Goal: Task Accomplishment & Management: Use online tool/utility

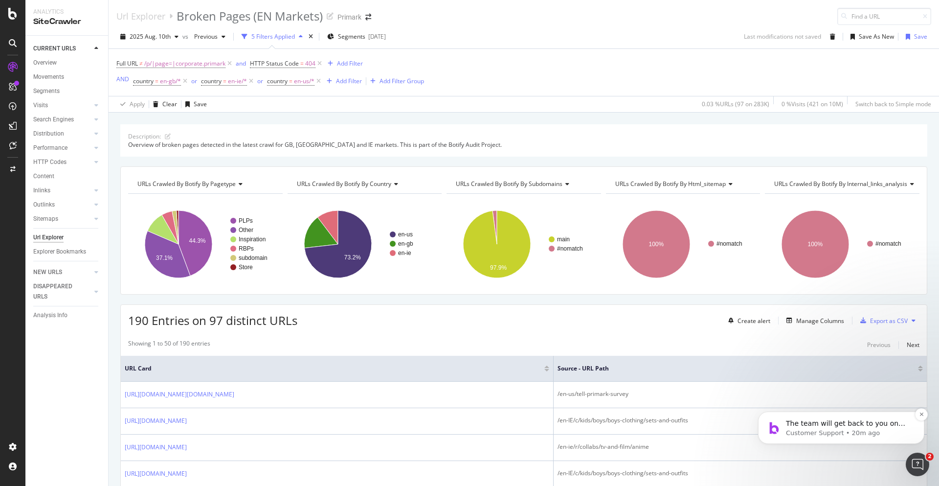
click at [836, 430] on p "Customer Support • 20m ago" at bounding box center [849, 432] width 126 height 9
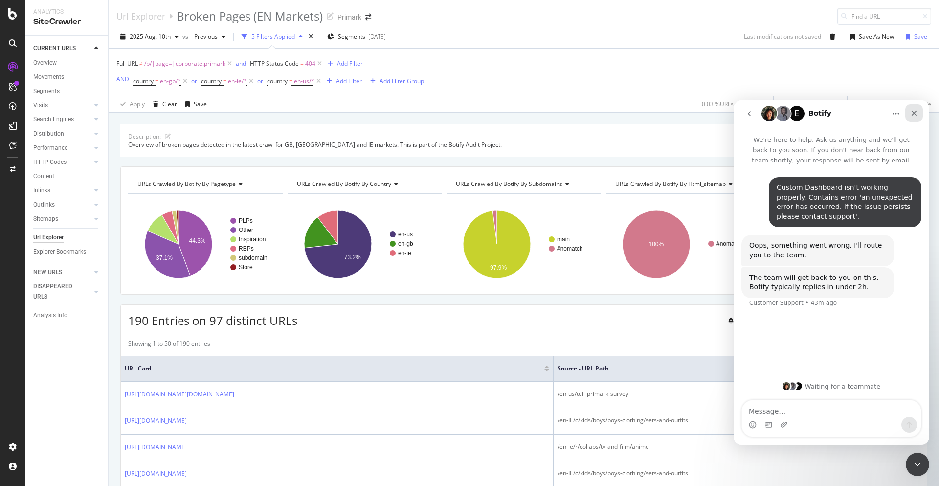
click at [913, 112] on icon "Close" at bounding box center [914, 113] width 5 height 5
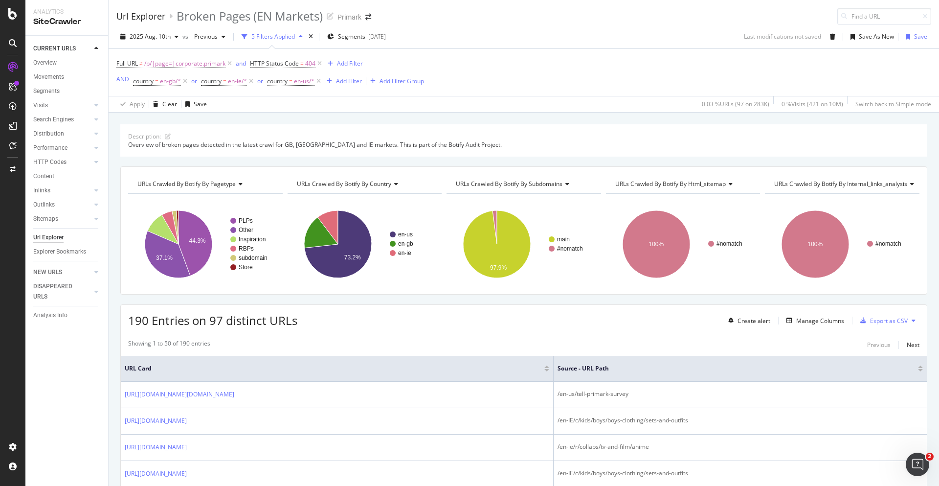
click at [154, 14] on div "Url Explorer" at bounding box center [140, 16] width 49 height 11
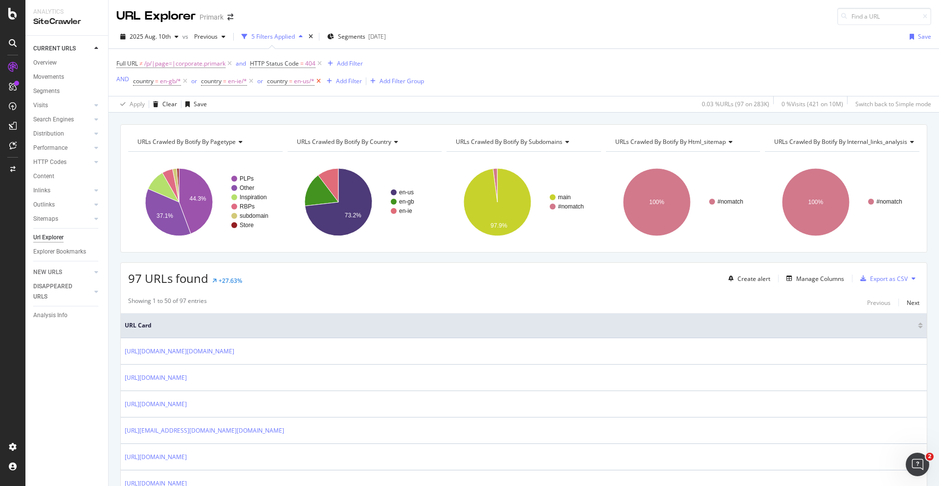
click at [318, 80] on icon at bounding box center [318, 81] width 8 height 10
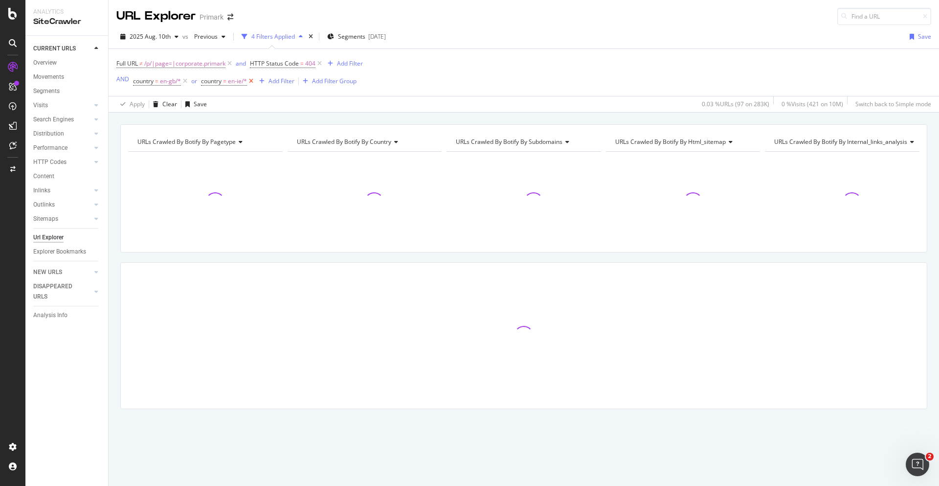
click at [252, 79] on icon at bounding box center [251, 81] width 8 height 10
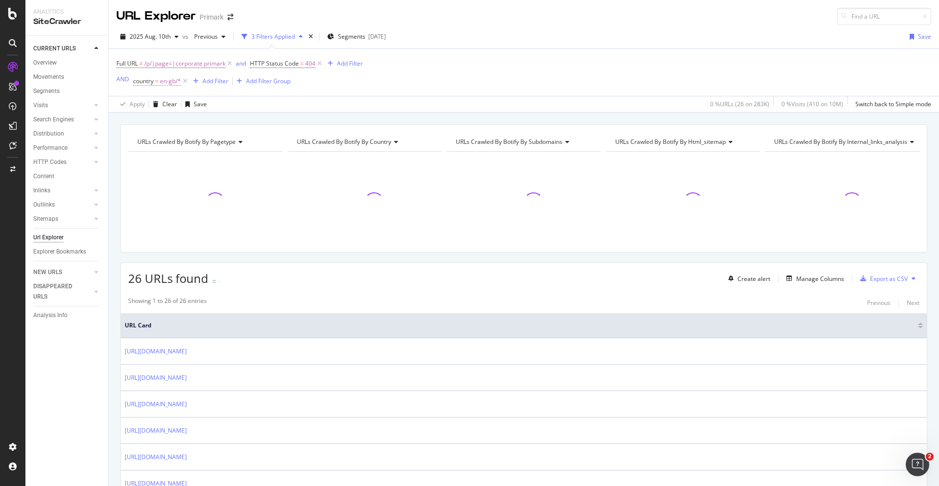
click at [164, 80] on span "en-gb/*" at bounding box center [170, 81] width 21 height 14
click at [162, 137] on icon at bounding box center [160, 138] width 7 height 6
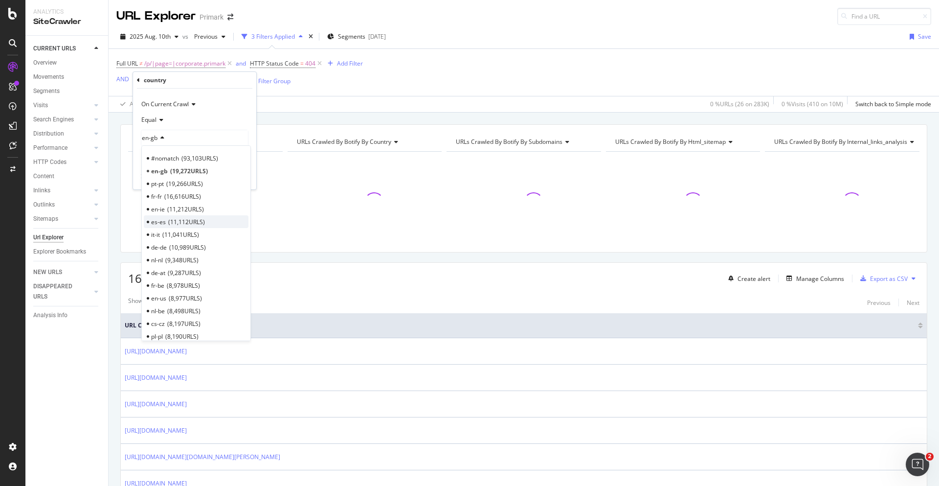
click at [177, 220] on span "11,112 URLS" at bounding box center [186, 222] width 37 height 8
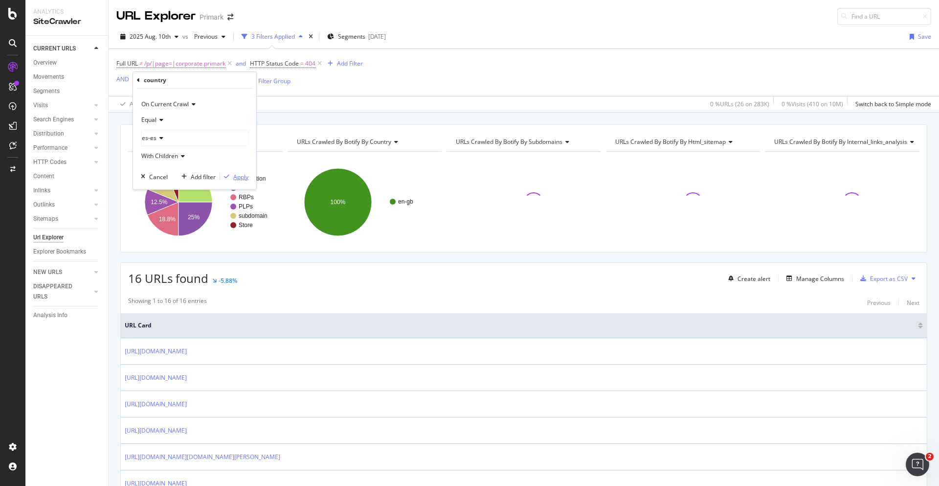
click at [231, 175] on div "button" at bounding box center [226, 177] width 13 height 6
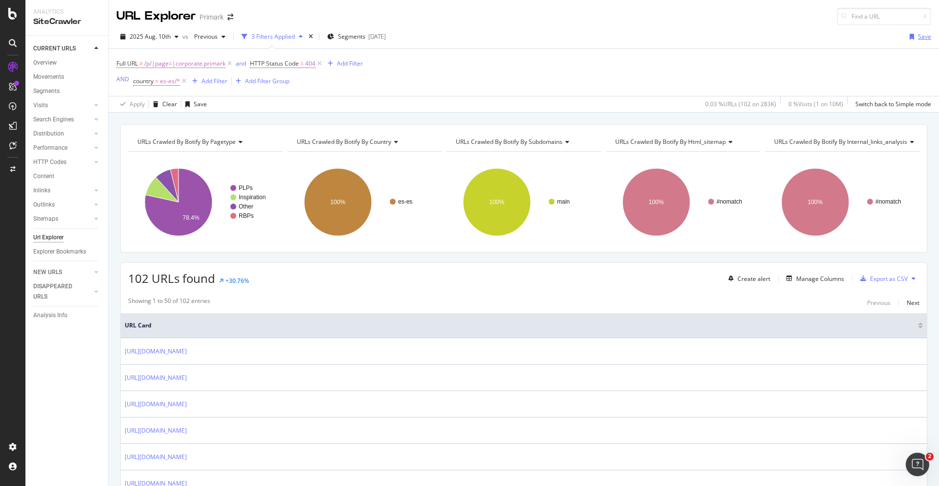
click at [918, 36] on div "Save" at bounding box center [924, 36] width 13 height 8
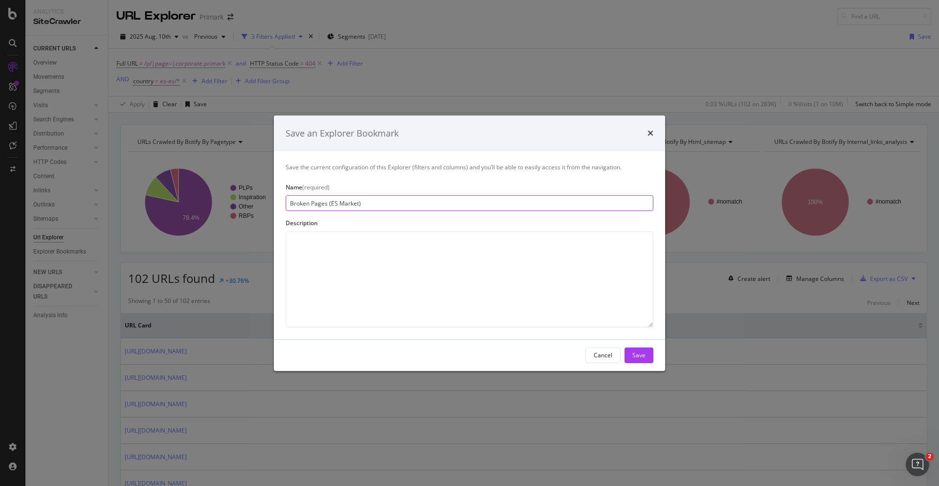
type input "Broken Pages (ES Market)"
click at [407, 245] on textarea "modal" at bounding box center [470, 279] width 368 height 96
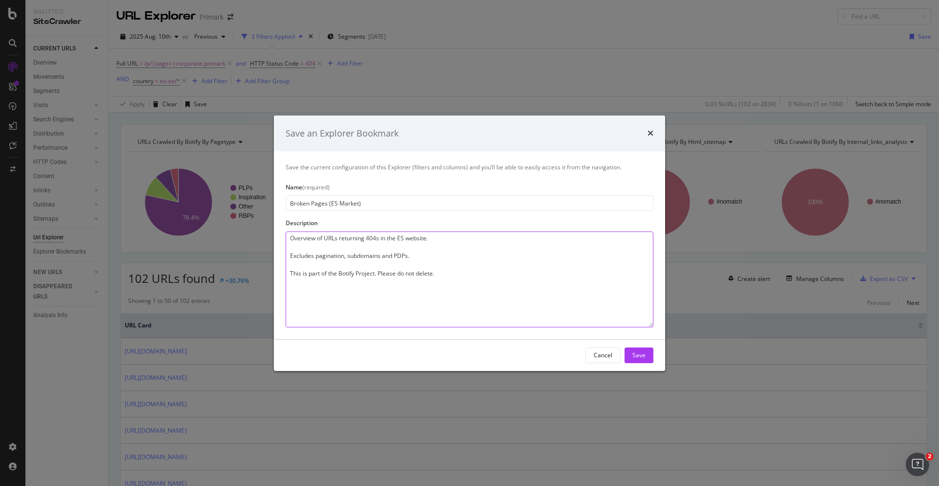
click at [563, 302] on textarea "Overview of URLs returning 404s in the ES website. Excludes pagination, subdoma…" at bounding box center [470, 279] width 368 height 96
click at [529, 282] on textarea "Overview of URLs returning 404s in the ES website. Excludes pagination, subdoma…" at bounding box center [470, 279] width 368 height 96
click at [543, 282] on textarea "Overview of URLs returning 404s in the ES website. Excludes pagination, subdoma…" at bounding box center [470, 279] width 368 height 96
type textarea "Overview of URLs returning 404s in the ES website. Excludes pagination, subdoma…"
click at [644, 354] on div "Save" at bounding box center [638, 355] width 13 height 8
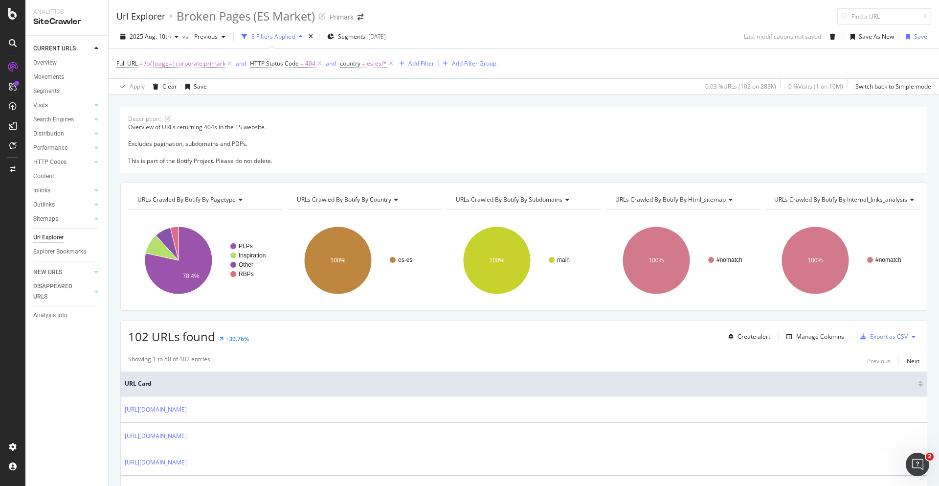
click at [158, 16] on div "Url Explorer" at bounding box center [140, 16] width 49 height 11
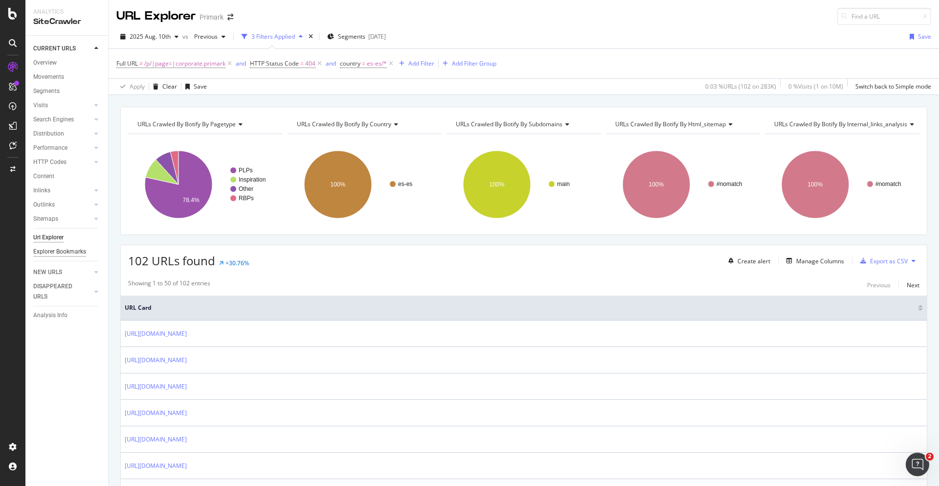
click at [59, 252] on div "Explorer Bookmarks" at bounding box center [59, 251] width 53 height 10
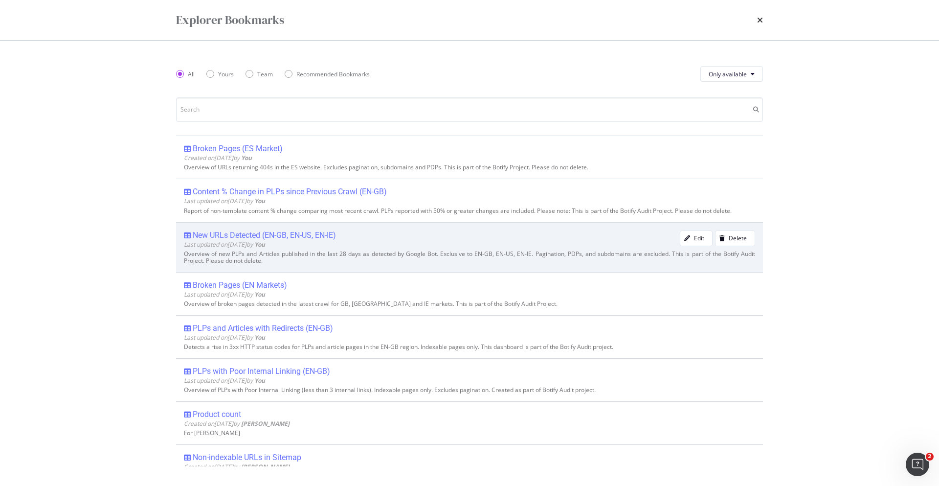
scroll to position [49, 0]
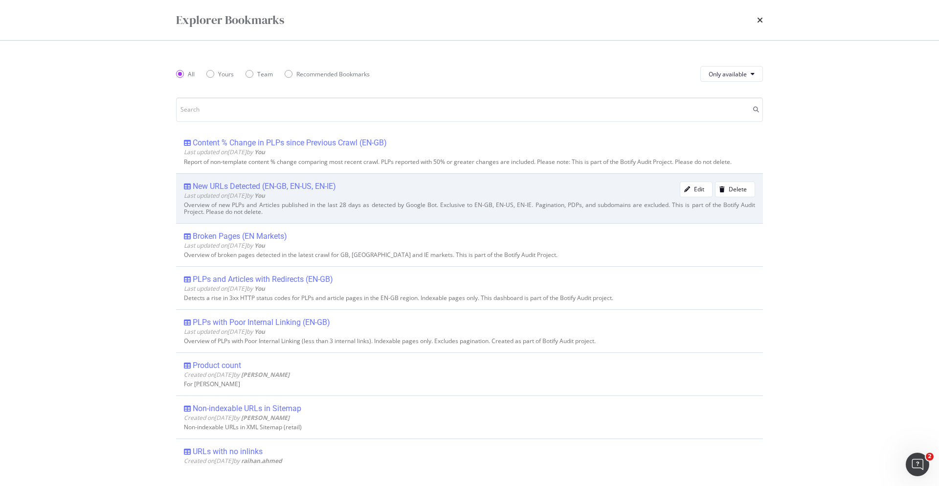
click at [285, 187] on div "New URLs Detected (EN-GB, EN-US, EN-IE)" at bounding box center [264, 186] width 143 height 10
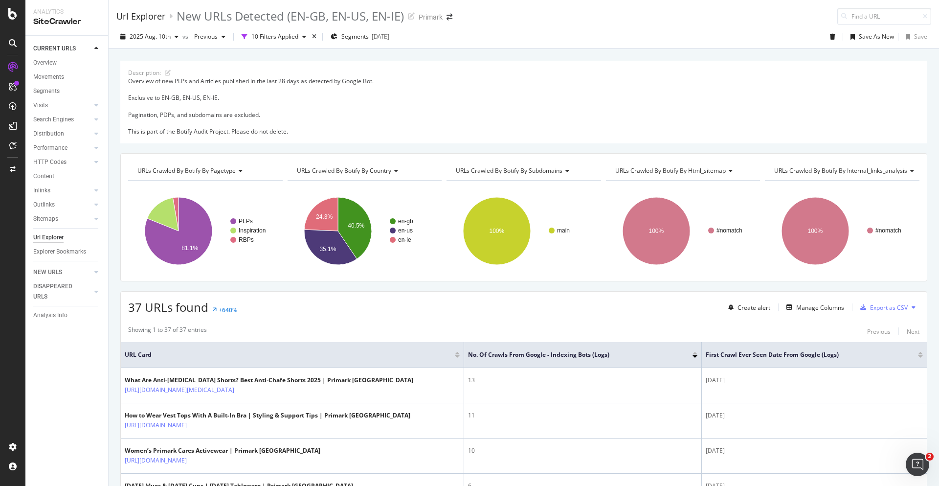
click at [156, 16] on div "Url Explorer" at bounding box center [140, 16] width 49 height 11
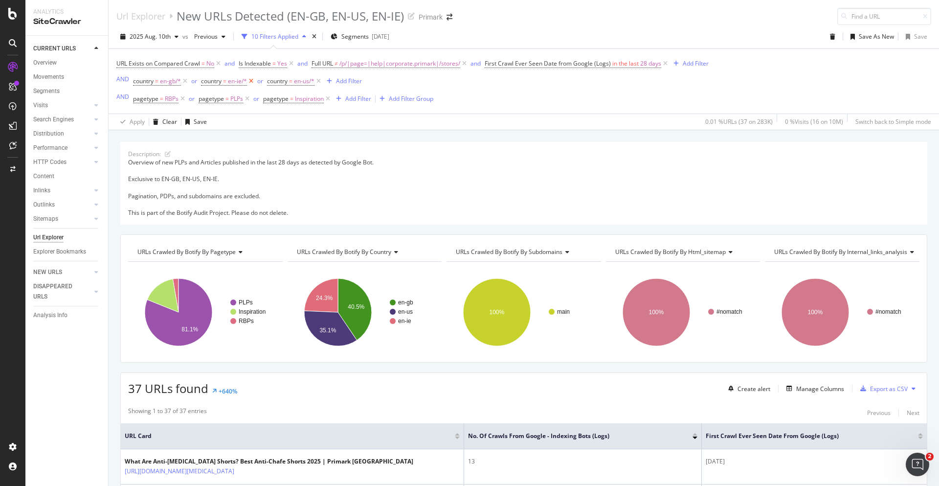
click at [250, 79] on icon at bounding box center [251, 81] width 8 height 10
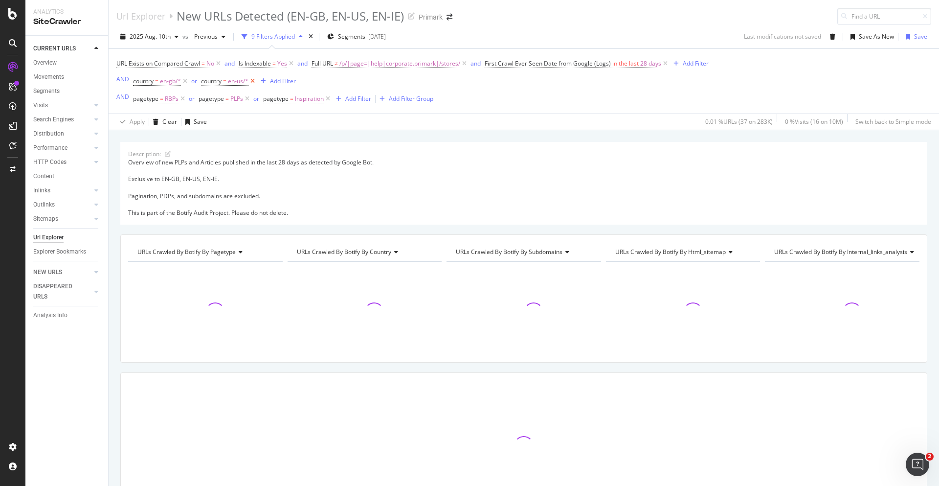
click at [255, 81] on icon at bounding box center [252, 81] width 8 height 10
click at [161, 81] on span "en-gb/*" at bounding box center [170, 81] width 21 height 14
click at [165, 137] on div "en-gb" at bounding box center [194, 138] width 107 height 16
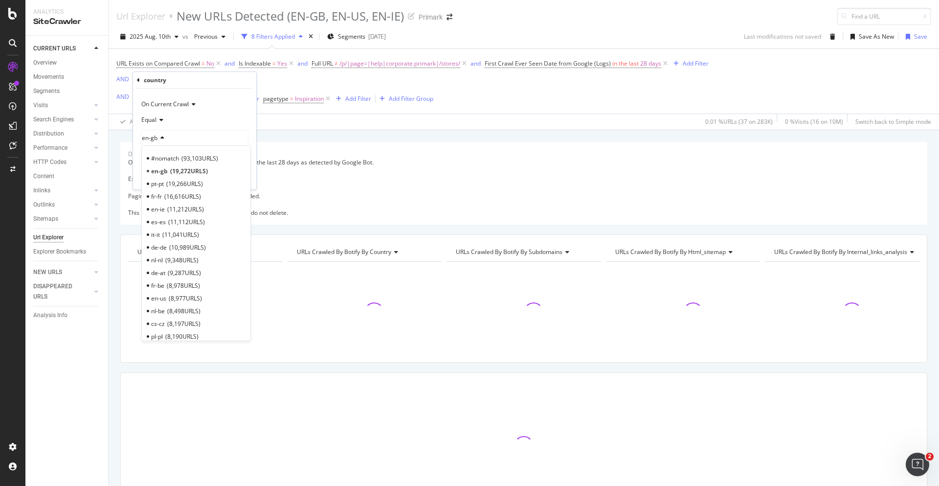
click at [179, 217] on div "es-es 11,112 URLS" at bounding box center [196, 221] width 105 height 13
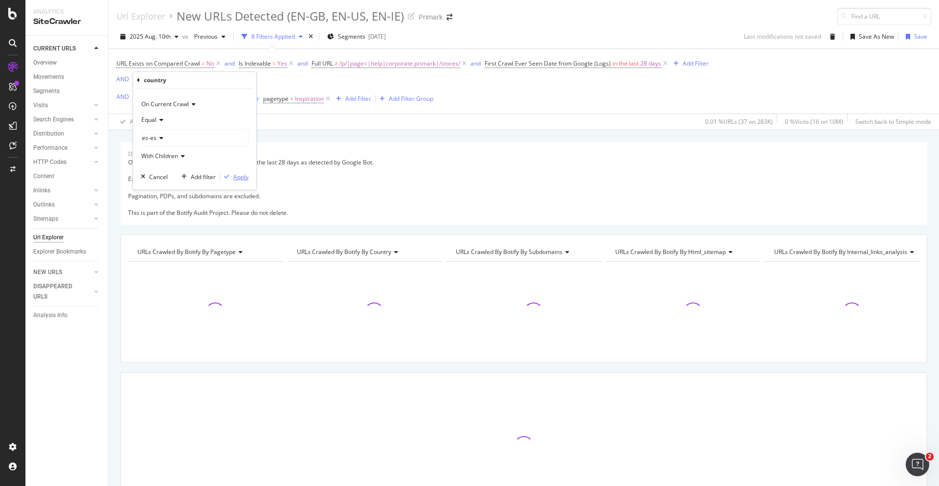
click at [243, 179] on div "Apply" at bounding box center [240, 177] width 15 height 8
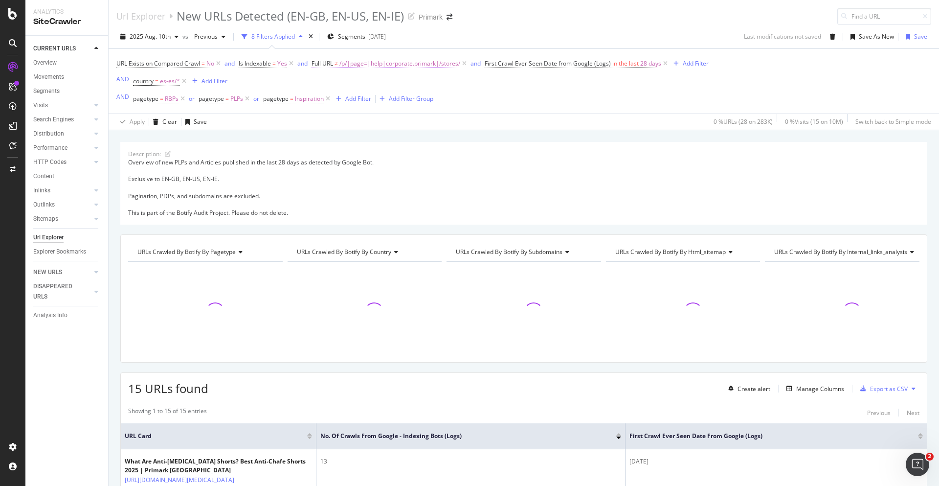
click at [405, 67] on span "/p/|page=|help|corporate.primark|/stores/" at bounding box center [399, 64] width 121 height 14
click at [389, 103] on input "/p/|page=|help|corporate.primark|/stores/" at bounding box center [367, 104] width 92 height 16
click at [391, 102] on input "/p/|page=|help|corporate.primark|/stores/" at bounding box center [367, 104] width 92 height 16
click at [395, 101] on input "/p/|page=|help|corporate.primark|/stores/" at bounding box center [367, 104] width 92 height 16
click at [379, 105] on input "/p/|page=|help|corporate.primark|/stores/" at bounding box center [367, 104] width 92 height 16
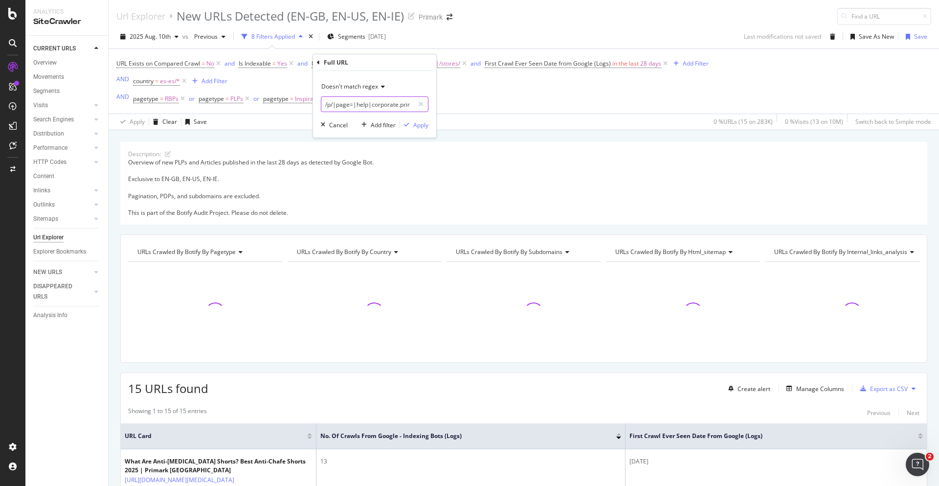
click at [357, 106] on input "/p/|page=|help|corporate.primark|/stores/" at bounding box center [367, 104] width 92 height 16
drag, startPoint x: 353, startPoint y: 106, endPoint x: 578, endPoint y: 110, distance: 225.0
click at [586, 108] on body "Analytics SiteCrawler CURRENT URLS Overview Movements Segments Visits Analysis …" at bounding box center [469, 243] width 939 height 486
type input "/p/|page="
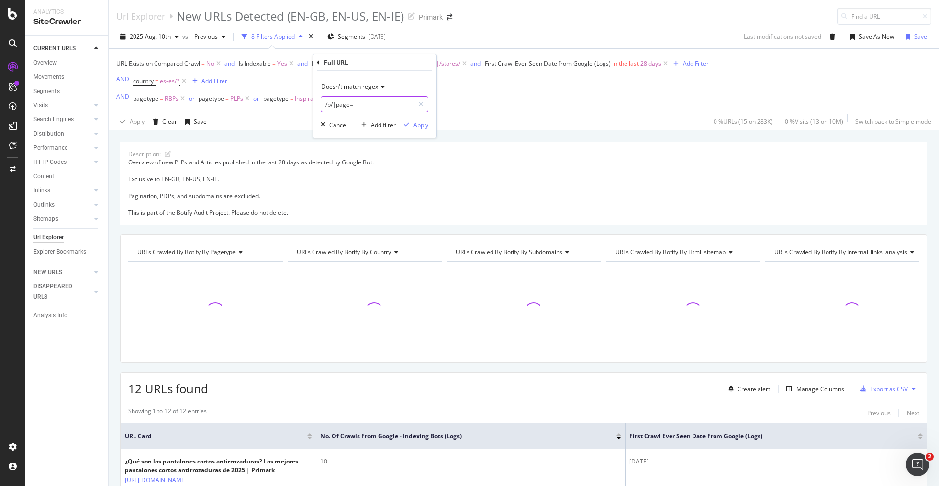
scroll to position [0, 0]
click at [422, 126] on div "Apply" at bounding box center [420, 125] width 15 height 8
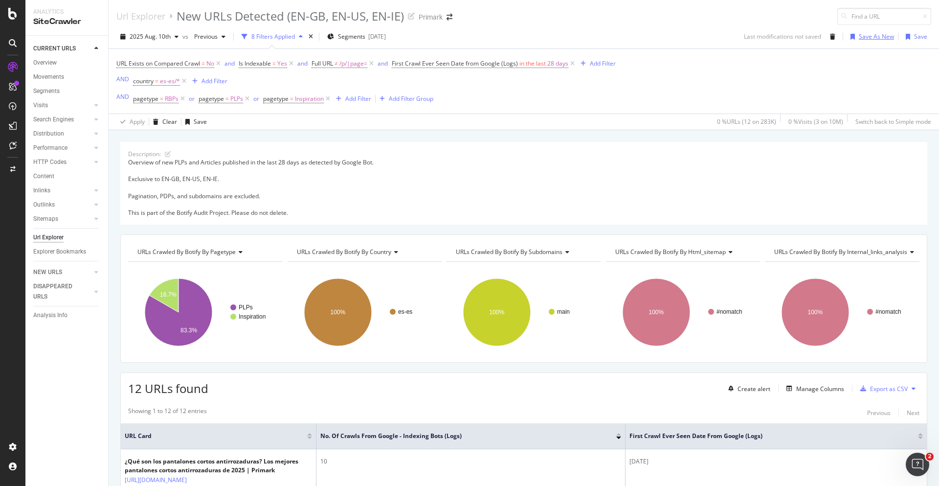
click at [865, 36] on div "Save As New" at bounding box center [876, 36] width 35 height 8
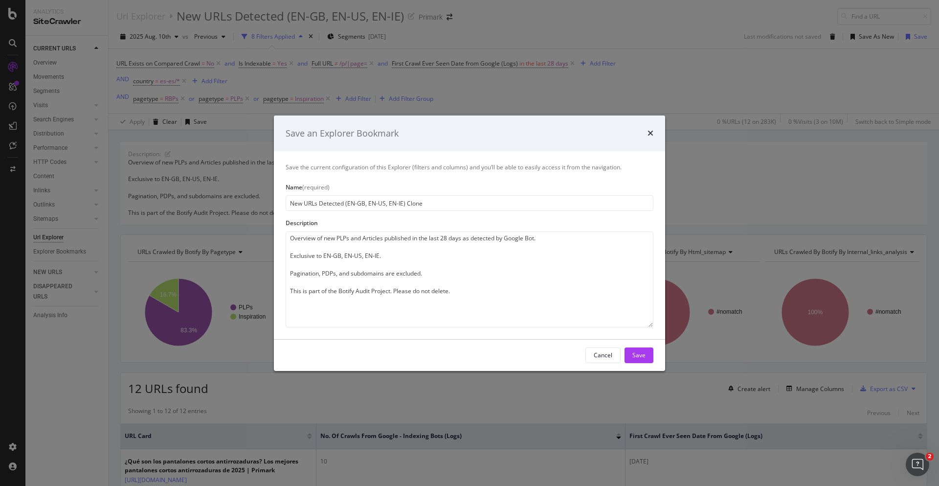
drag, startPoint x: 442, startPoint y: 202, endPoint x: 350, endPoint y: 221, distance: 93.4
click at [350, 221] on div "Save the current configuration of this Explorer (filters and columns) and you’l…" at bounding box center [469, 244] width 391 height 187
type input "New URLs Detected (ES-ES)"
click at [438, 245] on textarea "Overview of new PLPs and Articles published in the last 28 days as detected by …" at bounding box center [470, 279] width 368 height 96
drag, startPoint x: 484, startPoint y: 245, endPoint x: 497, endPoint y: 242, distance: 13.9
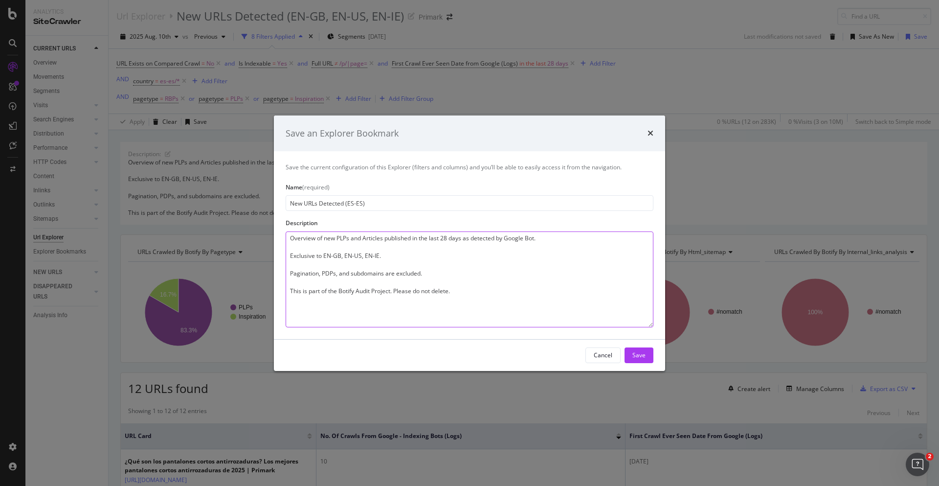
click at [485, 245] on textarea "Overview of new PLPs and Articles published in the last 28 days as detected by …" at bounding box center [470, 279] width 368 height 96
click at [443, 250] on textarea "Overview of new PLPs and Articles published in the last 28 days as detected by …" at bounding box center [470, 279] width 368 height 96
drag, startPoint x: 395, startPoint y: 256, endPoint x: 327, endPoint y: 255, distance: 68.0
click at [327, 255] on textarea "Overview of new PLPs and Articles published in the last 28 days as detected by …" at bounding box center [470, 279] width 368 height 96
click at [357, 275] on textarea "Overview of new PLPs and Articles published in the last 28 days as detected by …" at bounding box center [470, 279] width 368 height 96
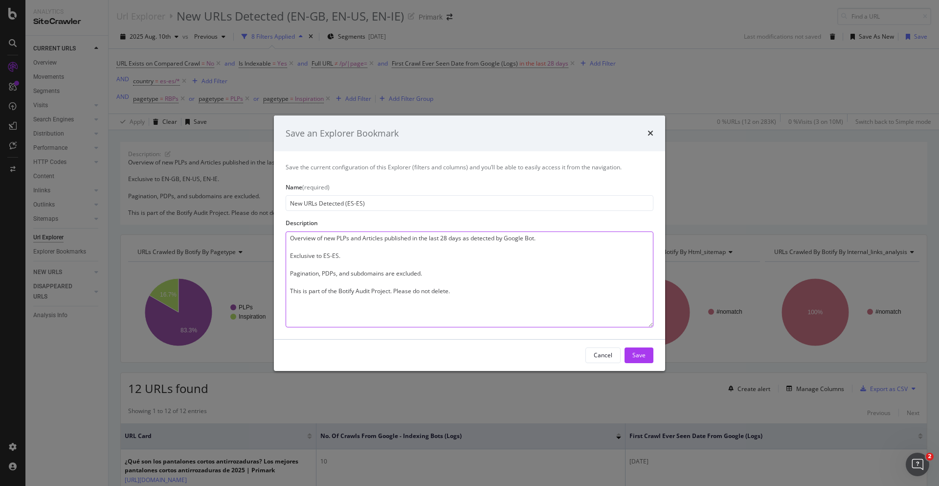
click at [374, 276] on textarea "Overview of new PLPs and Articles published in the last 28 days as detected by …" at bounding box center [470, 279] width 368 height 96
drag, startPoint x: 321, startPoint y: 274, endPoint x: 395, endPoint y: 277, distance: 73.9
click at [395, 277] on textarea "Overview of new PLPs and Articles published in the last 28 days as detected by …" at bounding box center [470, 279] width 368 height 96
type textarea "Overview of new PLPs and Articles published in the last 28 days as detected by …"
click at [393, 272] on textarea "Overview of new PLPs and Articles published in the last 28 days as detected by …" at bounding box center [470, 279] width 368 height 96
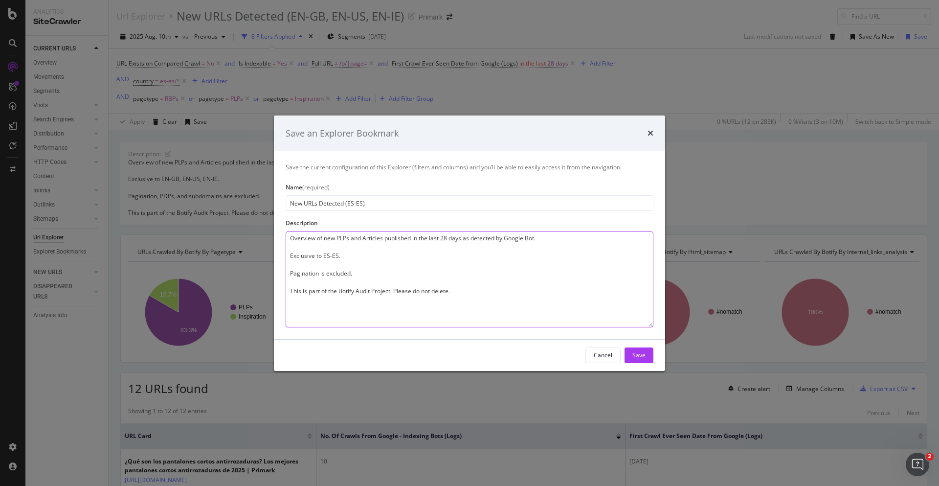
click at [392, 281] on textarea "Overview of new PLPs and Articles published in the last 28 days as detected by …" at bounding box center [470, 279] width 368 height 96
click at [392, 288] on textarea "Overview of new PLPs and Articles published in the last 28 days as detected by …" at bounding box center [470, 279] width 368 height 96
click at [407, 289] on textarea "Overview of new PLPs and Articles published in the last 28 days as detected by …" at bounding box center [470, 279] width 368 height 96
click at [383, 272] on textarea "Overview of new PLPs and Articles published in the last 28 days as detected by …" at bounding box center [470, 279] width 368 height 96
click at [414, 287] on textarea "Overview of new PLPs and Articles published in the last 28 days as detected by …" at bounding box center [470, 279] width 368 height 96
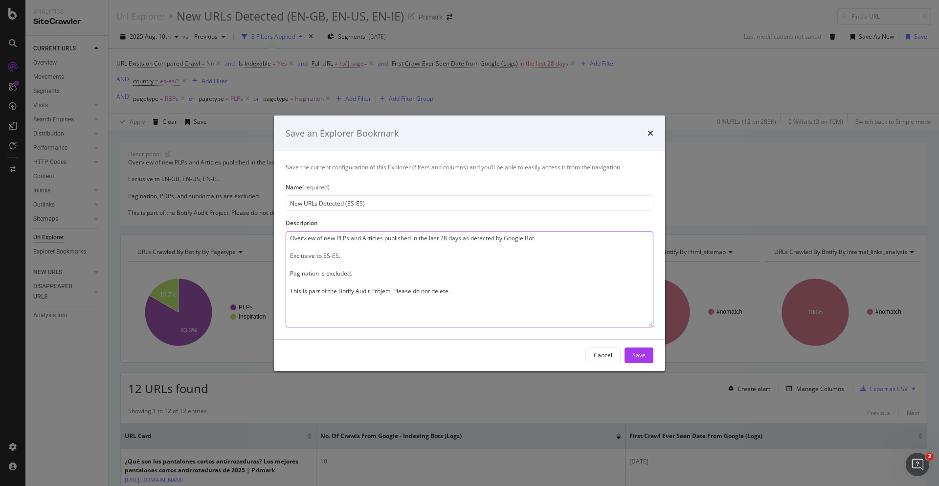
click at [437, 291] on textarea "Overview of new PLPs and Articles published in the last 28 days as detected by …" at bounding box center [470, 279] width 368 height 96
click at [639, 351] on div "Save" at bounding box center [638, 355] width 13 height 8
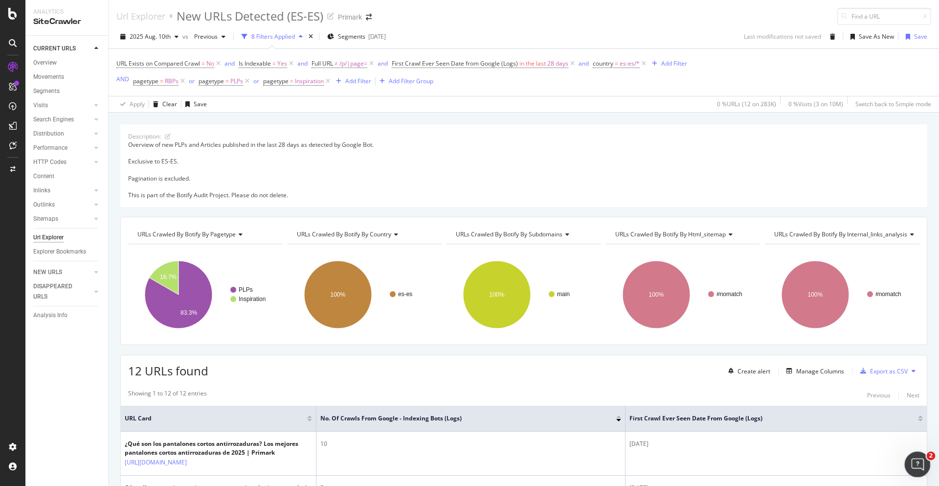
click at [916, 458] on icon "Open Intercom Messenger" at bounding box center [916, 463] width 16 height 16
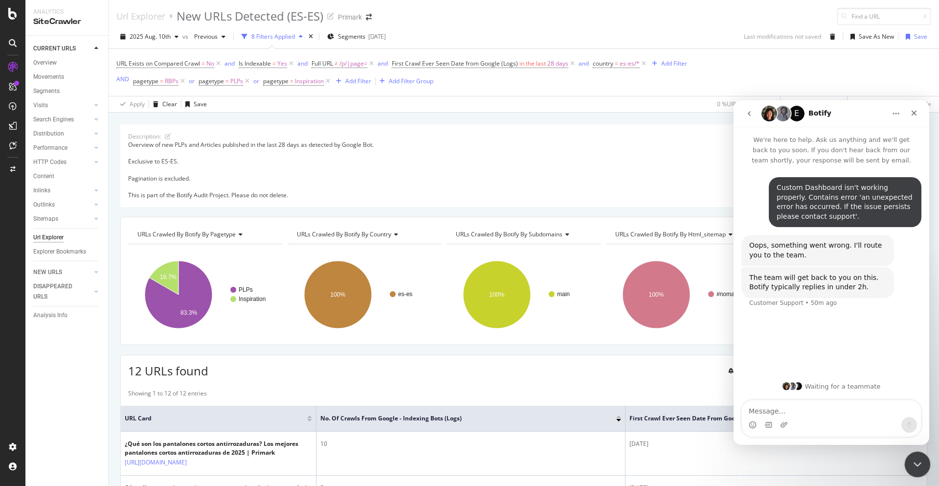
click at [913, 459] on icon "Close Intercom Messenger" at bounding box center [916, 463] width 12 height 12
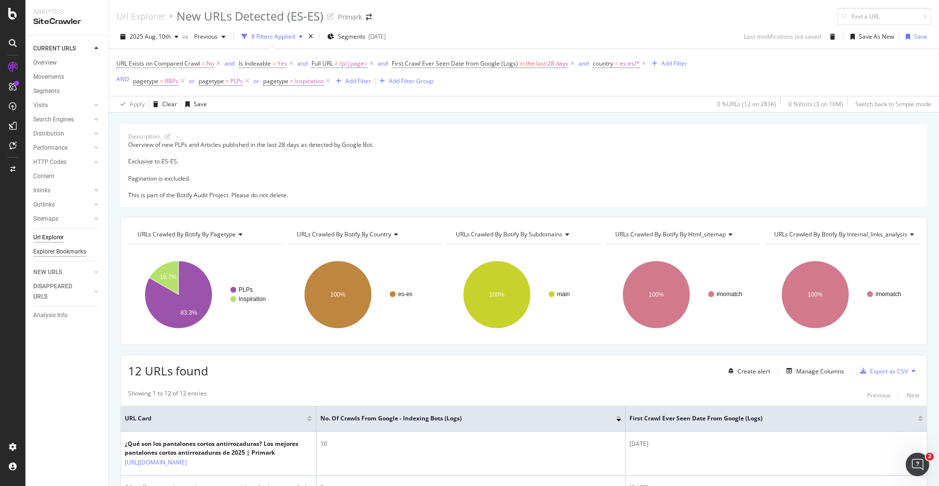
click at [69, 249] on div "Explorer Bookmarks" at bounding box center [59, 251] width 53 height 10
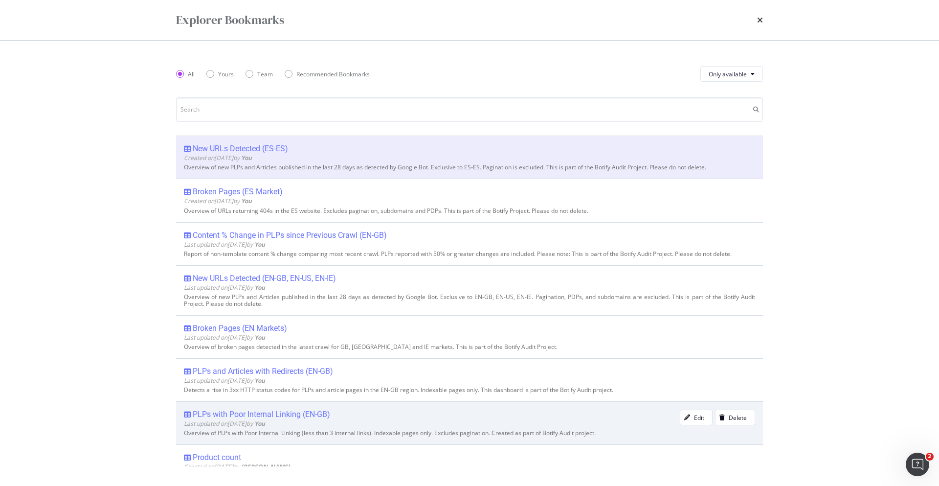
click at [311, 413] on div "PLPs with Poor Internal Linking (EN-GB)" at bounding box center [261, 414] width 137 height 10
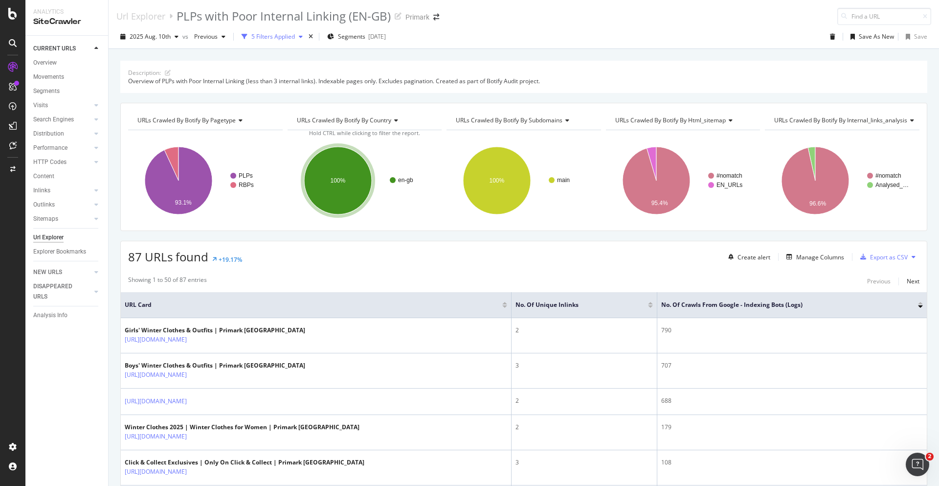
click at [279, 36] on div "5 Filters Applied" at bounding box center [273, 36] width 44 height 8
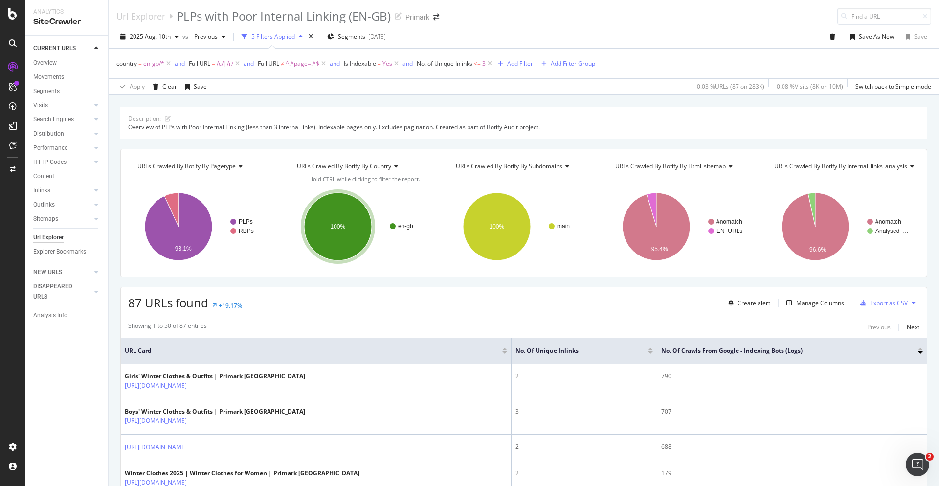
click at [147, 60] on span "en-gb/*" at bounding box center [153, 64] width 21 height 14
click at [151, 117] on div "en-gb" at bounding box center [178, 120] width 107 height 16
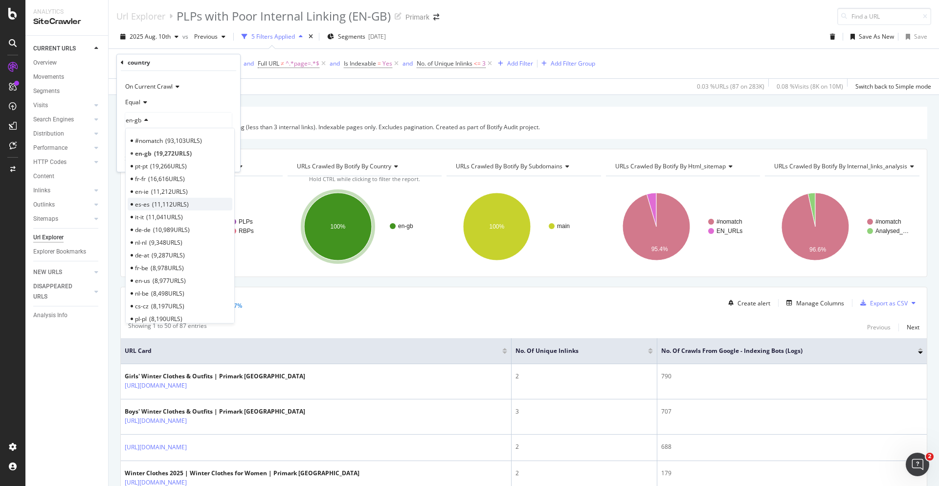
click at [163, 199] on div "es-es 11,112 URLS" at bounding box center [180, 204] width 105 height 13
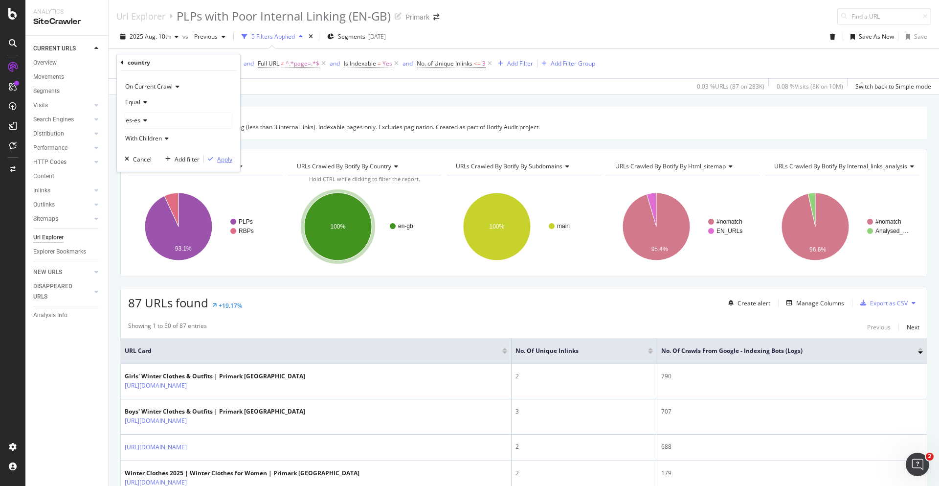
click at [223, 159] on div "Apply" at bounding box center [224, 159] width 15 height 8
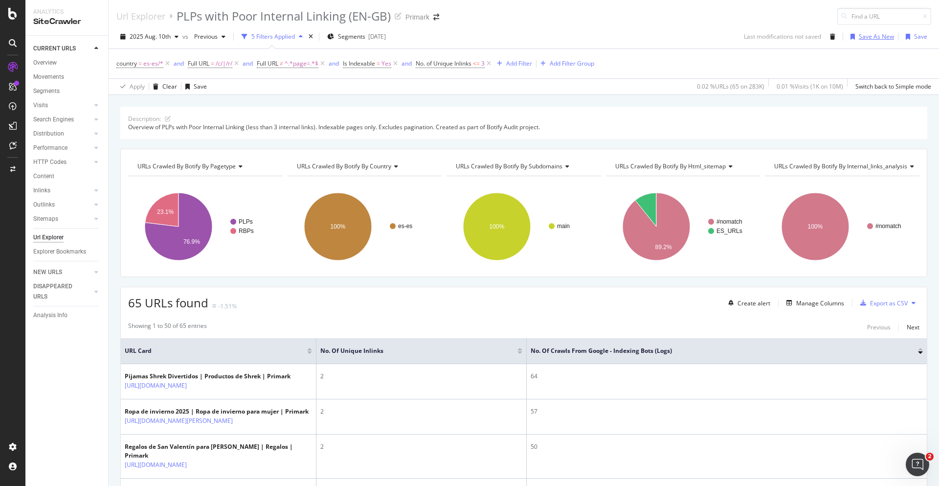
click at [876, 36] on div "Save As New" at bounding box center [876, 36] width 35 height 8
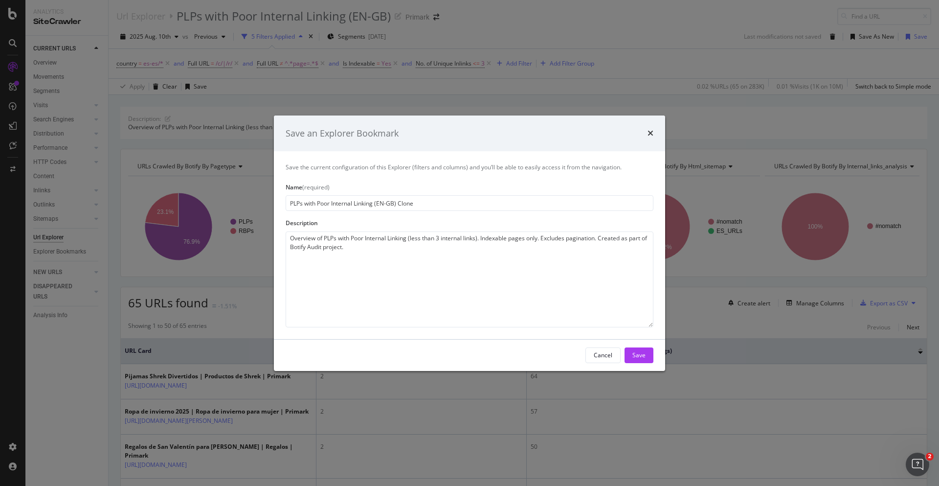
drag, startPoint x: 380, startPoint y: 204, endPoint x: 393, endPoint y: 204, distance: 12.7
click at [393, 204] on input "PLPs with Poor Internal Linking (EN-GB) Clone" at bounding box center [470, 203] width 368 height 16
drag, startPoint x: 433, startPoint y: 201, endPoint x: 391, endPoint y: 207, distance: 41.9
click at [382, 205] on input "PLPs with Poor Internal Linking (EN-GB) Clone" at bounding box center [470, 203] width 368 height 16
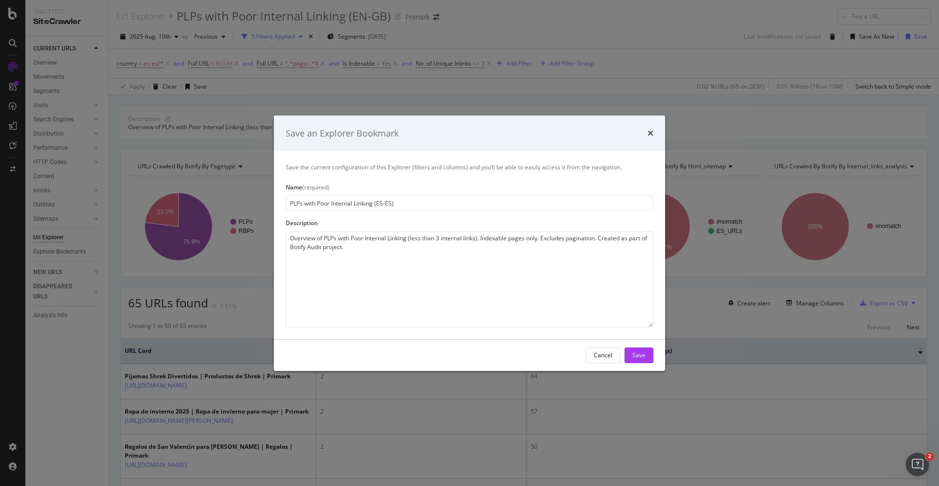
type input "PLPs with Poor Internal Linking (ES-ES)"
click at [400, 243] on textarea "Overview of PLPs with Poor Internal Linking (less than 3 internal links). Index…" at bounding box center [470, 279] width 368 height 96
click at [400, 247] on textarea "Overview of PLPs with Poor Internal Linking (less than 3 internal links). Index…" at bounding box center [470, 279] width 368 height 96
drag, startPoint x: 364, startPoint y: 248, endPoint x: 375, endPoint y: 247, distance: 10.3
click at [366, 247] on textarea "Overview of PLPs with Poor Internal Linking (less than 3 internal links). Index…" at bounding box center [470, 279] width 368 height 96
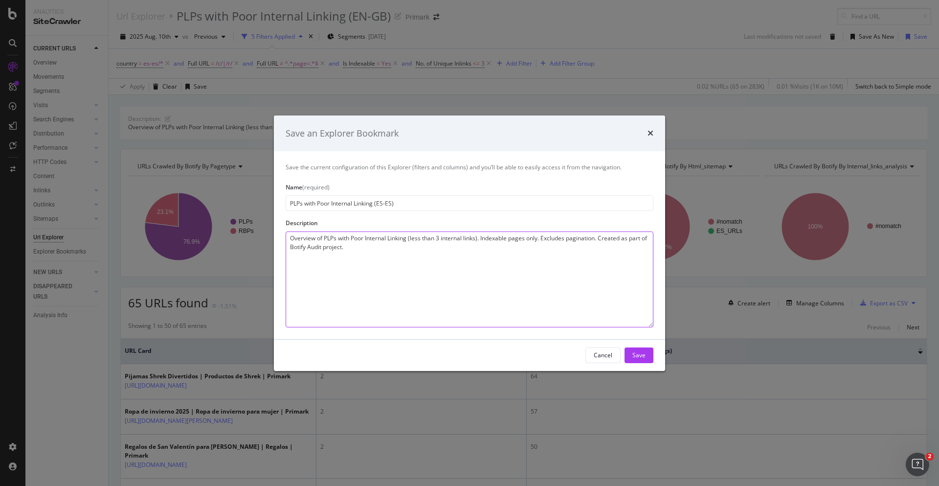
click at [450, 235] on textarea "Overview of PLPs with Poor Internal Linking (less than 3 internal links). Index…" at bounding box center [470, 279] width 368 height 96
click at [477, 239] on textarea "Overview of PLPs with Poor Internal Linking (less than 3 internal links). Index…" at bounding box center [470, 279] width 368 height 96
click at [483, 239] on textarea "Overview of PLPs with Poor Internal Linking (less than 3 internal links). Index…" at bounding box center [470, 279] width 368 height 96
click at [409, 240] on textarea "Overview of PLPs with Poor Internal Linking (less than 3 internal links). Index…" at bounding box center [470, 279] width 368 height 96
click at [519, 239] on textarea "Overview of PLPs with Poor Internal Linking in ES website (less than 3 internal…" at bounding box center [470, 279] width 368 height 96
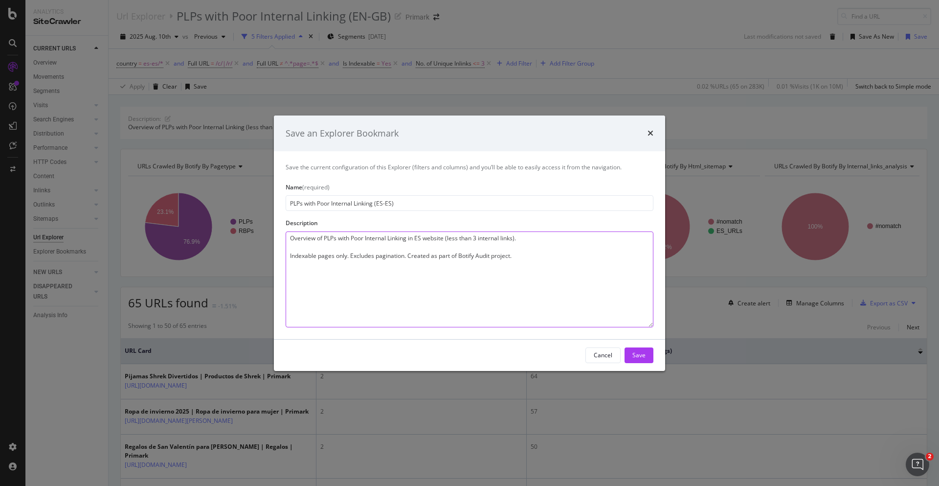
click at [410, 256] on textarea "Overview of PLPs with Poor Internal Linking in ES website (less than 3 internal…" at bounding box center [470, 279] width 368 height 96
click at [446, 259] on textarea "Overview of PLPs with Poor Internal Linking in ES website (less than 3 internal…" at bounding box center [470, 279] width 368 height 96
click at [421, 274] on textarea "Overview of PLPs with Poor Internal Linking in ES website (less than 3 internal…" at bounding box center [470, 279] width 368 height 96
paste textarea "Please do not delete."
type textarea "Overview of PLPs with Poor Internal Linking in ES website (less than 3 internal…"
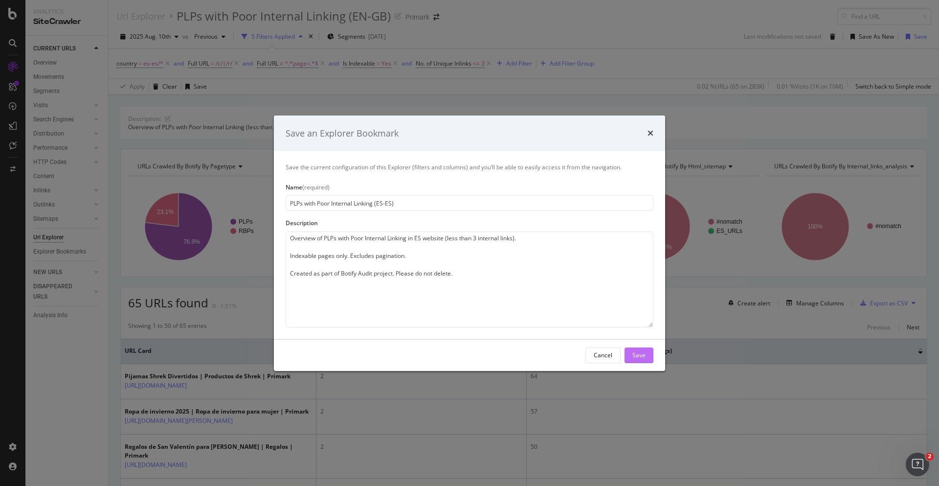
click at [636, 352] on div "Save" at bounding box center [638, 355] width 13 height 8
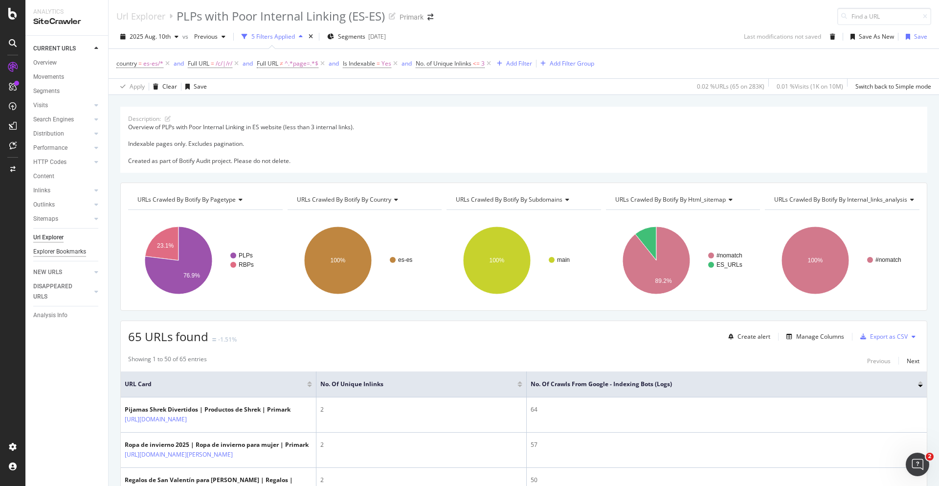
click at [62, 253] on div "Explorer Bookmarks" at bounding box center [59, 251] width 53 height 10
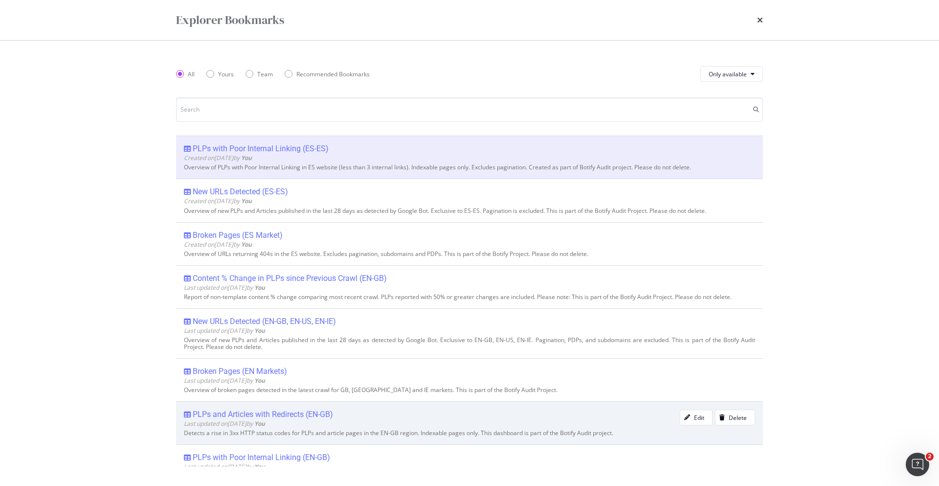
click at [314, 416] on div "PLPs and Articles with Redirects (EN-GB)" at bounding box center [263, 414] width 140 height 10
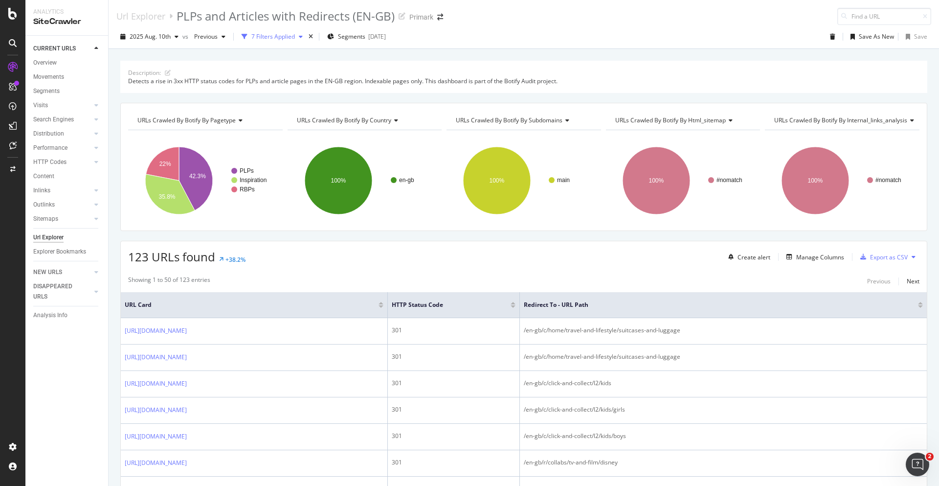
click at [281, 35] on div "7 Filters Applied" at bounding box center [273, 36] width 44 height 8
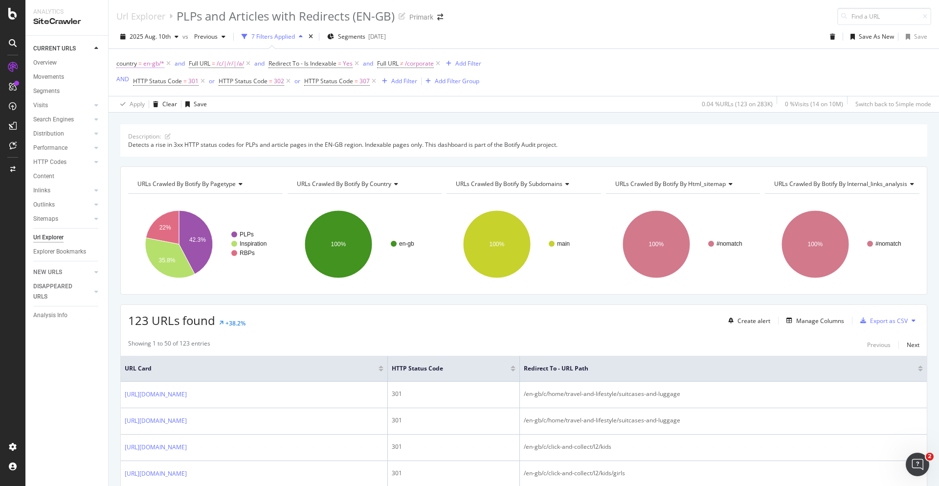
click at [150, 60] on span "en-gb/*" at bounding box center [153, 64] width 21 height 14
click at [136, 120] on span "en-gb" at bounding box center [134, 120] width 16 height 8
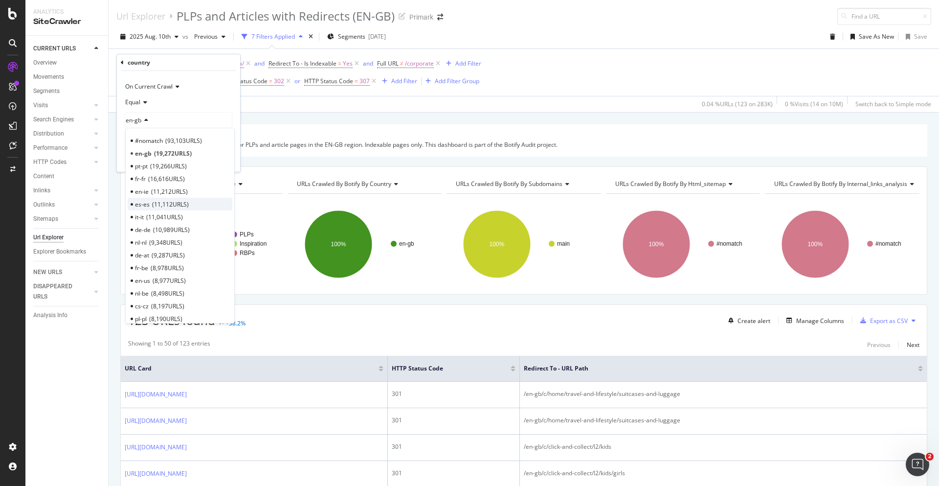
click at [155, 207] on span "11,112 URLS" at bounding box center [170, 204] width 37 height 8
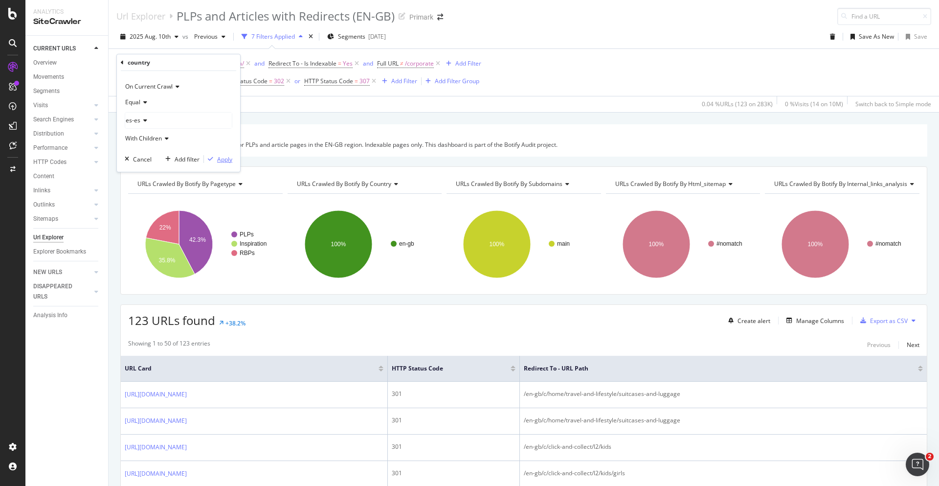
click at [221, 157] on div "Apply" at bounding box center [224, 159] width 15 height 8
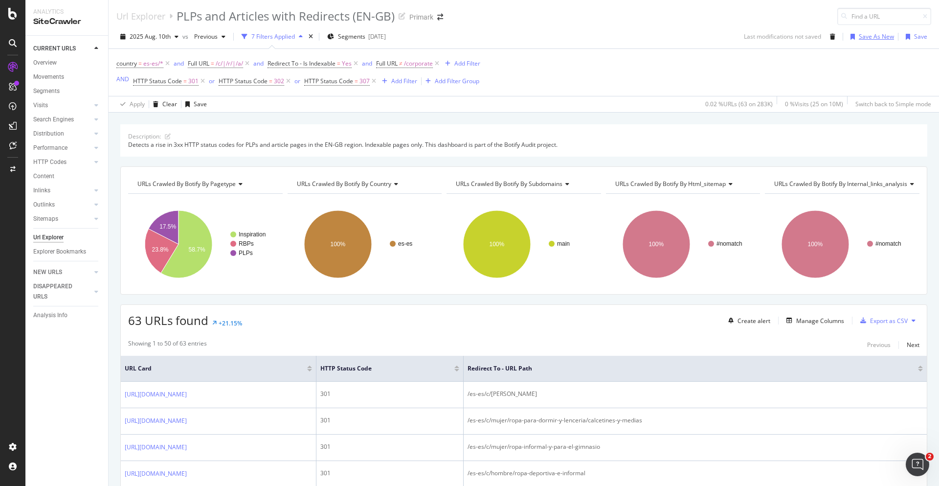
click at [877, 36] on div "Save As New" at bounding box center [876, 36] width 35 height 8
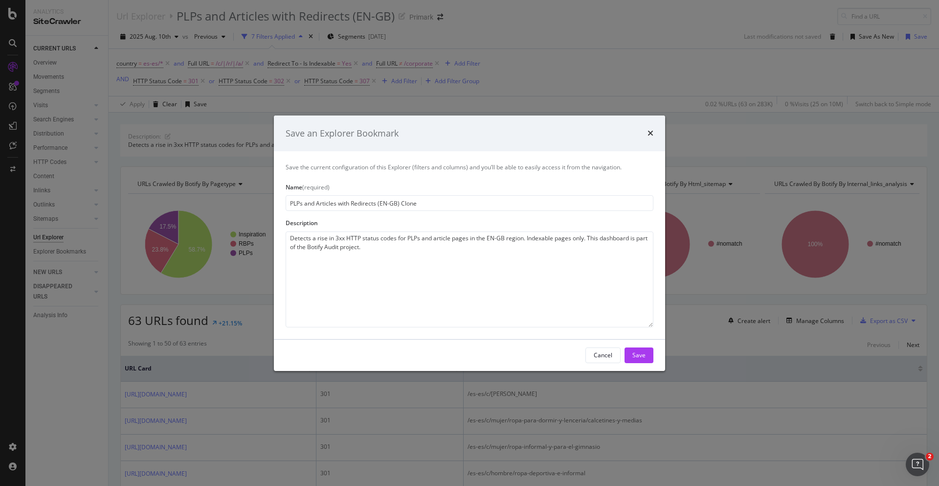
drag, startPoint x: 398, startPoint y: 203, endPoint x: 386, endPoint y: 205, distance: 11.9
click at [386, 205] on input "PLPs and Articles with Redirects (EN-GB) Clone" at bounding box center [470, 203] width 368 height 16
drag, startPoint x: 437, startPoint y: 204, endPoint x: 449, endPoint y: 202, distance: 12.0
click at [438, 204] on input "PLPs and Articles with Redirects (EN-GB) Clone" at bounding box center [470, 203] width 368 height 16
drag, startPoint x: 446, startPoint y: 205, endPoint x: 382, endPoint y: 212, distance: 64.9
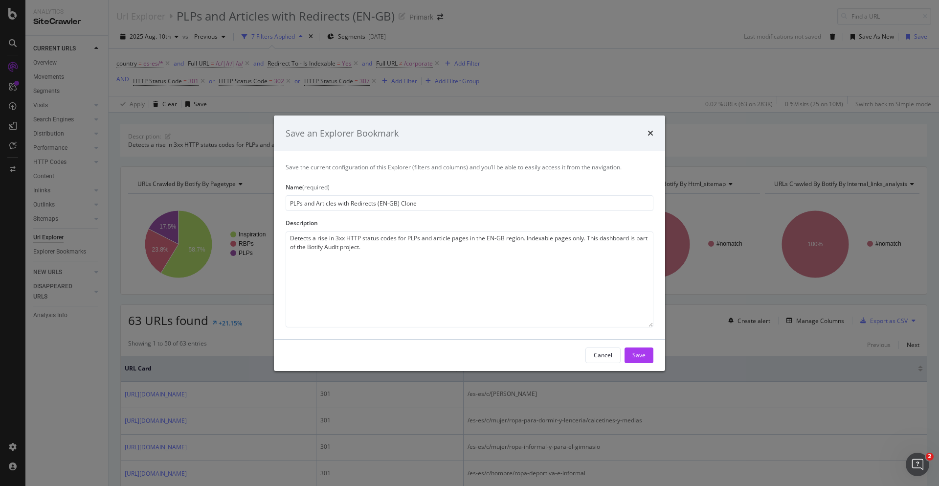
click at [382, 212] on div "Save the current configuration of this Explorer (filters and columns) and you’l…" at bounding box center [469, 244] width 391 height 187
type input "PLPs and Articles with Redirects (ES-ES)"
click at [357, 259] on textarea "Detects a rise in 3xx HTTP status codes for PLPs and article pages in the EN-GB…" at bounding box center [470, 279] width 368 height 96
click at [369, 251] on textarea "Detects a rise in 3xx HTTP status codes for PLPs and article pages in the EN-GB…" at bounding box center [470, 279] width 368 height 96
drag, startPoint x: 490, startPoint y: 240, endPoint x: 504, endPoint y: 242, distance: 13.8
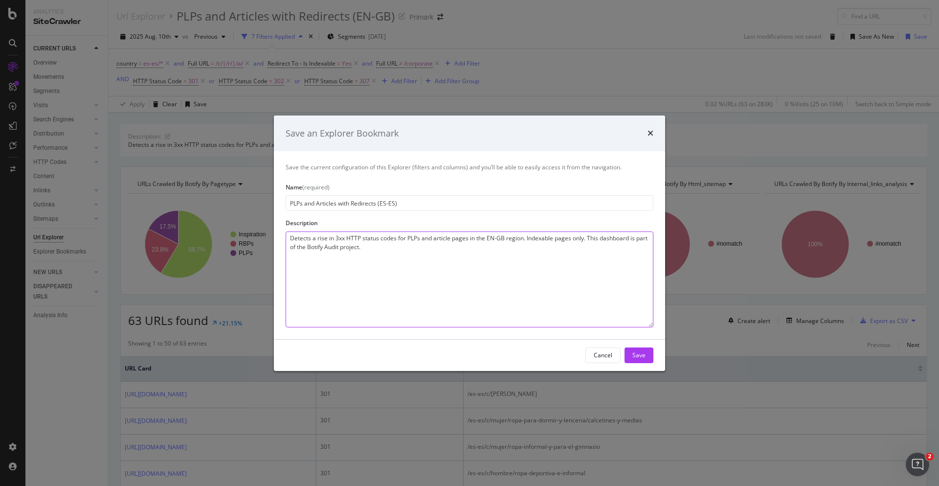
click at [504, 242] on textarea "Detects a rise in 3xx HTTP status codes for PLPs and article pages in the EN-GB…" at bounding box center [470, 279] width 368 height 96
click at [512, 240] on textarea "Detects a rise in 3xx HTTP status codes for PLPs and article pages in the ES-ES…" at bounding box center [470, 279] width 368 height 96
click at [511, 240] on textarea "Detects a rise in 3xx HTTP status codes for PLPs and article pages in the ES-ES…" at bounding box center [470, 279] width 368 height 96
click at [351, 258] on textarea "Detects a rise in 3xx HTTP status codes for PLPs and article pages in the ES-ES…" at bounding box center [470, 279] width 368 height 96
click at [440, 270] on textarea "Detects a rise in 3xx HTTP status codes for PLPs and article pages in the ES-ES…" at bounding box center [470, 279] width 368 height 96
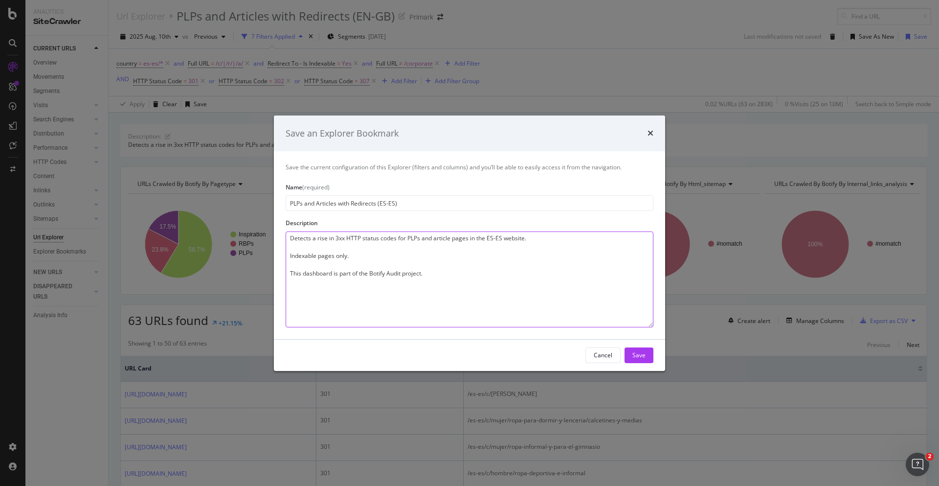
click at [438, 275] on textarea "Detects a rise in 3xx HTTP status codes for PLPs and article pages in the ES-ES…" at bounding box center [470, 279] width 368 height 96
paste textarea "Please do not delete."
type textarea "Detects a rise in 3xx HTTP status codes for PLPs and article pages in the ES-ES…"
click at [458, 270] on textarea "Detects a rise in 3xx HTTP status codes for PLPs and article pages in the ES-ES…" at bounding box center [470, 279] width 368 height 96
drag, startPoint x: 443, startPoint y: 274, endPoint x: 428, endPoint y: 270, distance: 15.7
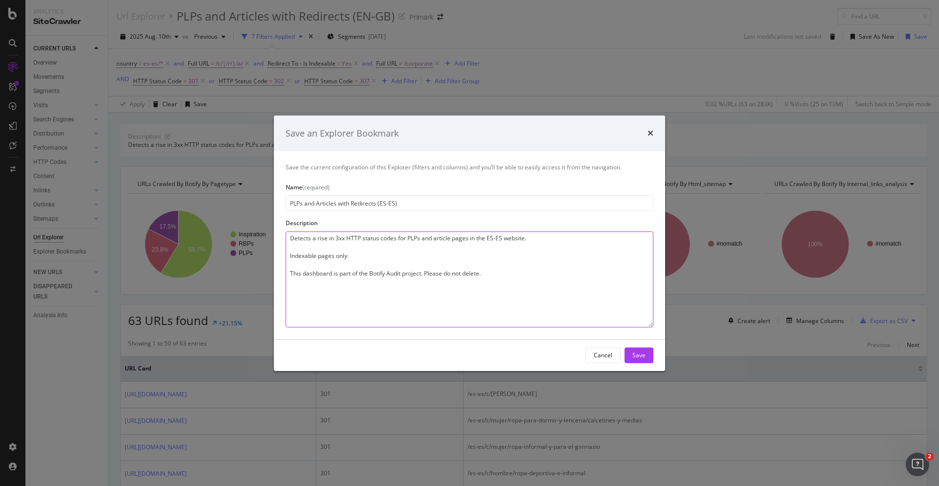
click at [443, 274] on textarea "Detects a rise in 3xx HTTP status codes for PLPs and article pages in the ES-ES…" at bounding box center [470, 279] width 368 height 96
click at [427, 270] on textarea "Detects a rise in 3xx HTTP status codes for PLPs and article pages in the ES-ES…" at bounding box center [470, 279] width 368 height 96
click at [399, 261] on textarea "Detects a rise in 3xx HTTP status codes for PLPs and article pages in the ES-ES…" at bounding box center [470, 279] width 368 height 96
click at [374, 256] on textarea "Detects a rise in 3xx HTTP status codes for PLPs and article pages in the ES-ES…" at bounding box center [470, 279] width 368 height 96
click at [632, 352] on button "Save" at bounding box center [638, 355] width 29 height 16
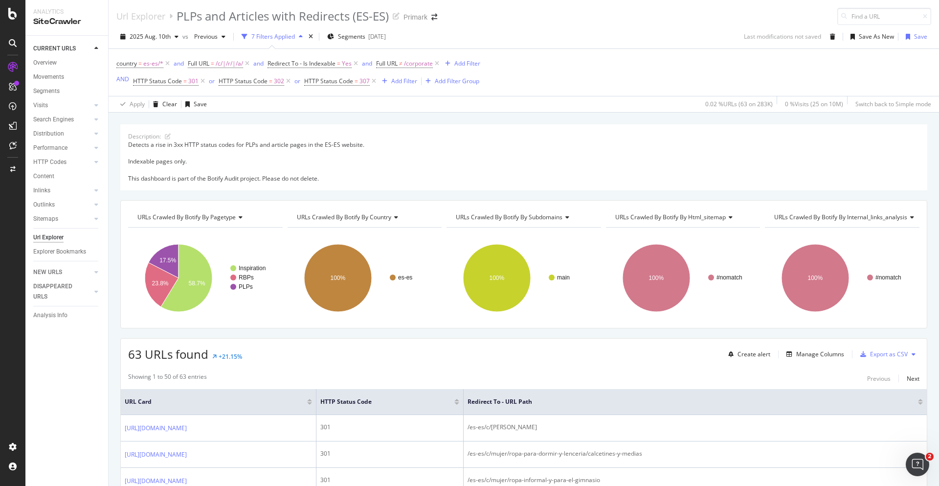
click at [543, 101] on div "Apply Clear Save 0.02 % URLs ( 63 on 283K ) 0 % Visits ( 25 on 10M ) Switch bac…" at bounding box center [524, 104] width 830 height 16
click at [74, 249] on div "Explorer Bookmarks" at bounding box center [59, 251] width 53 height 10
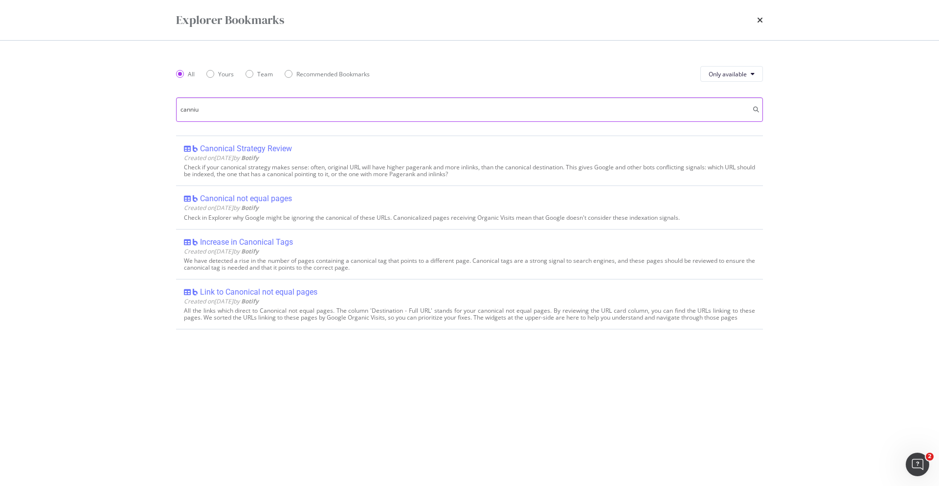
type input "canni"
click at [758, 17] on icon "times" at bounding box center [760, 20] width 6 height 8
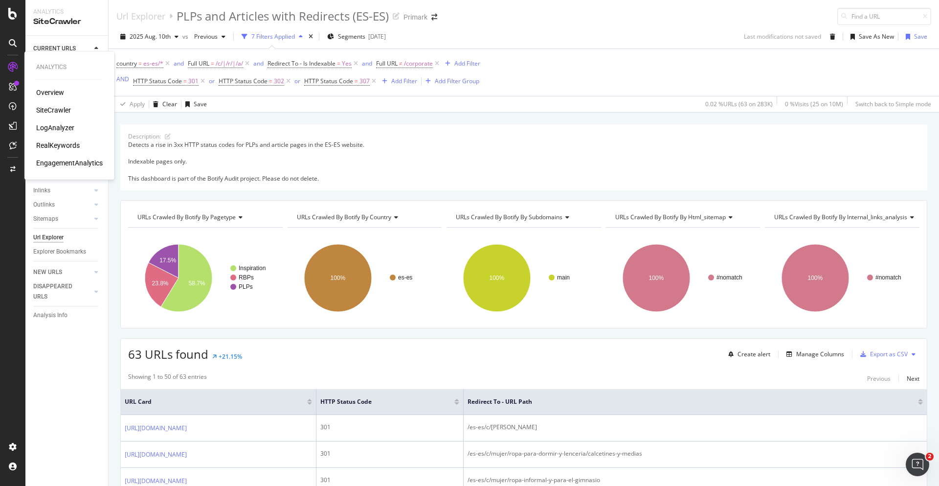
click at [58, 145] on div "RealKeywords" at bounding box center [58, 145] width 44 height 10
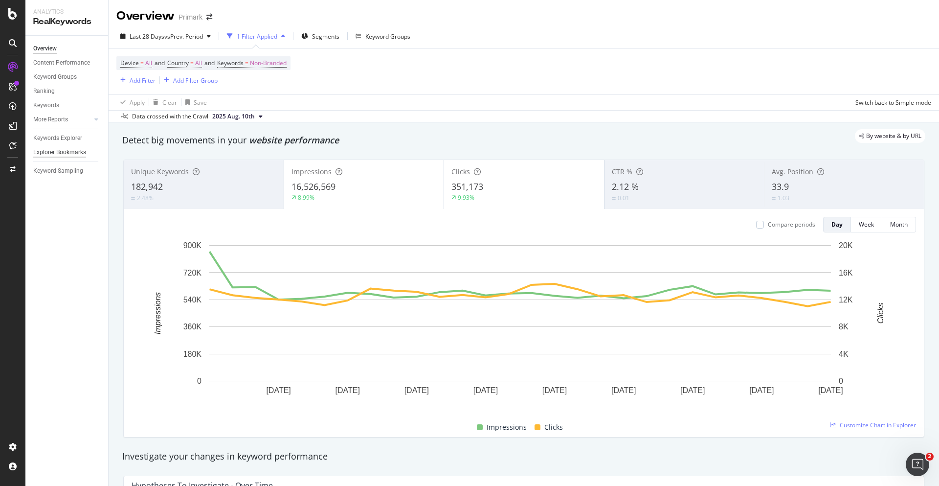
click at [63, 151] on div "Explorer Bookmarks" at bounding box center [59, 152] width 53 height 10
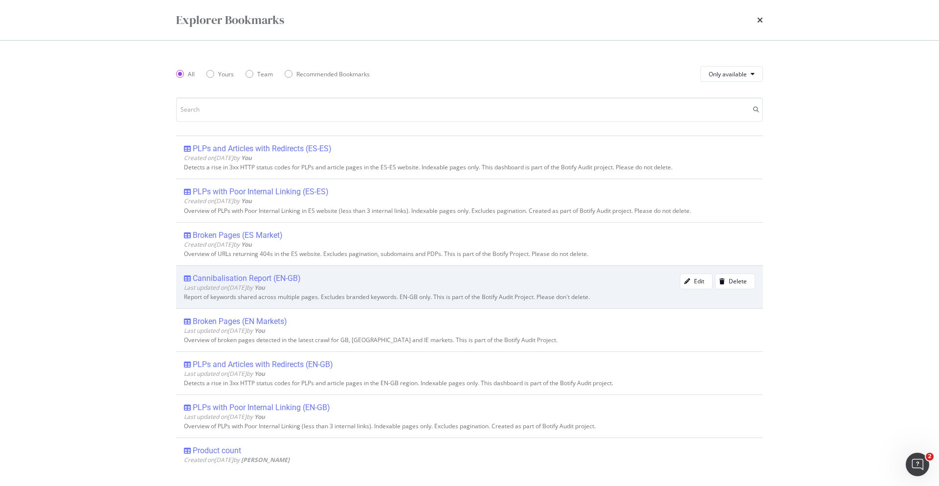
click at [227, 276] on div "Cannibalisation Report (EN-GB)" at bounding box center [247, 278] width 108 height 10
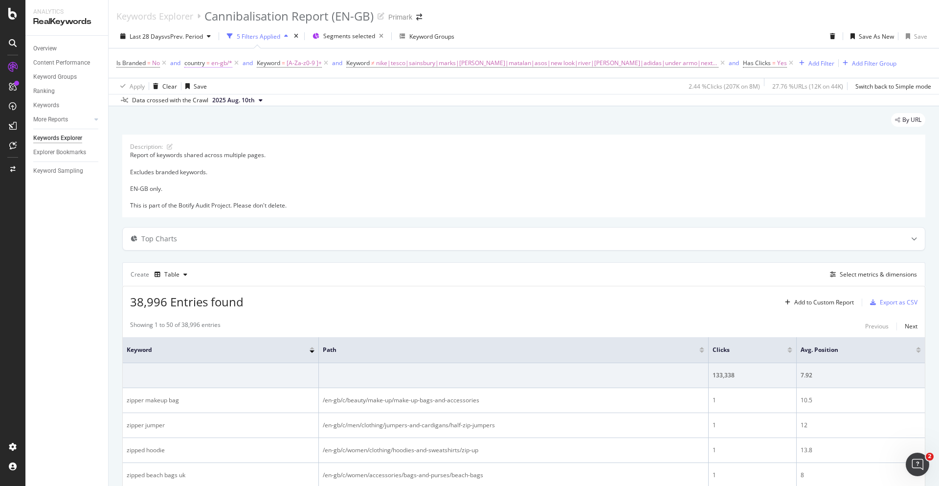
click at [216, 60] on span "en-gb/*" at bounding box center [221, 63] width 21 height 14
click at [207, 102] on div at bounding box center [247, 104] width 107 height 16
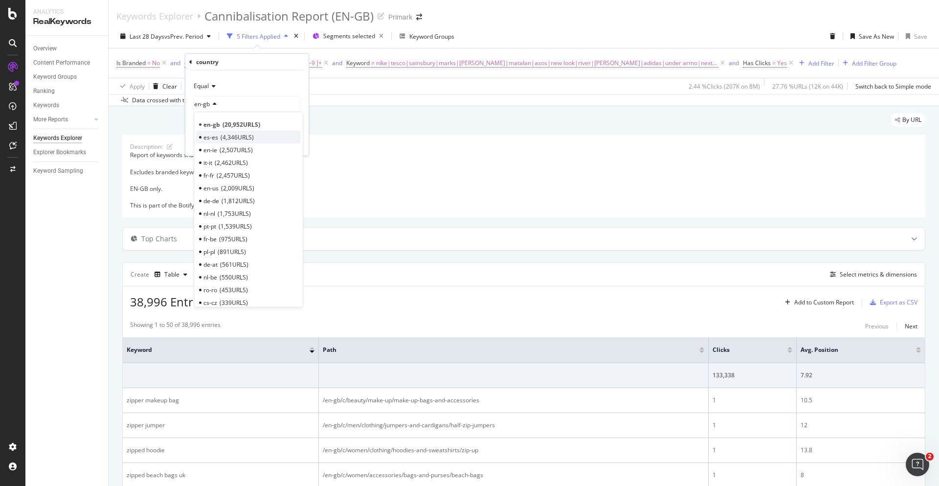
click at [233, 138] on span "4,346 URLS" at bounding box center [237, 137] width 33 height 8
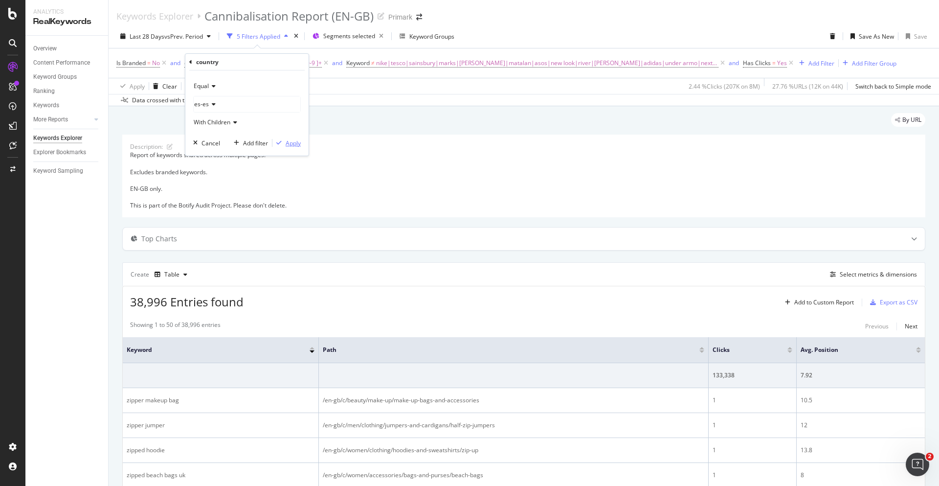
click at [284, 141] on div "button" at bounding box center [278, 143] width 13 height 6
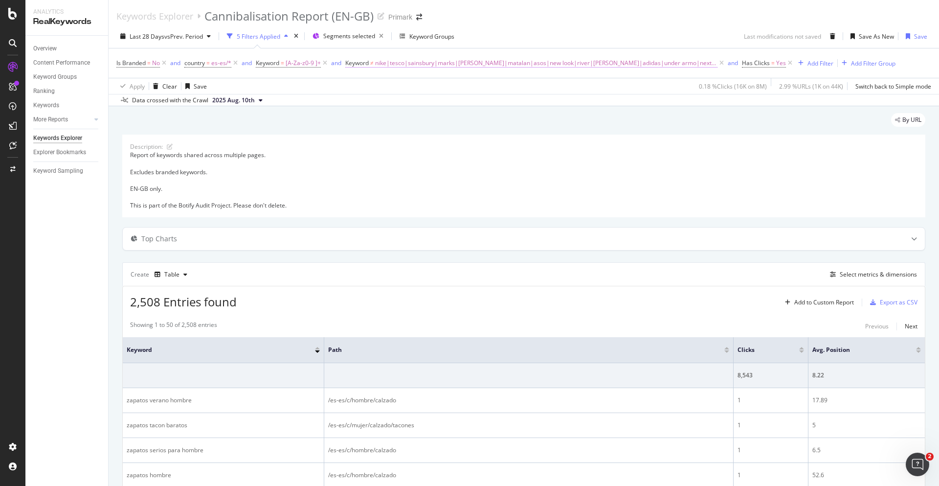
click at [461, 59] on span "nike|tesco|sainsbury|marks|[PERSON_NAME]|matalan|asos|new look|river|[PERSON_NA…" at bounding box center [546, 63] width 342 height 14
click at [378, 105] on input "nike|tesco|sainsbury|marks|[PERSON_NAME]|matalan|asos|new look|river|[PERSON_NA…" at bounding box center [401, 104] width 92 height 16
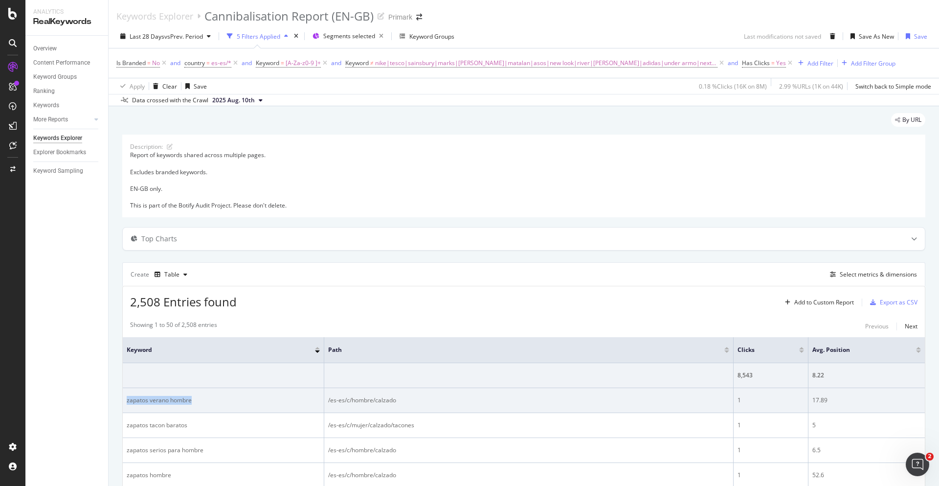
drag, startPoint x: 200, startPoint y: 398, endPoint x: 124, endPoint y: 406, distance: 76.7
click at [124, 406] on td "zapatos verano hombre" at bounding box center [223, 400] width 201 height 25
copy div "zapatos verano hombre"
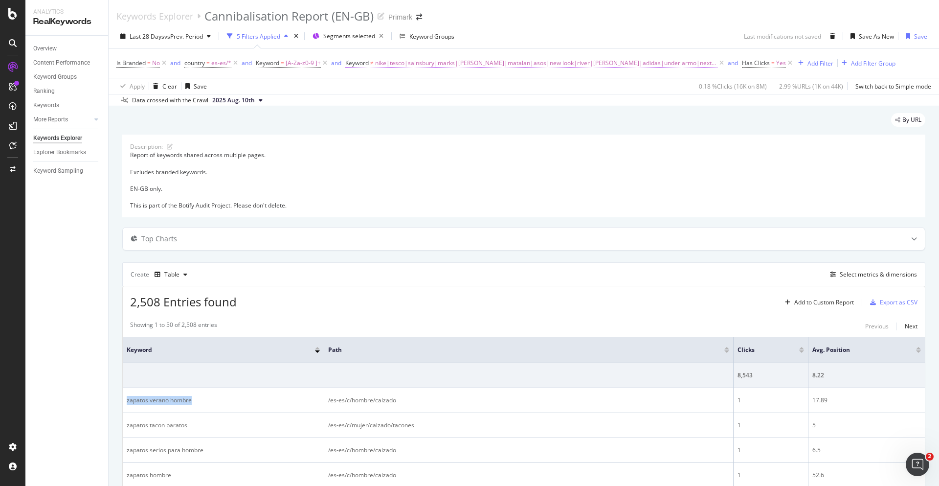
click at [438, 60] on span "nike|tesco|sainsbury|marks|[PERSON_NAME]|matalan|asos|new look|river|[PERSON_NA…" at bounding box center [546, 63] width 342 height 14
click at [364, 105] on input "nike|tesco|sainsbury|marks|[PERSON_NAME]|matalan|asos|new look|river|[PERSON_NA…" at bounding box center [401, 104] width 92 height 16
type input "el corte|zalando|amazon|mango|zara|carrefour|decathlon|cortefiel|"
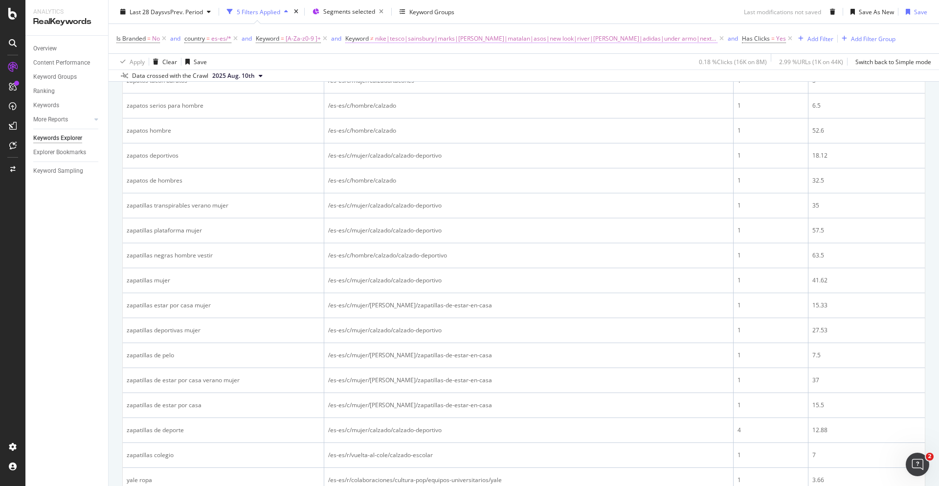
scroll to position [325, 0]
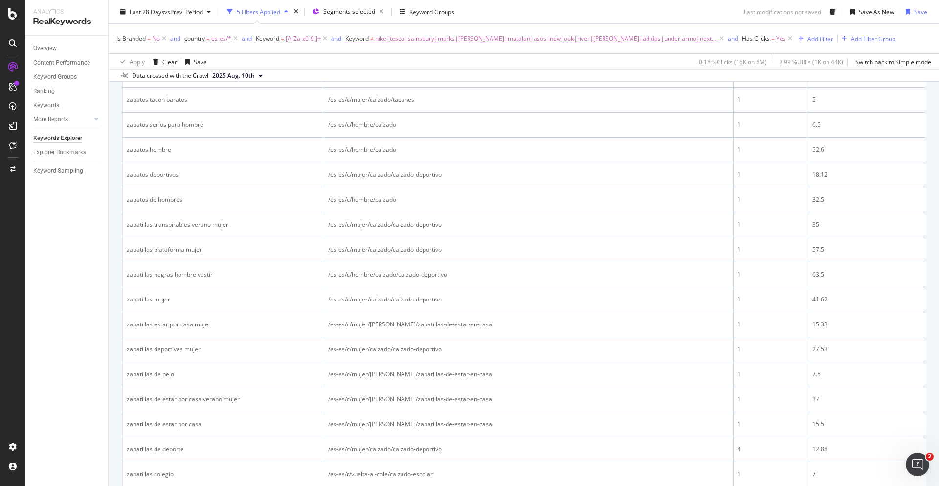
click at [461, 37] on span "nike|tesco|sainsbury|marks|[PERSON_NAME]|matalan|asos|new look|river|[PERSON_NA…" at bounding box center [546, 39] width 342 height 14
click at [401, 77] on input "nike|tesco|sainsbury|marks|[PERSON_NAME]|matalan|asos|new look|river|[PERSON_NA…" at bounding box center [401, 79] width 92 height 16
drag, startPoint x: 346, startPoint y: 80, endPoint x: 447, endPoint y: 81, distance: 101.2
click at [453, 80] on div "decathlon|zalando|mango|carrefour|h&m|" at bounding box center [408, 79] width 108 height 16
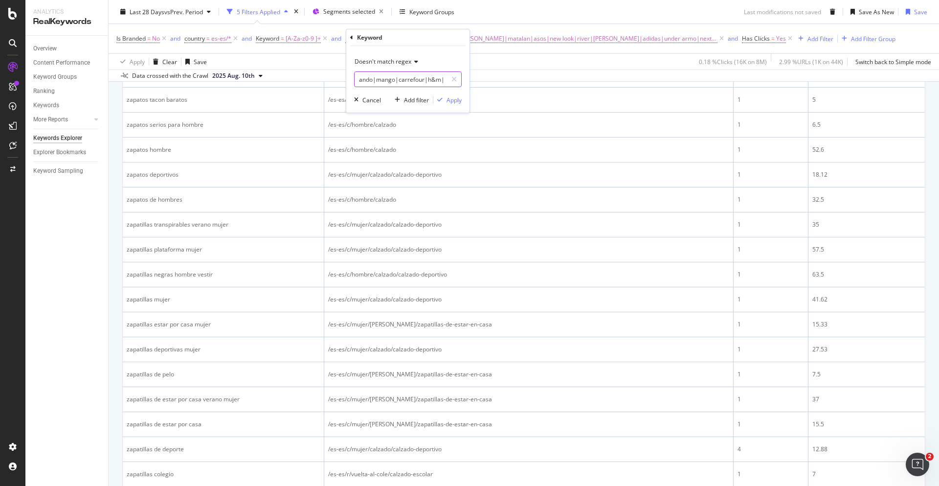
click at [443, 80] on input "decathlon|zalando|mango|carrefour|h&m|" at bounding box center [401, 79] width 92 height 16
type input "decathlon|zalando|mango|carrefour|h&m|zara"
click at [456, 97] on div "Apply" at bounding box center [453, 100] width 15 height 8
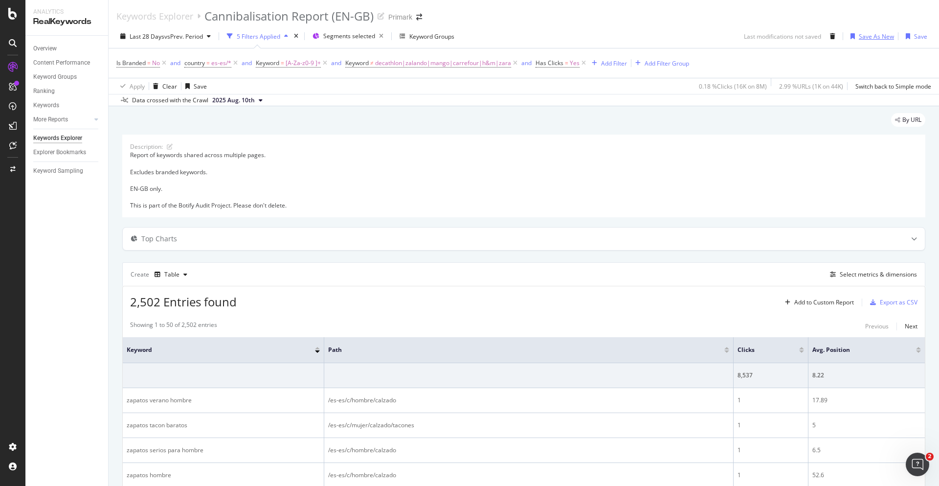
click at [864, 38] on div "Save As New" at bounding box center [876, 36] width 35 height 8
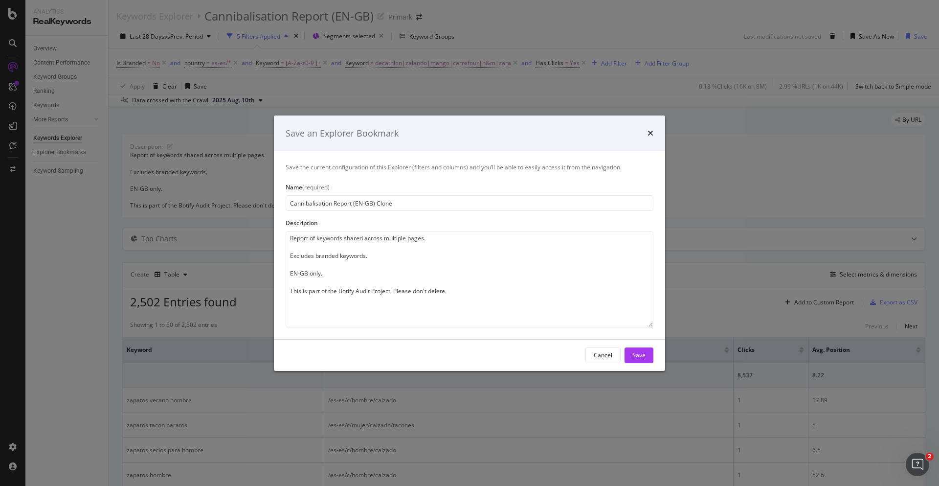
click at [364, 201] on input "Cannibalisation Report (EN-GB) Clone" at bounding box center [470, 203] width 368 height 16
drag, startPoint x: 400, startPoint y: 200, endPoint x: 359, endPoint y: 205, distance: 41.3
click at [359, 205] on input "Cannibalisation Report (EN-GB) Clone" at bounding box center [470, 203] width 368 height 16
type input "Cannibalisation Report (ES-ES)"
drag, startPoint x: 350, startPoint y: 254, endPoint x: 380, endPoint y: 245, distance: 31.1
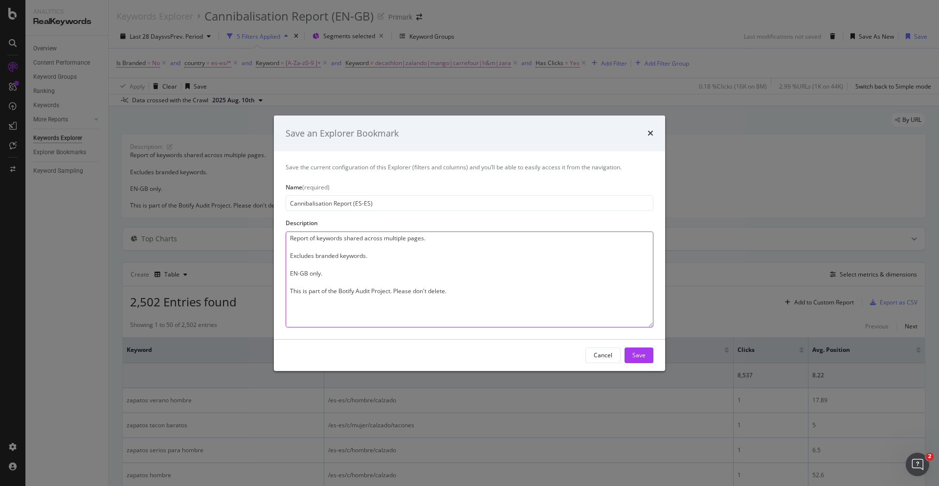
click at [351, 254] on textarea "Report of keywords shared across multiple pages. Excludes branded keywords. EN-…" at bounding box center [470, 279] width 368 height 96
click at [399, 236] on textarea "Report of keywords shared across multiple pages. Excludes branded keywords. EN-…" at bounding box center [470, 279] width 368 height 96
click at [424, 238] on textarea "Report of keywords shared across multiple pages. Excludes branded keywords. EN-…" at bounding box center [470, 279] width 368 height 96
click at [360, 274] on textarea "Report of keywords shared across multiple pages in ES website. Excludes branded…" at bounding box center [470, 279] width 368 height 96
drag, startPoint x: 330, startPoint y: 271, endPoint x: 282, endPoint y: 273, distance: 48.5
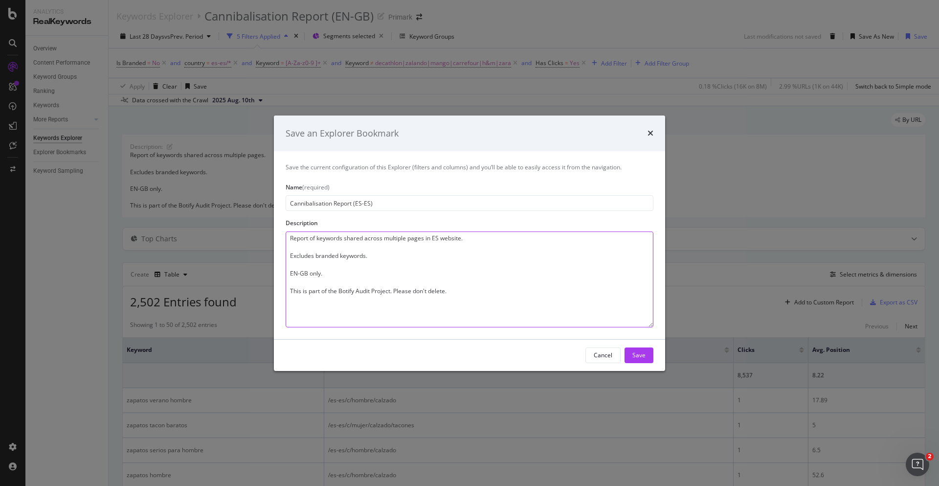
click at [282, 273] on div "Save the current configuration of this Explorer (filters and columns) and you’l…" at bounding box center [469, 244] width 391 height 187
type textarea "Report of keywords shared across multiple pages in ES website. Excludes branded…"
click at [637, 357] on div "Save" at bounding box center [638, 355] width 13 height 8
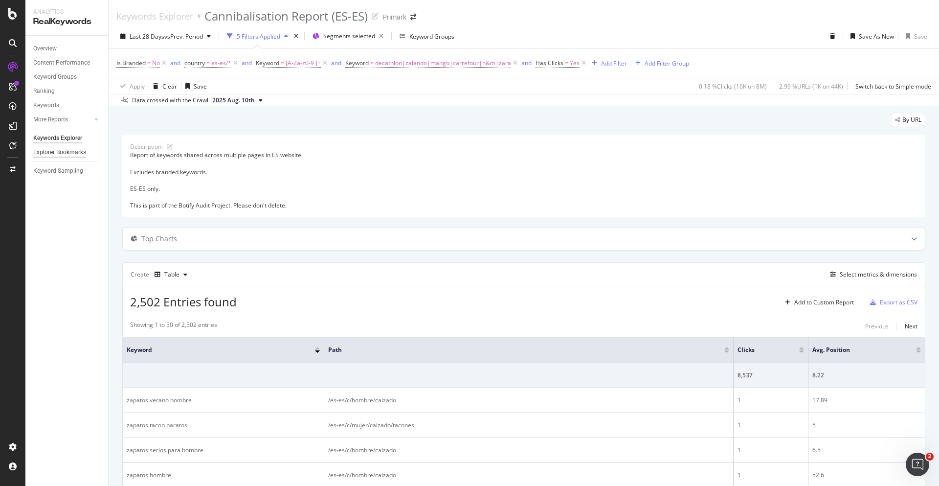
click at [60, 150] on div "Explorer Bookmarks" at bounding box center [59, 152] width 53 height 10
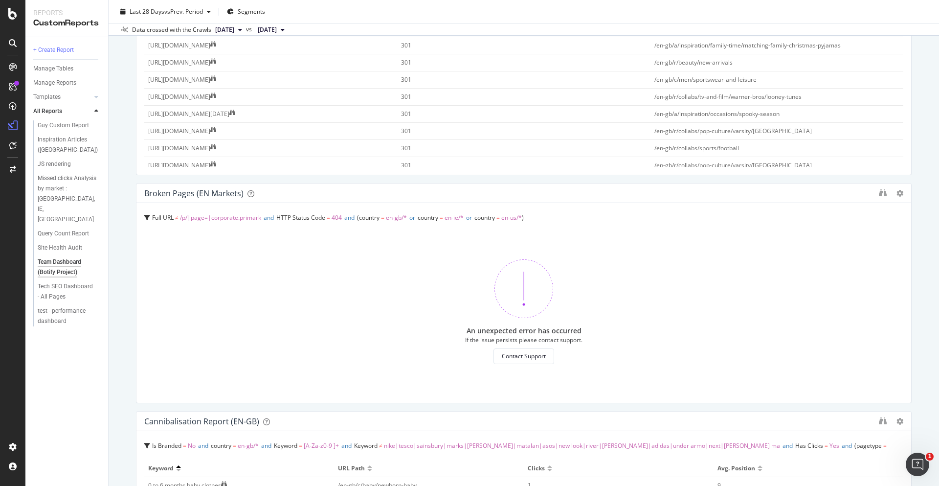
scroll to position [391, 0]
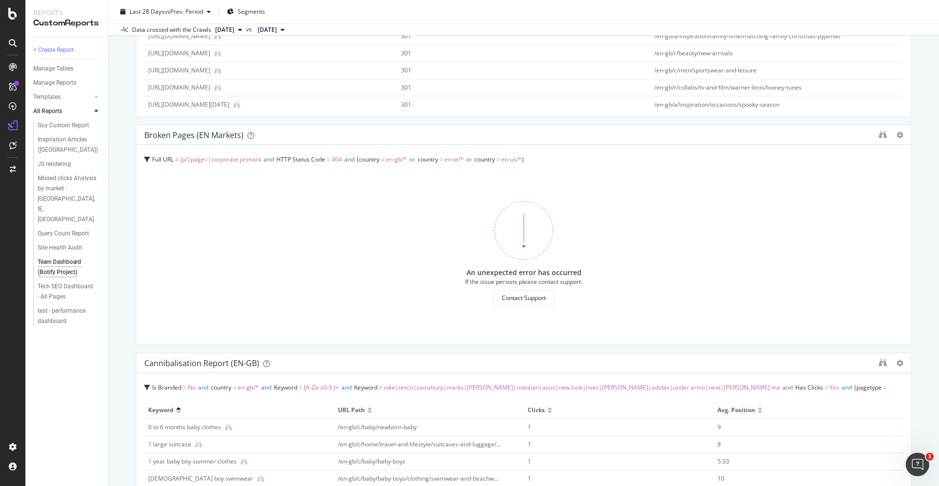
scroll to position [440, 0]
click at [156, 9] on span "Last 28 Days" at bounding box center [147, 11] width 35 height 8
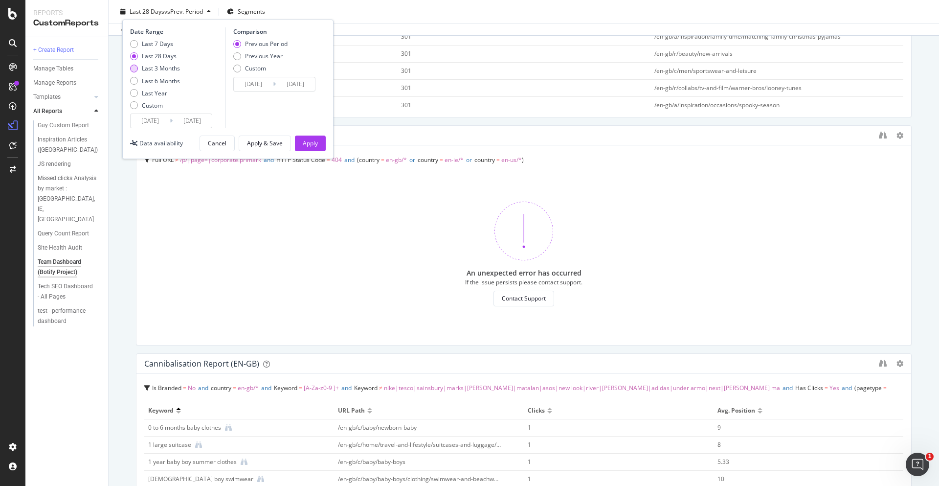
click at [133, 67] on div "Last 3 Months" at bounding box center [134, 69] width 8 height 8
type input "2025/05/18"
type input "2025/02/15"
type input "2025/05/17"
click at [314, 140] on div "Apply" at bounding box center [310, 143] width 15 height 8
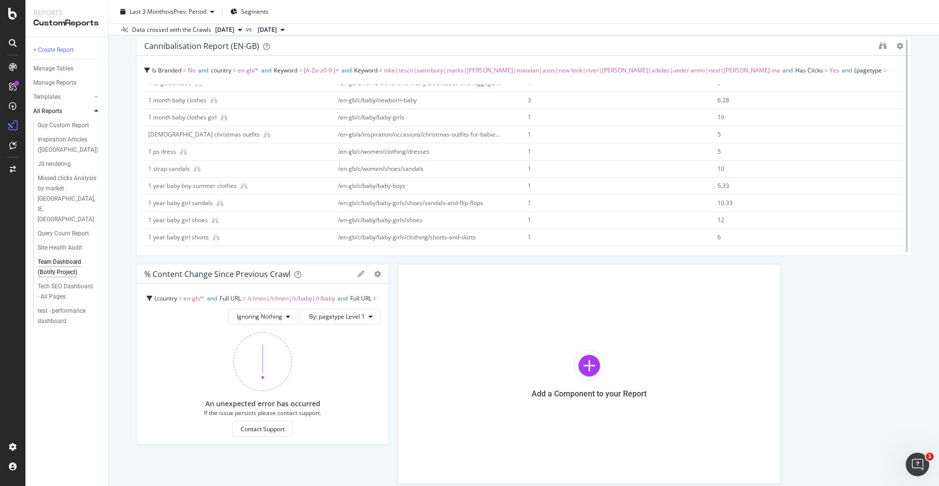
scroll to position [782, 0]
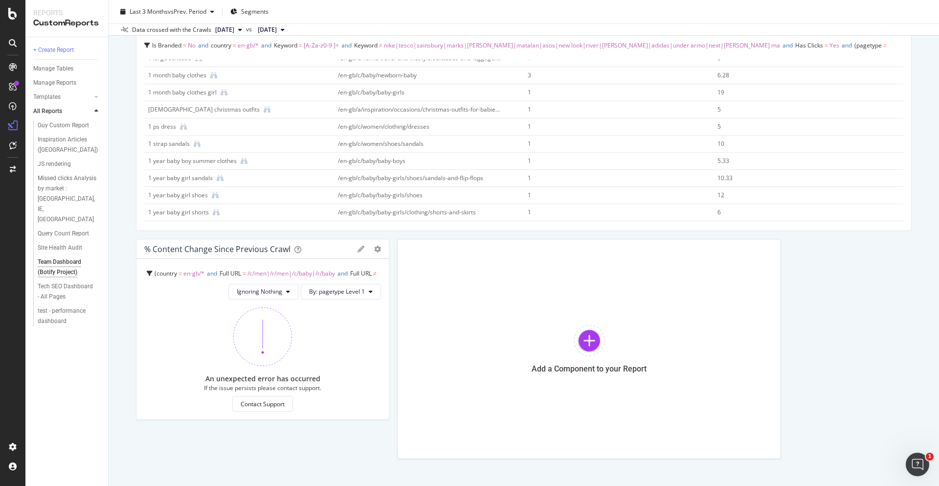
click at [357, 251] on icon at bounding box center [360, 248] width 7 height 7
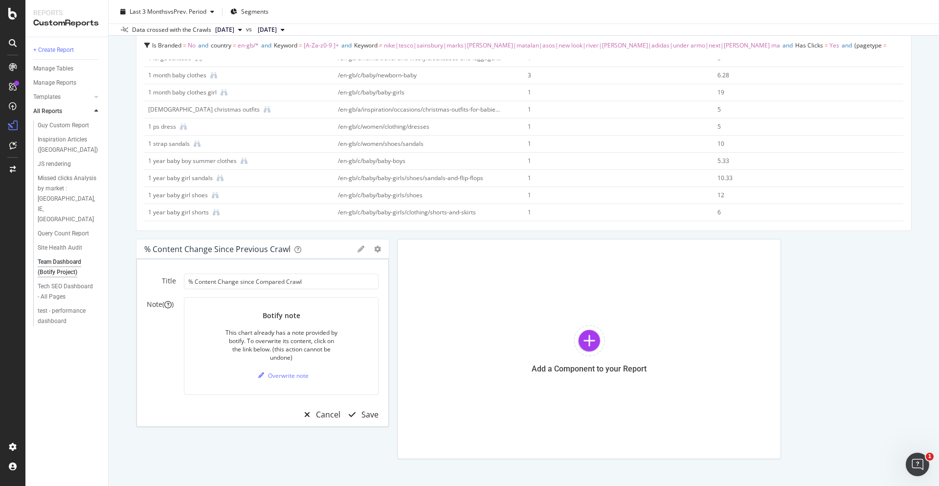
click at [357, 251] on icon at bounding box center [360, 248] width 7 height 7
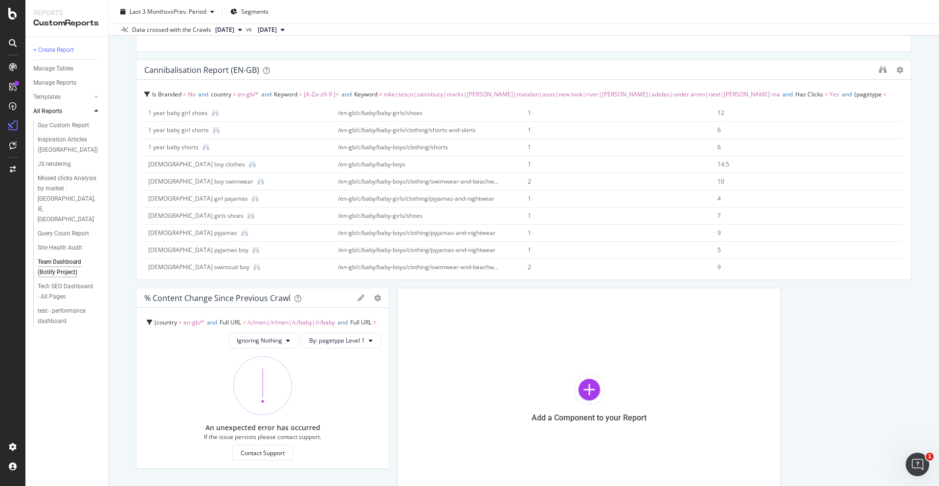
scroll to position [293, 0]
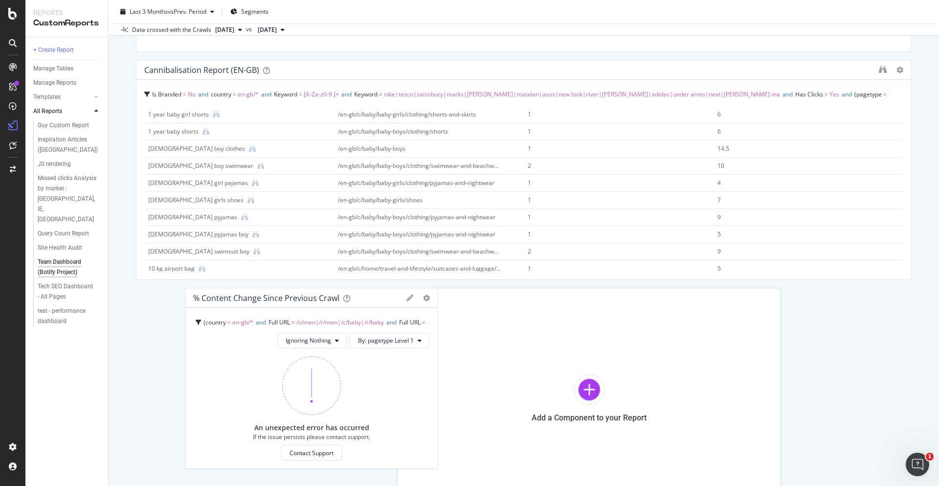
drag, startPoint x: 142, startPoint y: 293, endPoint x: 216, endPoint y: 299, distance: 74.6
click at [216, 299] on div "% Content Change since Previous Crawl Pie Display Global View Table Edit Filter…" at bounding box center [311, 298] width 252 height 20
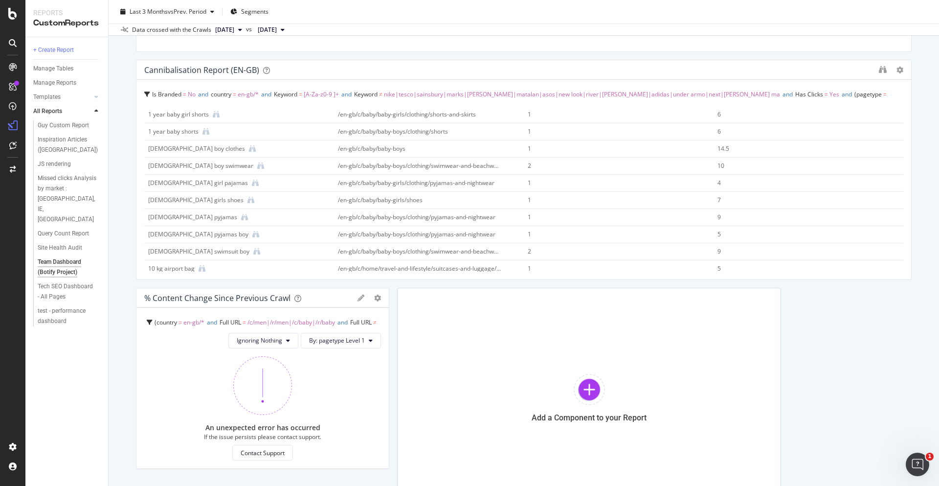
click at [304, 297] on div "% Content Change since Previous Crawl" at bounding box center [248, 298] width 208 height 10
click at [357, 296] on icon at bounding box center [360, 297] width 7 height 7
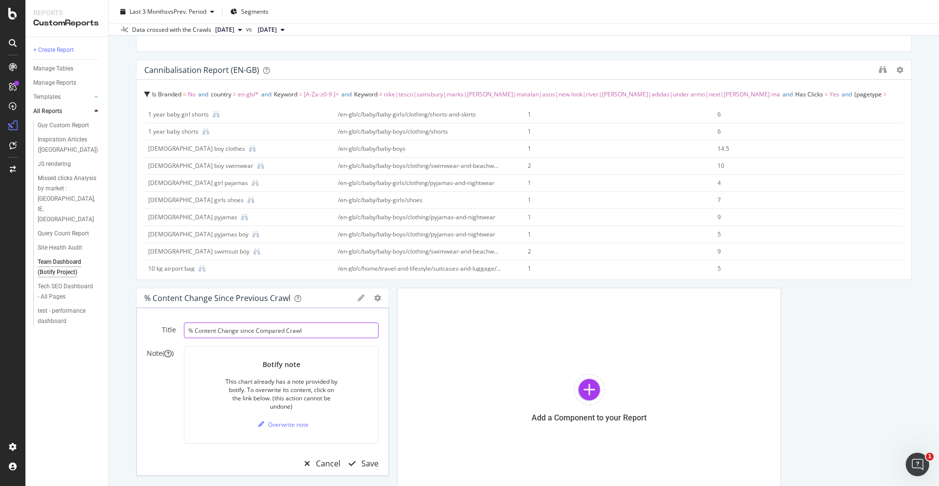
click at [255, 328] on input "% Content Change since Compared Crawl" at bounding box center [281, 330] width 195 height 16
click at [254, 328] on input "% Content Change since Compared Crawl" at bounding box center [281, 330] width 195 height 16
click at [330, 296] on div "% Content Change since Previous Crawl" at bounding box center [248, 298] width 208 height 10
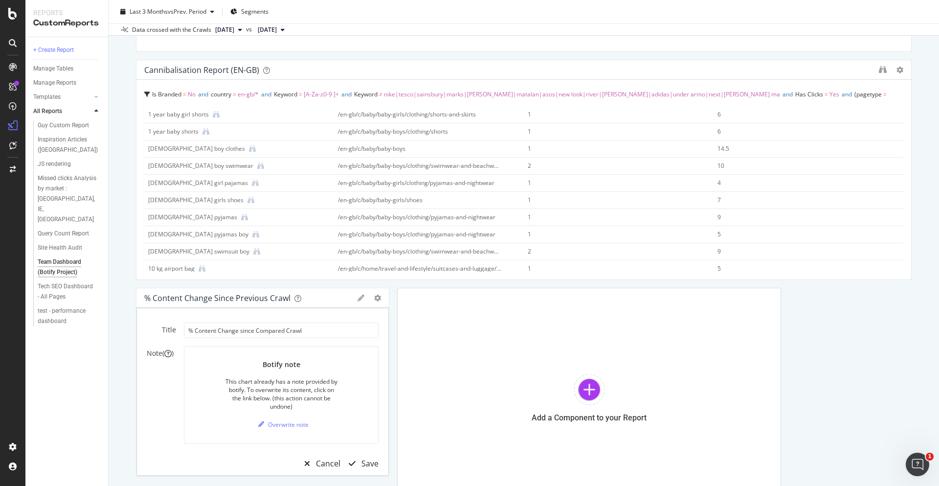
click at [356, 293] on div "% Content Change since Previous Crawl Pie Display Global View Table Edit Filter…" at bounding box center [262, 298] width 252 height 20
click at [319, 463] on div "Cancel" at bounding box center [328, 463] width 24 height 11
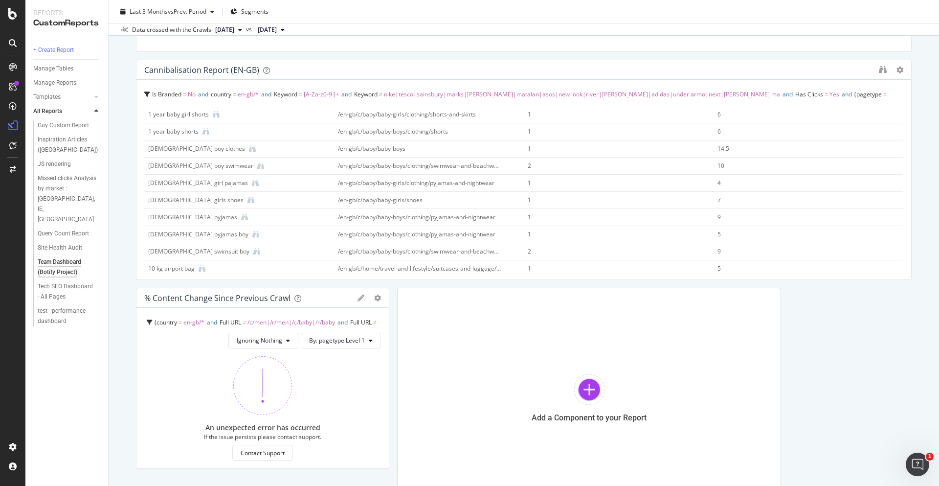
click at [358, 298] on icon at bounding box center [360, 297] width 7 height 7
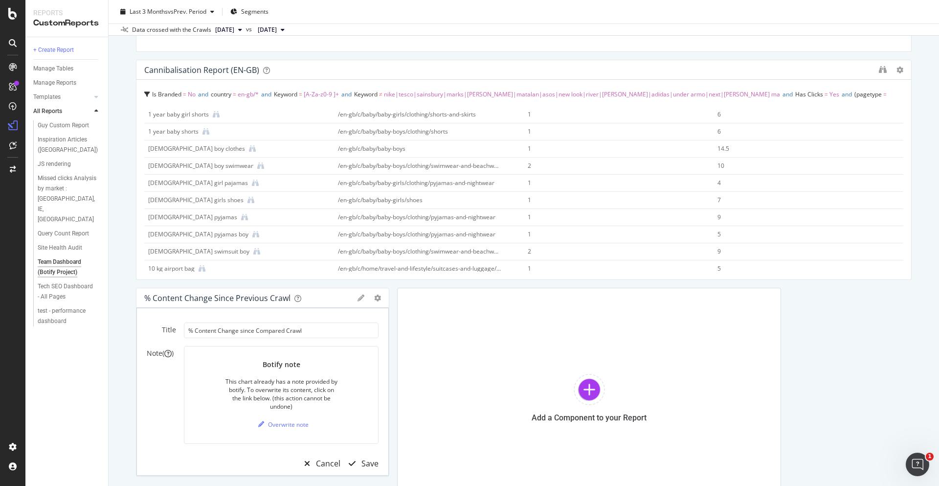
click at [358, 294] on icon at bounding box center [360, 297] width 7 height 7
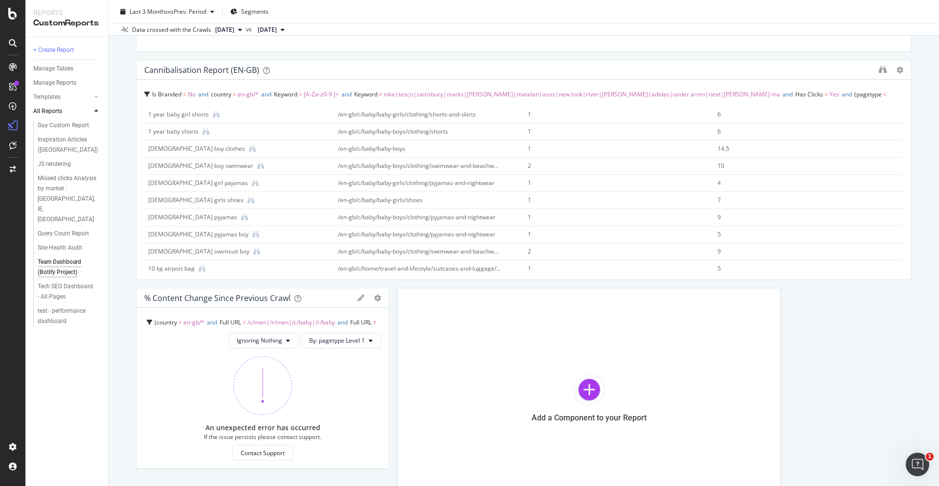
click at [358, 294] on icon at bounding box center [360, 297] width 7 height 7
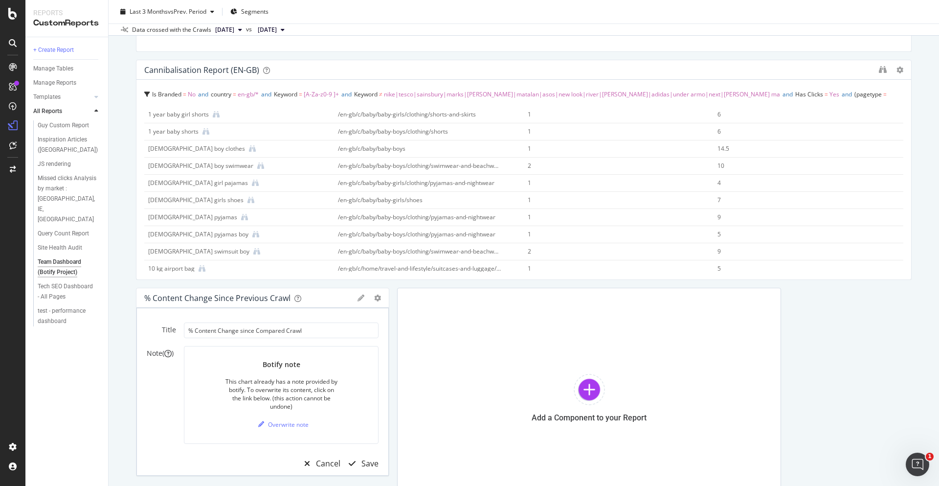
click at [358, 294] on icon at bounding box center [360, 297] width 7 height 7
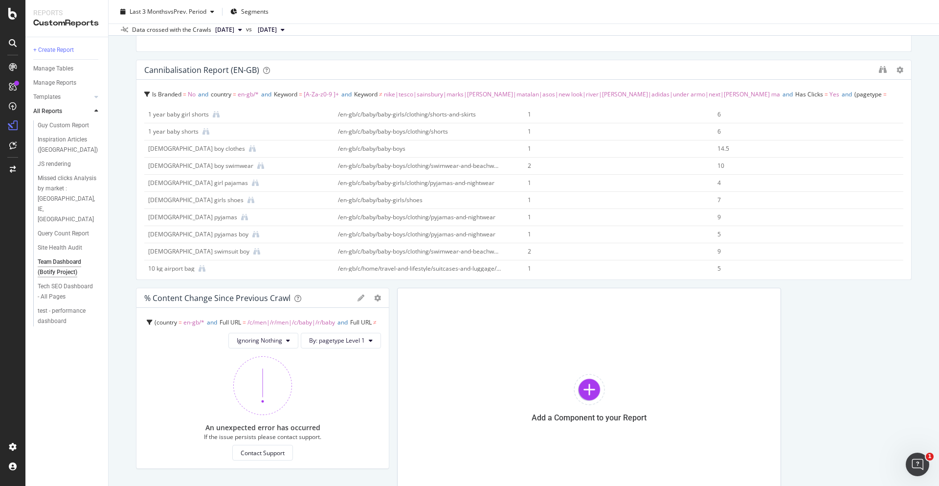
click at [358, 294] on icon at bounding box center [360, 297] width 7 height 7
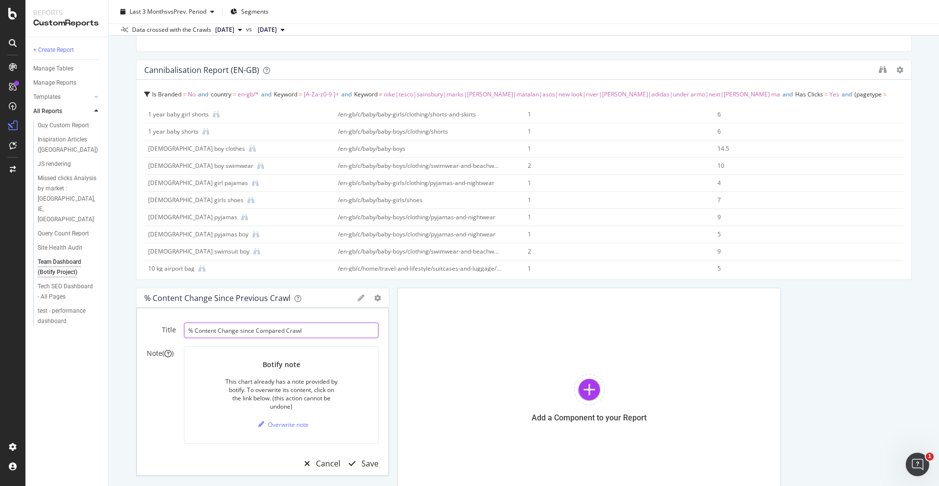
click at [254, 332] on input "% Content Change since Compared Crawl" at bounding box center [281, 330] width 195 height 16
drag, startPoint x: 254, startPoint y: 332, endPoint x: 260, endPoint y: 330, distance: 6.0
click at [255, 332] on input "% Content Change since Compared Crawl" at bounding box center [281, 330] width 195 height 16
click at [265, 327] on input "% Content Change since Compared Crawl" at bounding box center [281, 330] width 195 height 16
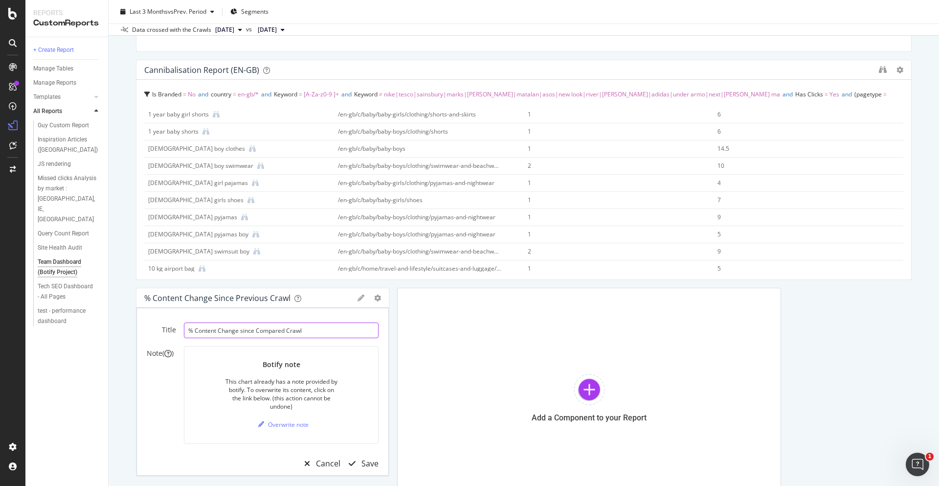
click at [265, 327] on input "% Content Change since Compared Crawl" at bounding box center [281, 330] width 195 height 16
click at [272, 327] on input "% Content Change since Compared Crawl" at bounding box center [281, 330] width 195 height 16
drag, startPoint x: 283, startPoint y: 328, endPoint x: 257, endPoint y: 331, distance: 26.5
click at [257, 331] on input "% Content Change since Compared Crawl" at bounding box center [281, 330] width 195 height 16
click at [290, 331] on input "% Content Change since Compared Crawl" at bounding box center [281, 330] width 195 height 16
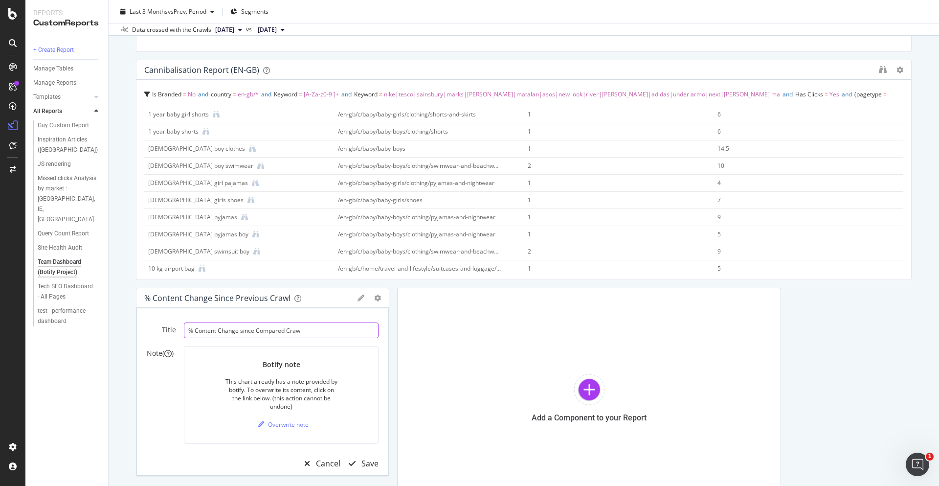
click at [295, 329] on input "% Content Change since Compared Crawl" at bounding box center [281, 330] width 195 height 16
click at [283, 332] on input "% Content Change since Compared Crawl" at bounding box center [281, 330] width 195 height 16
type input "% Content Change since Previous Crawl"
click at [365, 459] on div "Save" at bounding box center [369, 463] width 17 height 11
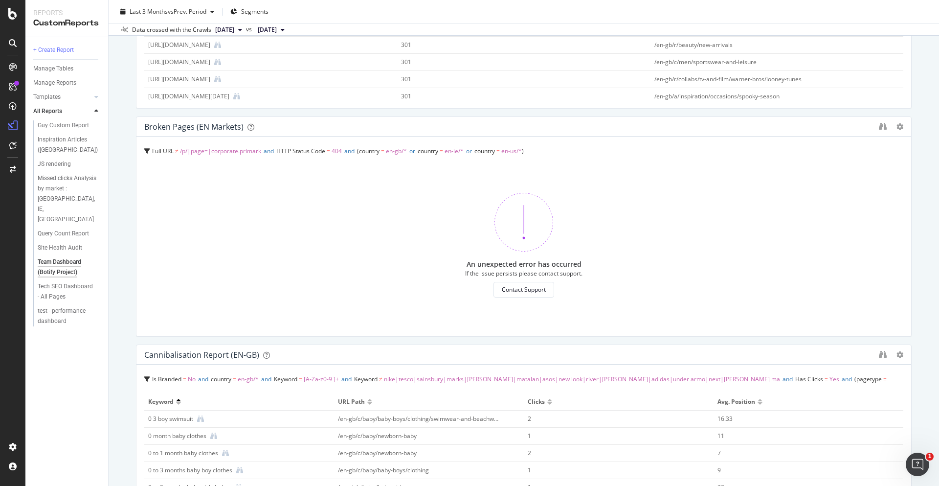
scroll to position [447, 0]
click at [530, 288] on div "Contact Support" at bounding box center [524, 291] width 44 height 8
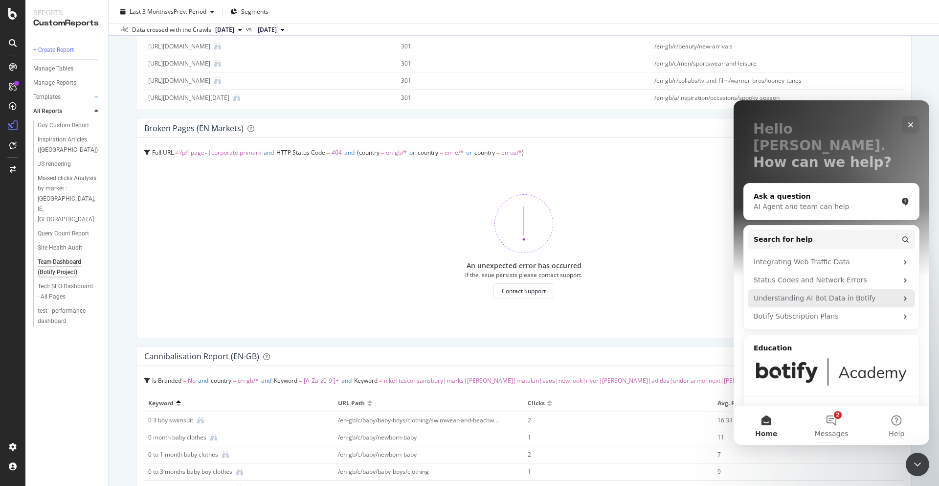
scroll to position [53, 0]
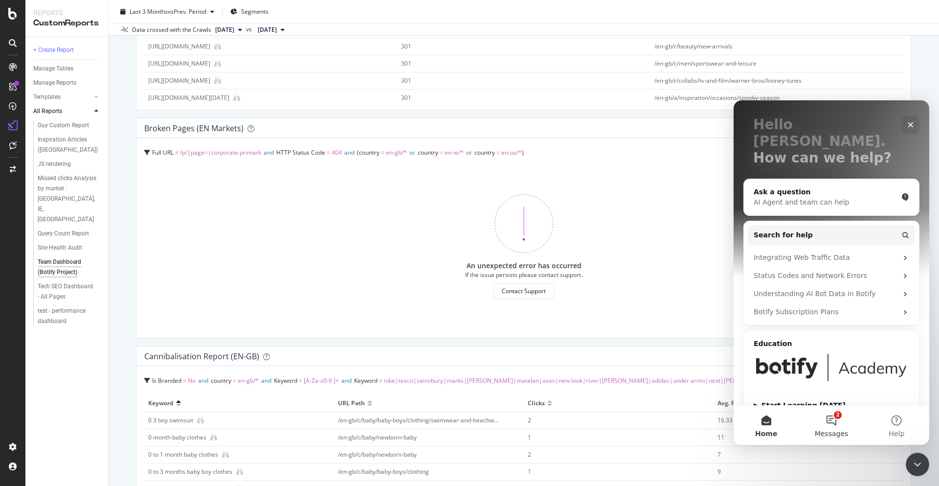
click at [840, 422] on button "2 Messages" at bounding box center [831, 424] width 65 height 39
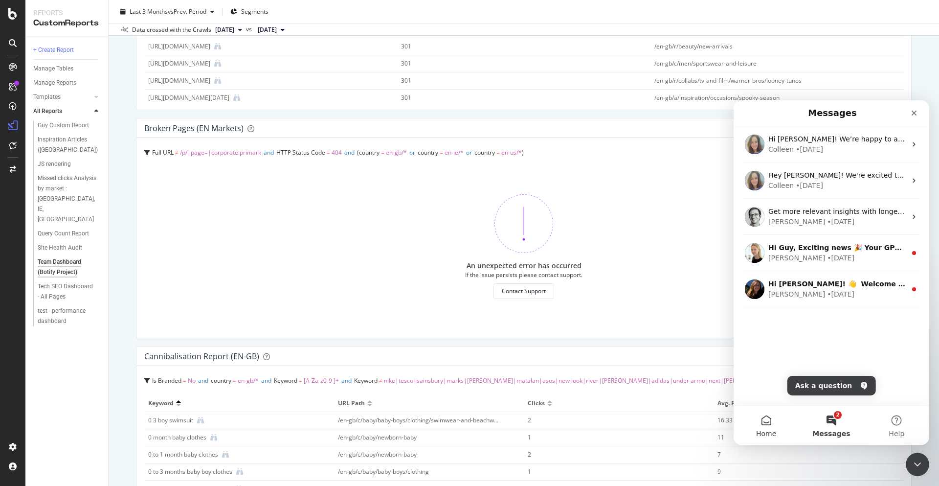
click at [767, 424] on button "Home" at bounding box center [766, 424] width 65 height 39
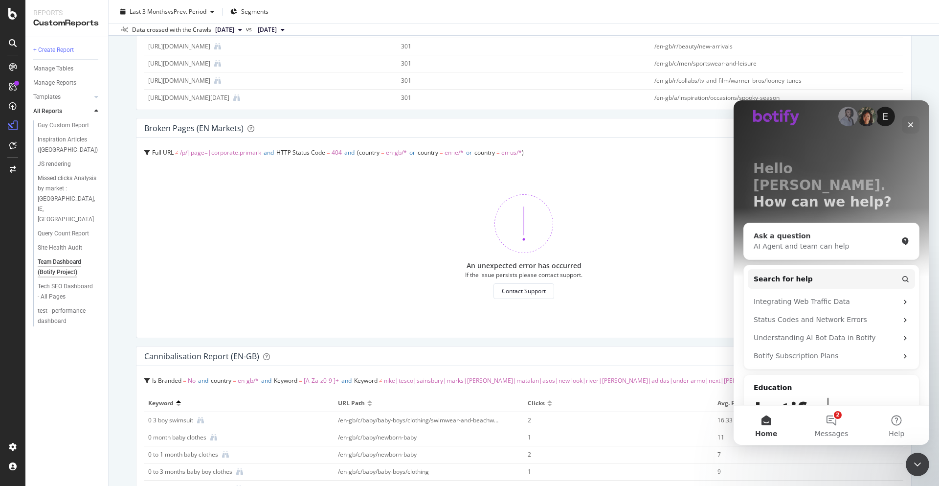
scroll to position [0, 0]
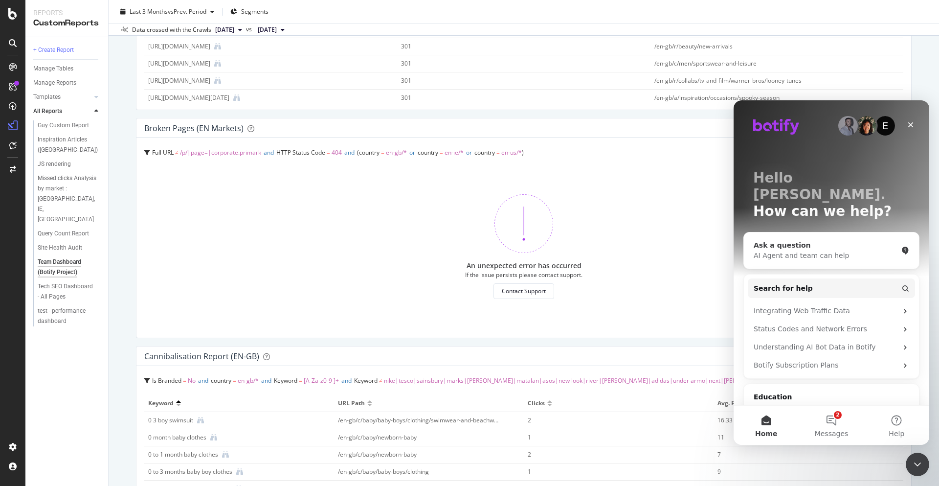
click at [785, 240] on div "Ask a question" at bounding box center [826, 245] width 144 height 10
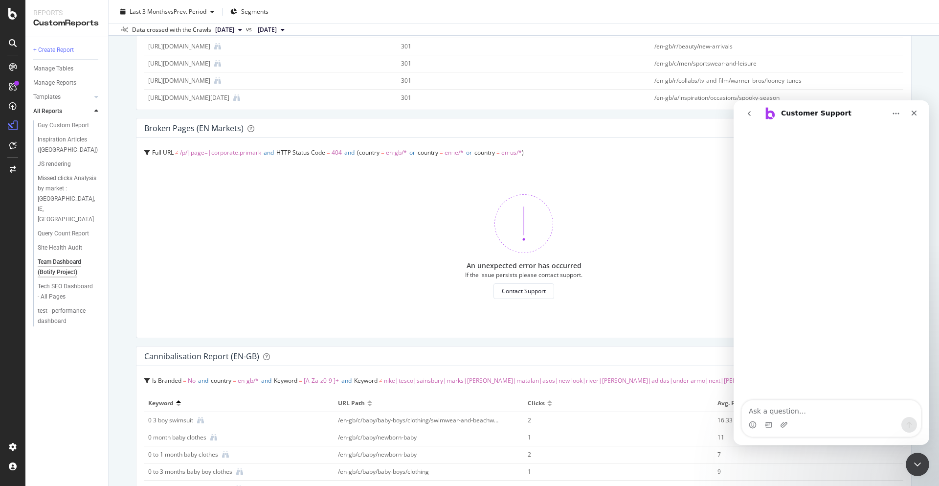
click at [777, 407] on textarea "Ask a question…" at bounding box center [831, 408] width 179 height 17
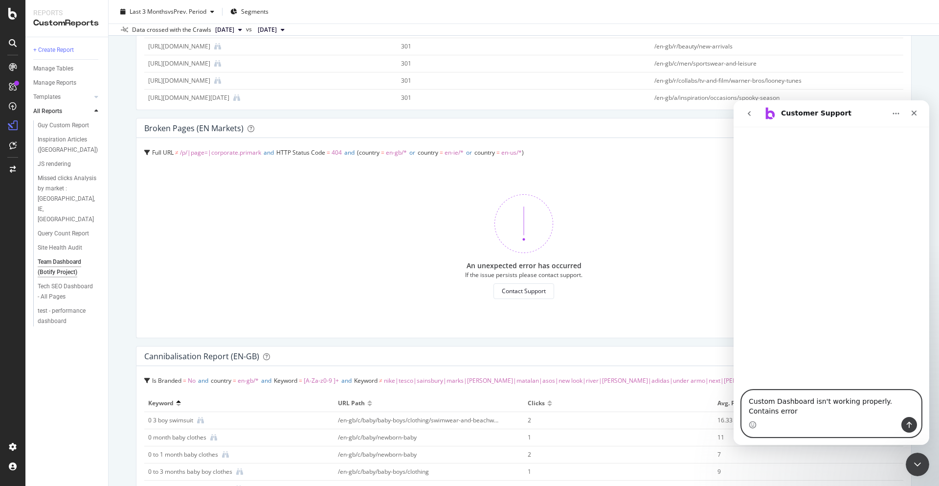
click at [765, 404] on textarea "Custom Dashboard isn't working properly. Contains error" at bounding box center [831, 403] width 179 height 26
click at [770, 409] on textarea "Custom Dashboard isn't working properly. Contains error" at bounding box center [831, 403] width 179 height 26
paste textarea "'an unexpected error has occurred. If the issue persists please contact support'"
type textarea "Custom Dashboard isn't working properly. Contains error 'an unexpected error ha…"
click at [911, 426] on icon "Send a message…" at bounding box center [909, 425] width 8 height 8
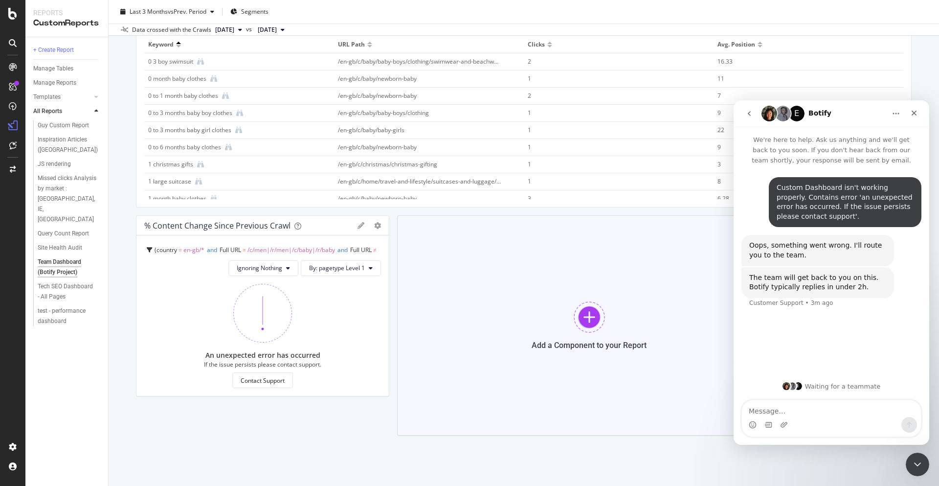
scroll to position [817, 0]
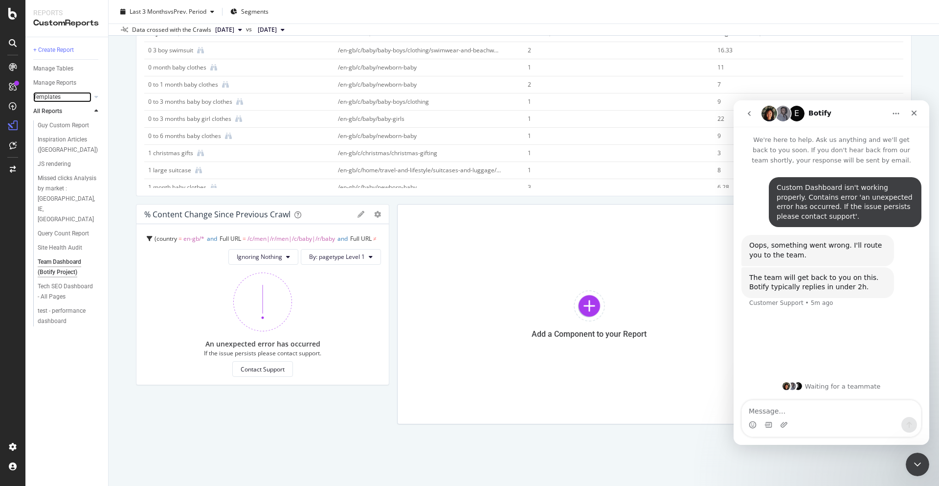
click at [75, 97] on link "Templates" at bounding box center [62, 97] width 58 height 10
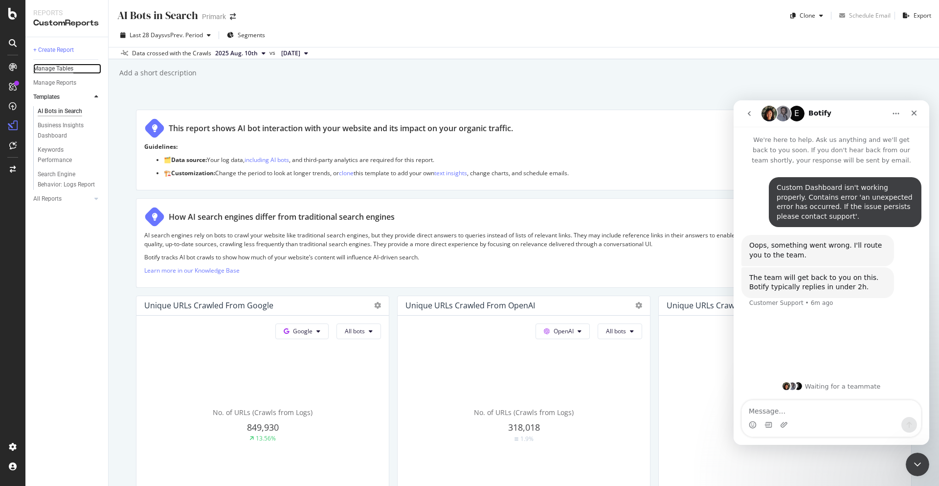
click at [69, 71] on div "Manage Tables" at bounding box center [53, 69] width 40 height 10
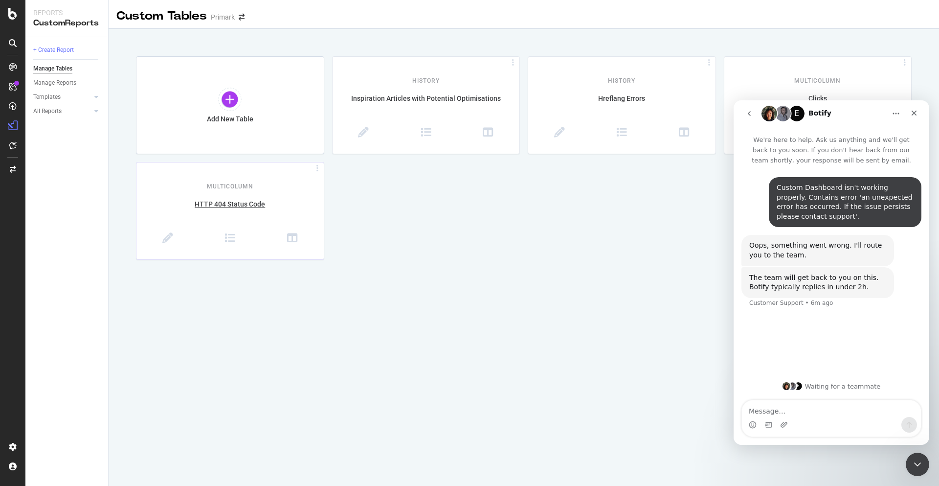
click at [319, 165] on div at bounding box center [317, 168] width 10 height 8
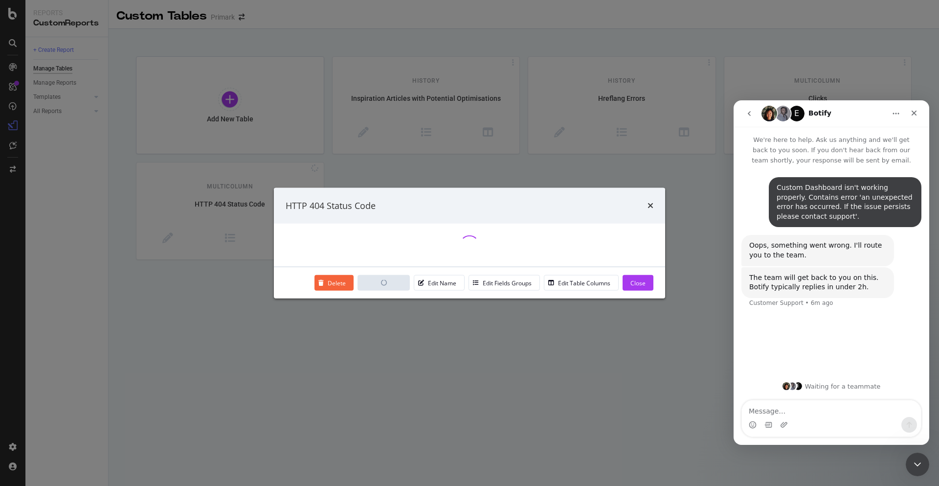
click at [325, 126] on div "HTTP 404 Status Code Delete Export CSV Edit Name Edit Fields Groups Edit Table …" at bounding box center [469, 243] width 939 height 486
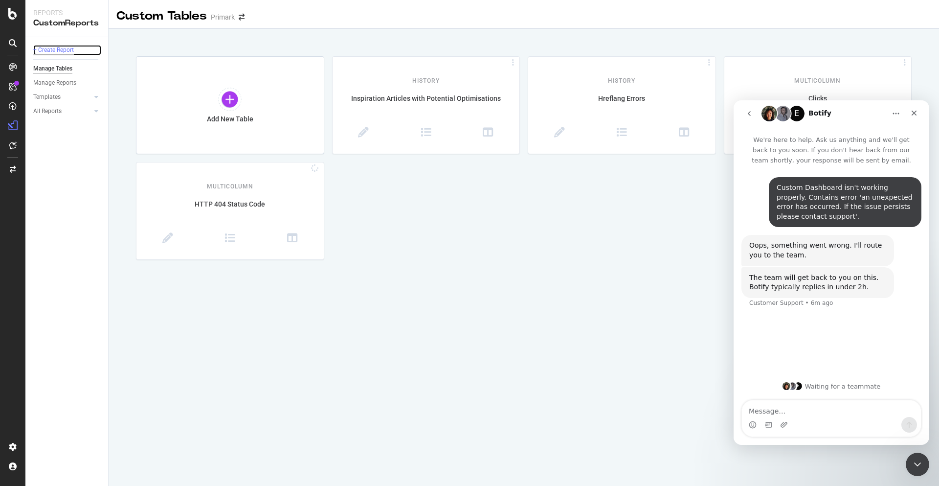
click at [66, 46] on div "+ Create Report" at bounding box center [53, 50] width 41 height 10
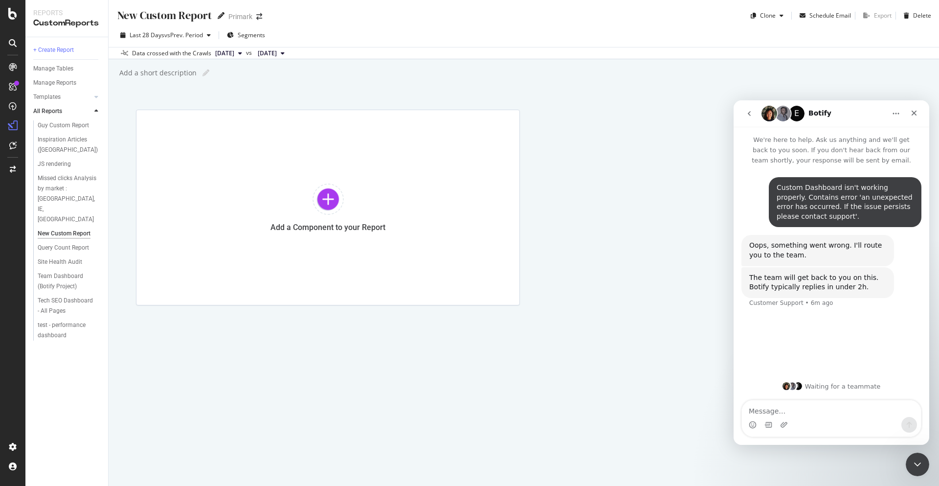
click at [218, 15] on icon at bounding box center [221, 15] width 7 height 7
click at [187, 13] on input "text" at bounding box center [164, 14] width 97 height 13
click at [242, 14] on input "Custom Dashboard (ES-ES" at bounding box center [179, 14] width 126 height 13
type input "Custom Dashboard - ES Market (Botify Project)"
click at [374, 64] on div "Custom Dashboard - ES Market (Botify Project) Custom Dashboard - ES Market (Bot…" at bounding box center [524, 243] width 830 height 486
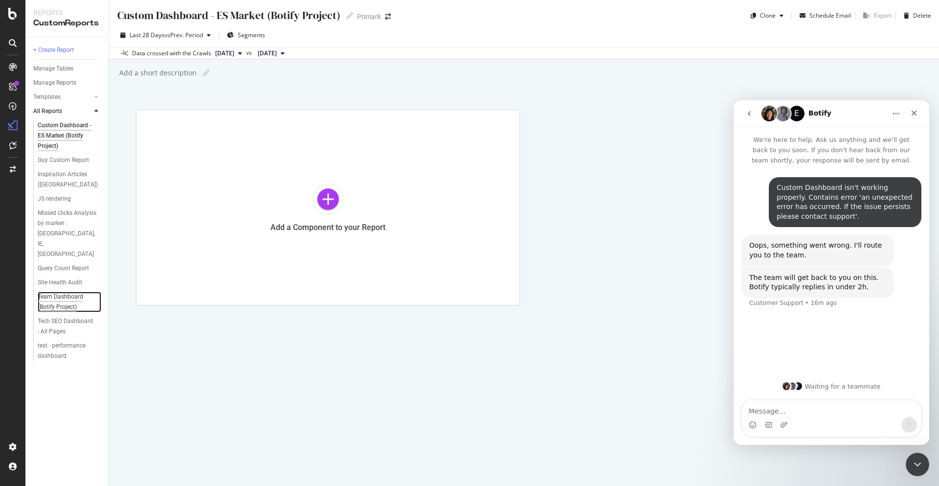
click at [70, 291] on div "Team Dashboard (Botify Project)" at bounding box center [66, 301] width 57 height 21
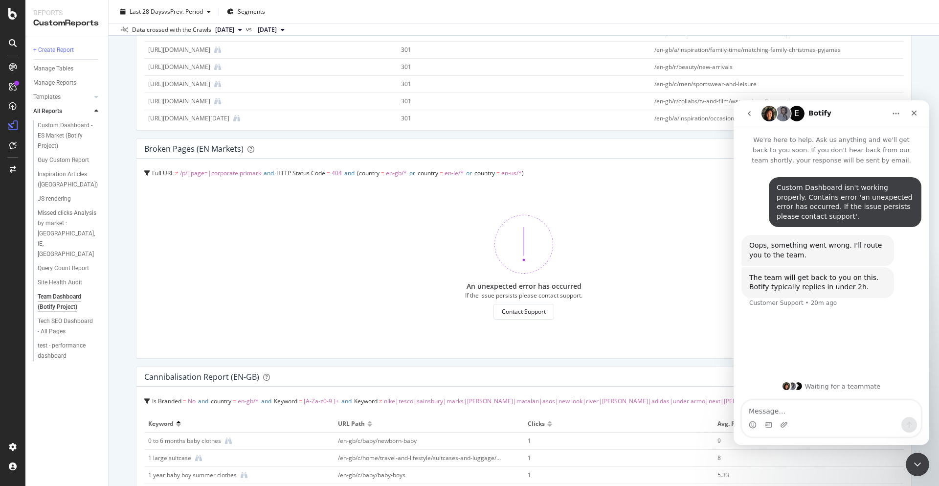
scroll to position [440, 0]
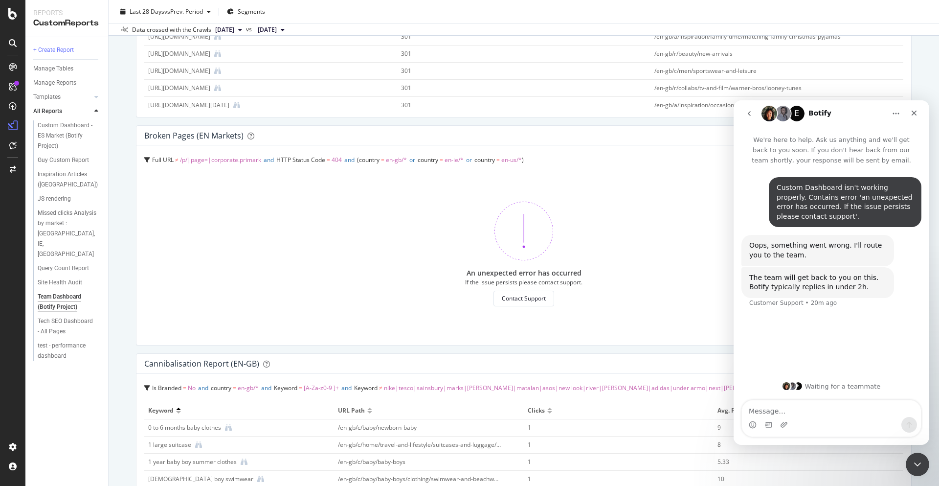
click at [118, 276] on div "Team Dashboard (Botify Project) Team Dashboard (Botify Project) Primark Clone S…" at bounding box center [524, 243] width 830 height 486
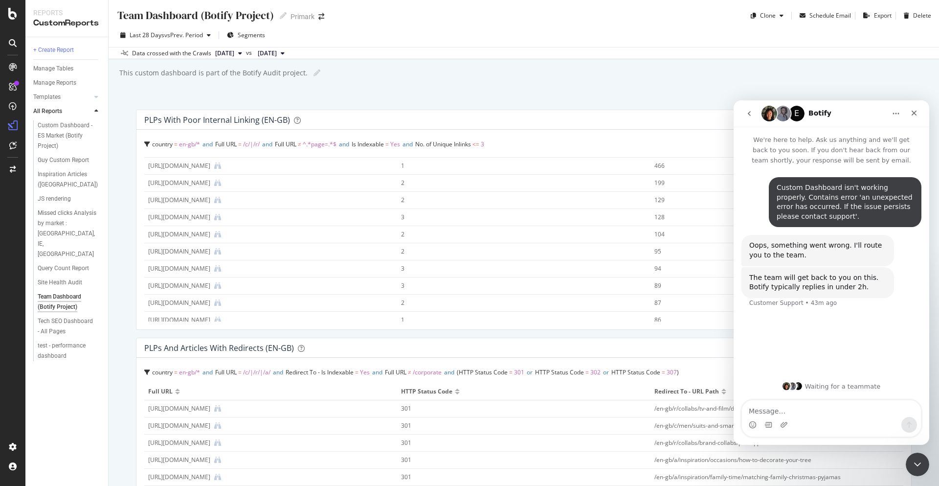
scroll to position [0, 0]
click at [913, 112] on icon "Close" at bounding box center [914, 113] width 5 height 5
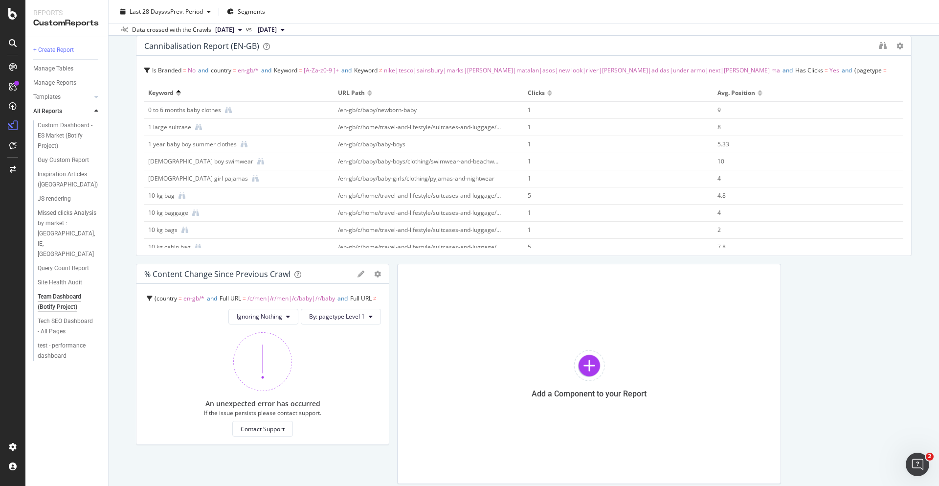
scroll to position [768, 0]
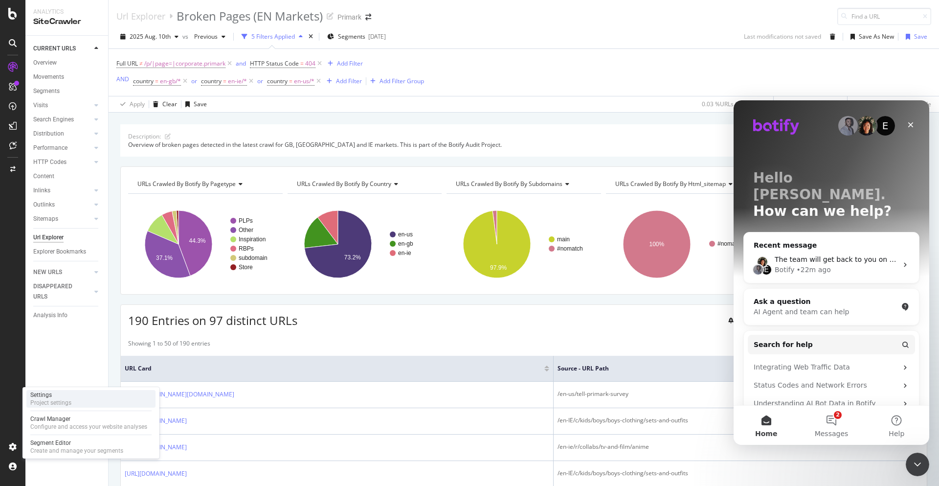
click at [62, 393] on div "Settings" at bounding box center [50, 395] width 41 height 8
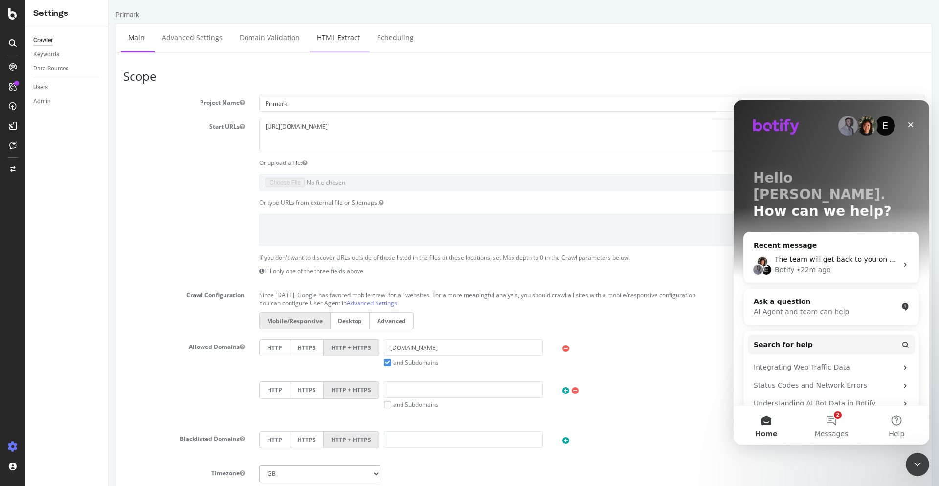
click at [325, 46] on link "HTML Extract" at bounding box center [339, 37] width 58 height 27
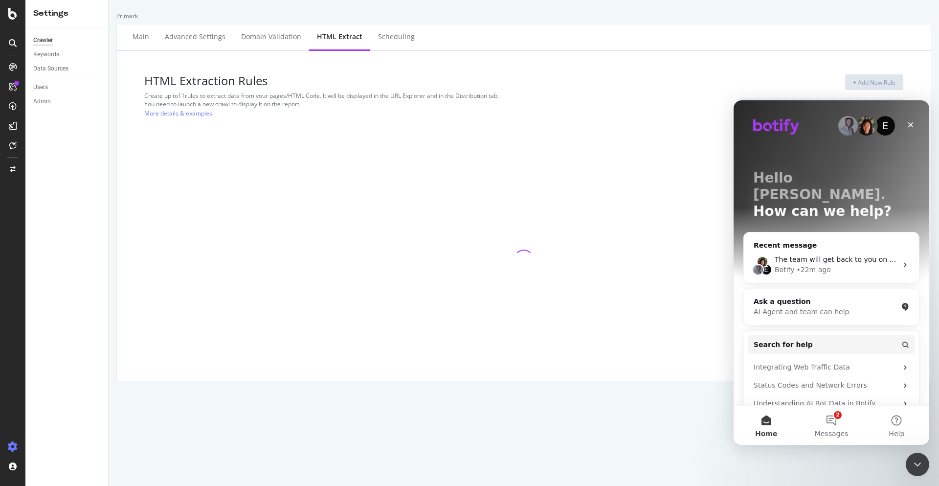
select select "list"
select select "exist"
select select "list"
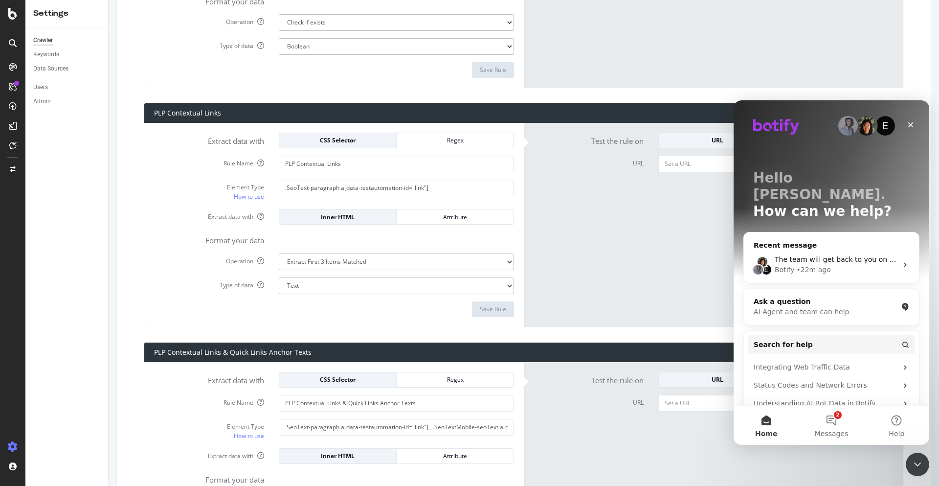
scroll to position [1027, 0]
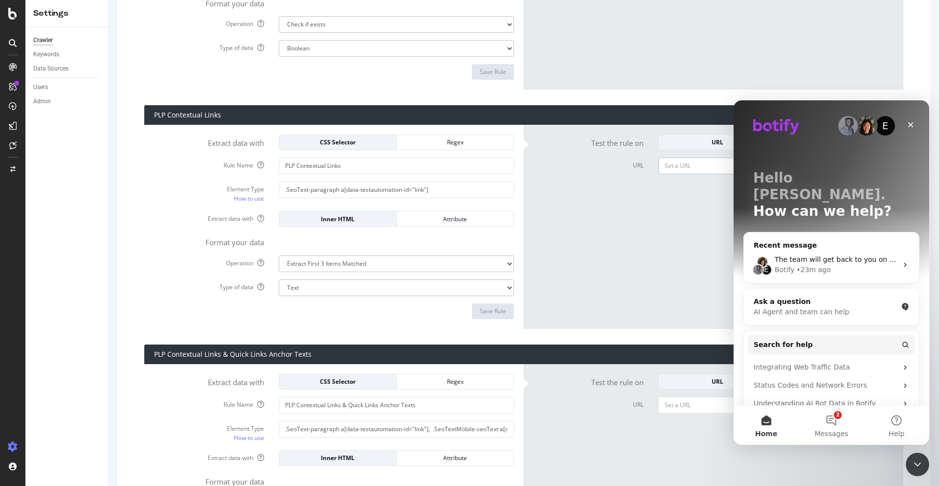
click at [916, 123] on div "Close" at bounding box center [911, 125] width 18 height 18
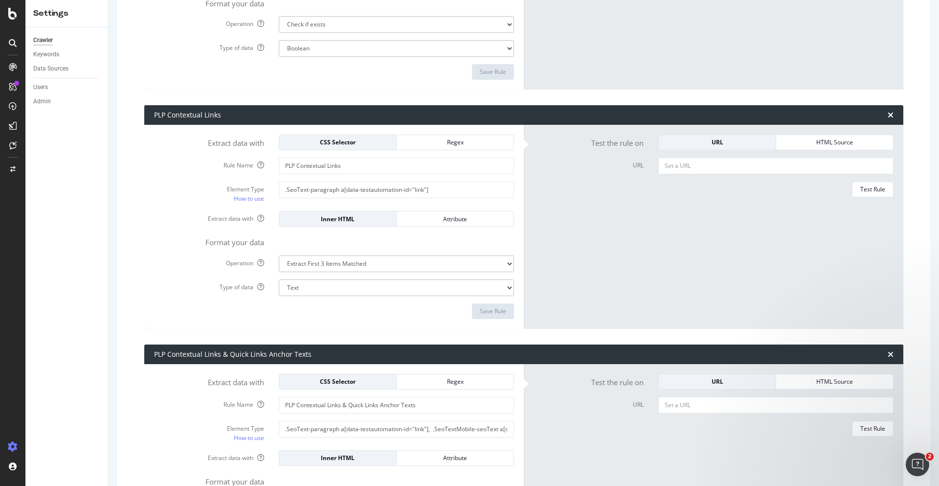
scroll to position [0, 0]
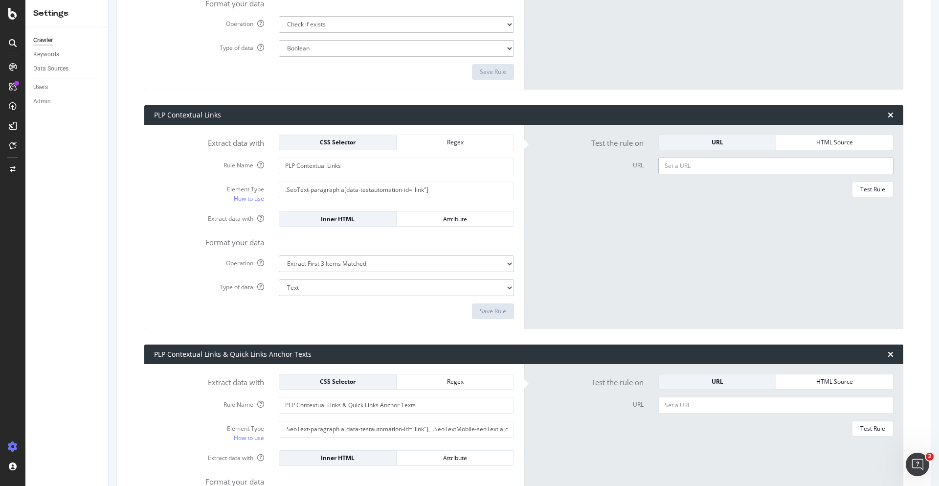
paste input "[URL][DOMAIN_NAME]"
type input "[URL][DOMAIN_NAME]"
click at [722, 141] on div "URL" at bounding box center [717, 142] width 101 height 8
click at [860, 190] on div "Test Rule" at bounding box center [872, 189] width 25 height 8
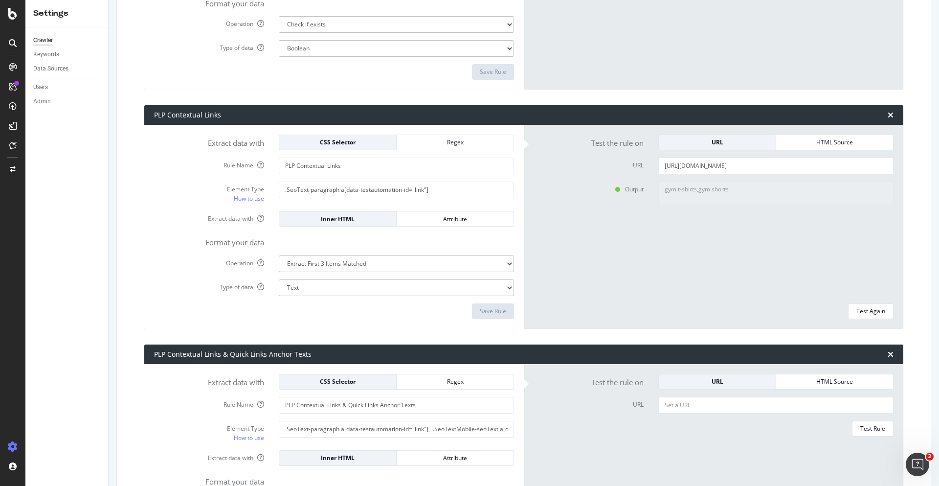
click at [188, 206] on form "Extract data with CSS Selector Regex Rule Name PLP Contextual Links Element Typ…" at bounding box center [334, 226] width 360 height 184
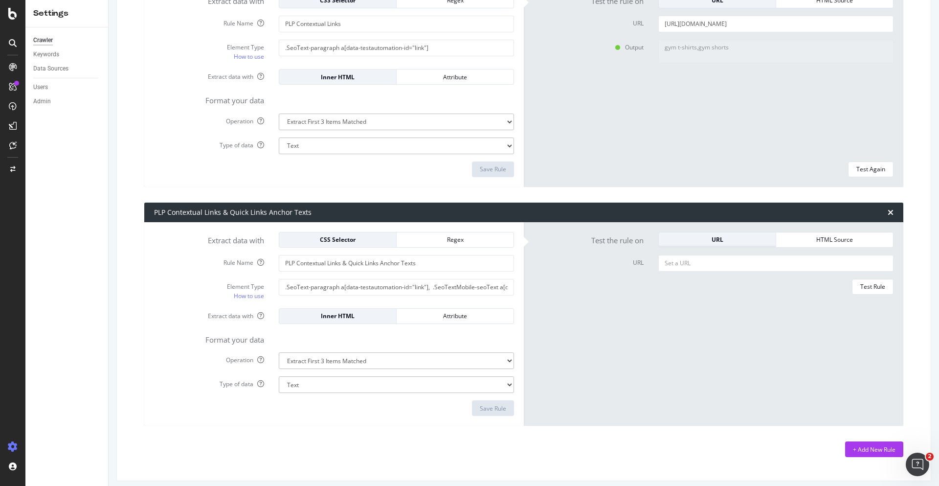
scroll to position [1176, 0]
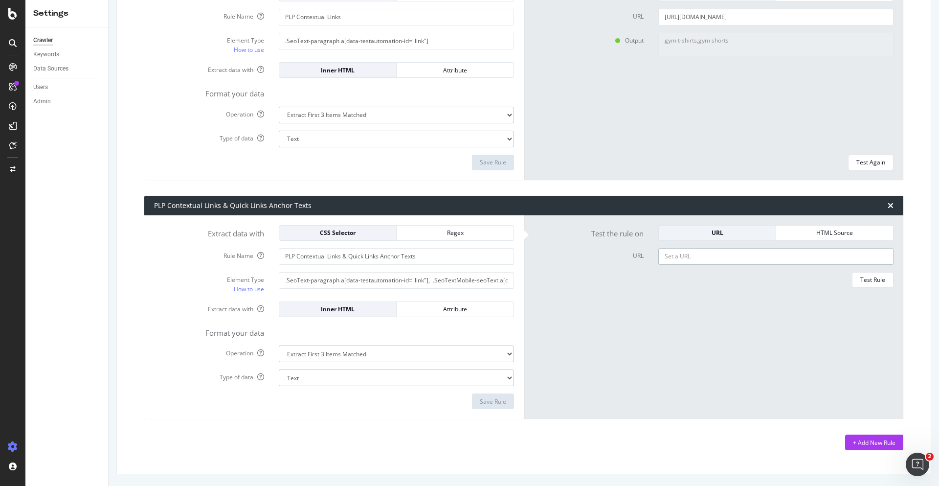
paste input "[URL][DOMAIN_NAME]"
type input "[URL][DOMAIN_NAME]"
click at [857, 272] on button "Test Rule" at bounding box center [873, 280] width 42 height 16
click at [618, 305] on div "Output gym t-shirts,gym shorts,gym t-shirts" at bounding box center [713, 329] width 375 height 114
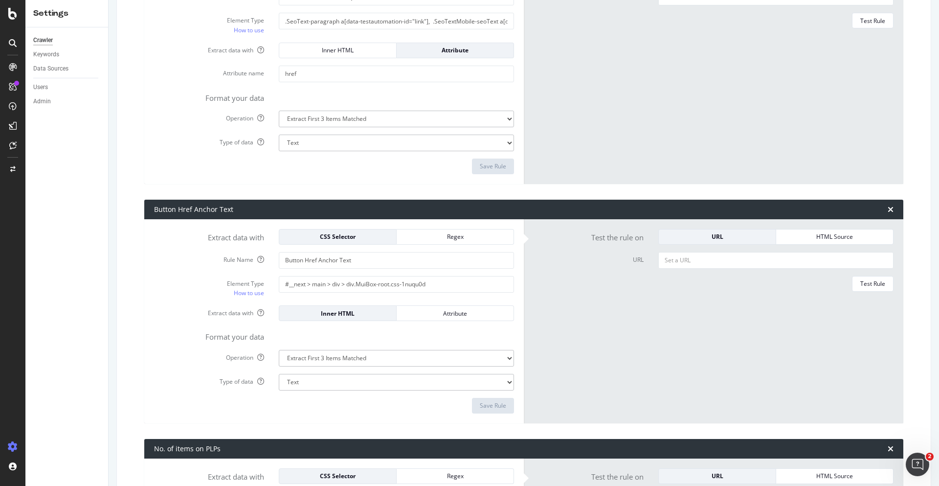
scroll to position [198, 0]
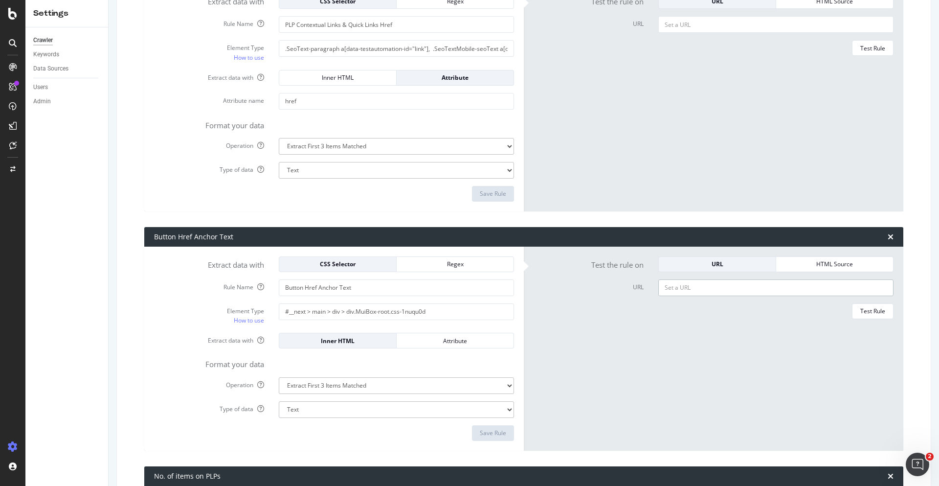
click at [694, 33] on input "URL" at bounding box center [775, 24] width 235 height 17
paste input "[URL][DOMAIN_NAME]"
type input "[URL][DOMAIN_NAME]"
click at [860, 313] on div "Test Rule" at bounding box center [872, 311] width 25 height 8
click at [725, 363] on form "Test the rule on URL HTML Source URL https://www.primark.com/en-gb/c/men/sports…" at bounding box center [714, 348] width 360 height 184
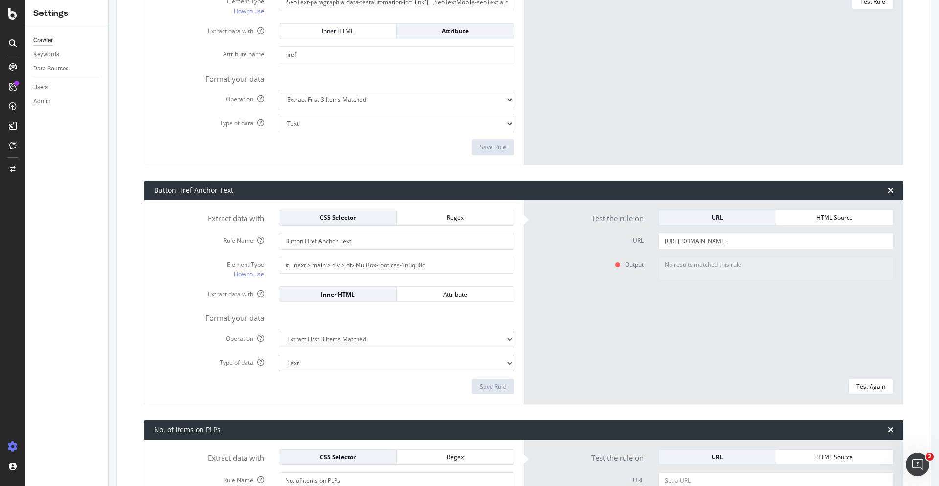
scroll to position [246, 0]
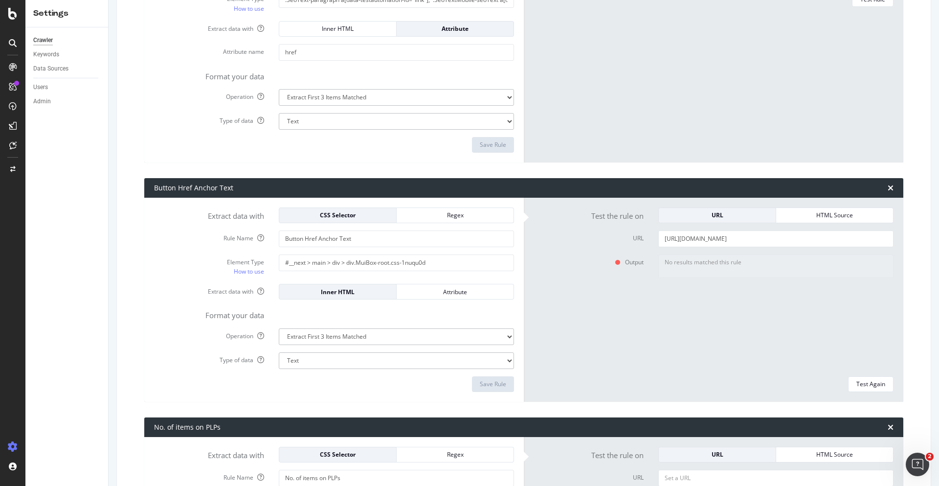
click at [449, 223] on form "Extract data with CSS Selector Regex Rule Name Button Href Anchor Text Element …" at bounding box center [334, 299] width 360 height 184
click at [451, 215] on div "Regex" at bounding box center [454, 215] width 101 height 8
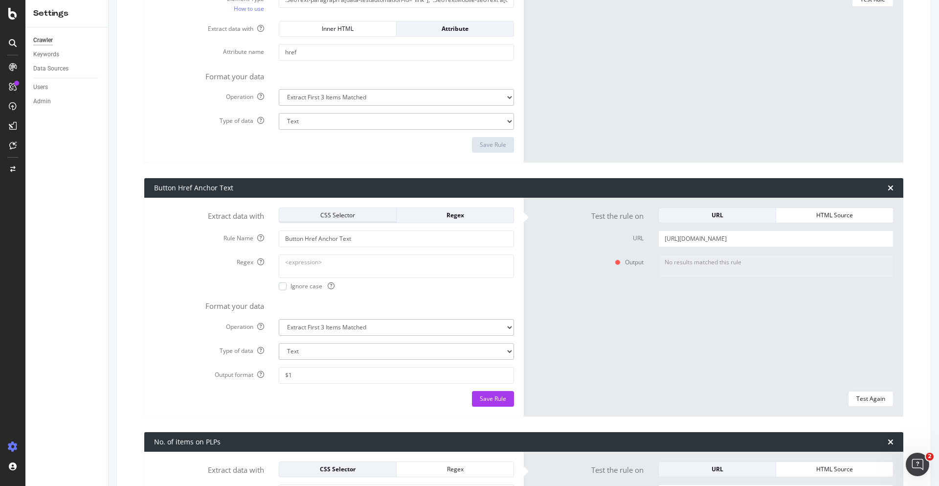
click at [372, 207] on button "CSS Selector" at bounding box center [338, 215] width 118 height 16
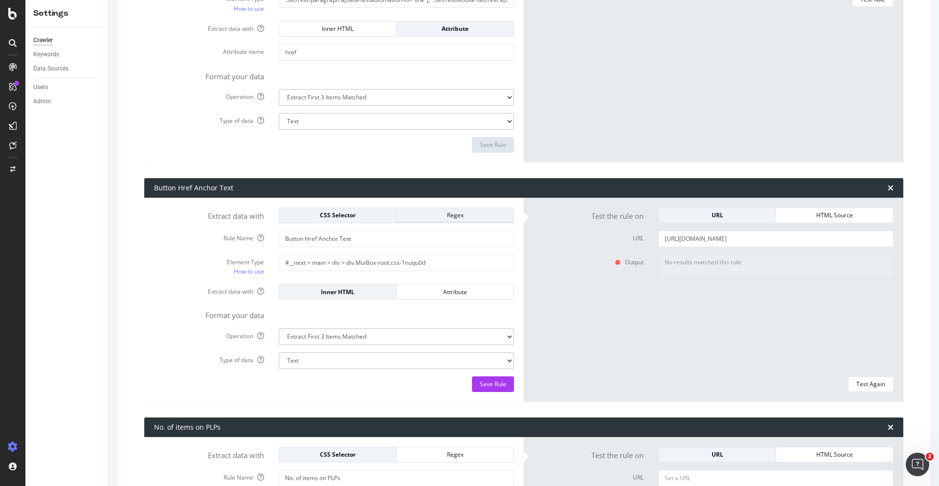
click at [431, 214] on div "Regex" at bounding box center [454, 215] width 101 height 8
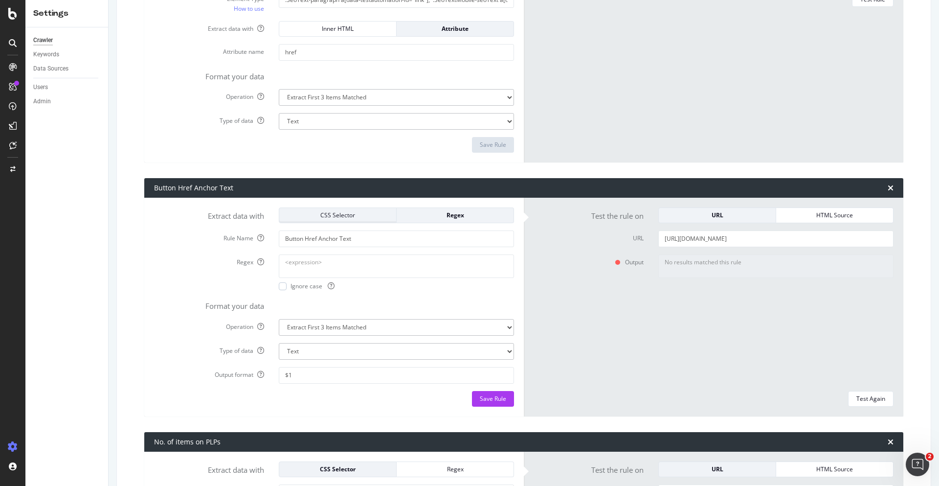
click at [359, 215] on div "CSS Selector" at bounding box center [337, 215] width 101 height 8
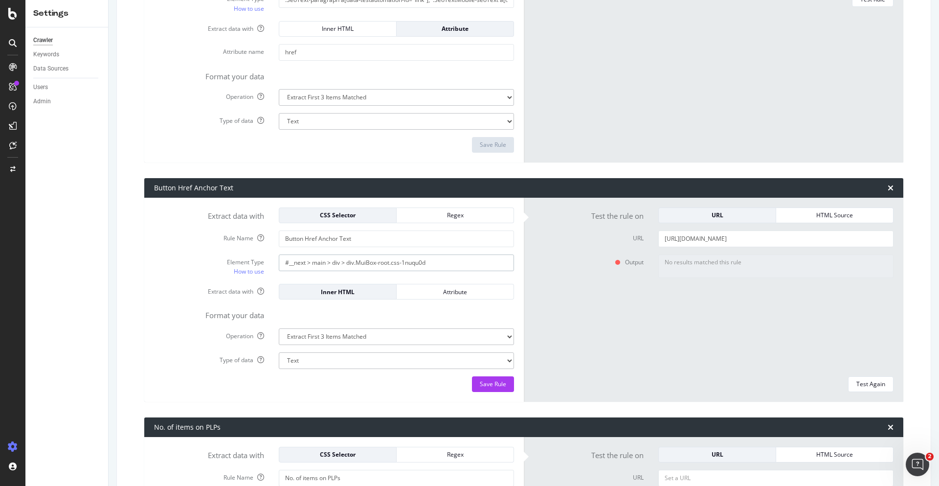
click at [375, 8] on input "#__next > main > div > div.MuiBox-root.css-1nuqu0d" at bounding box center [396, -1] width 235 height 17
click at [369, 130] on select "Text Integer number Floating point number Date" at bounding box center [396, 121] width 235 height 17
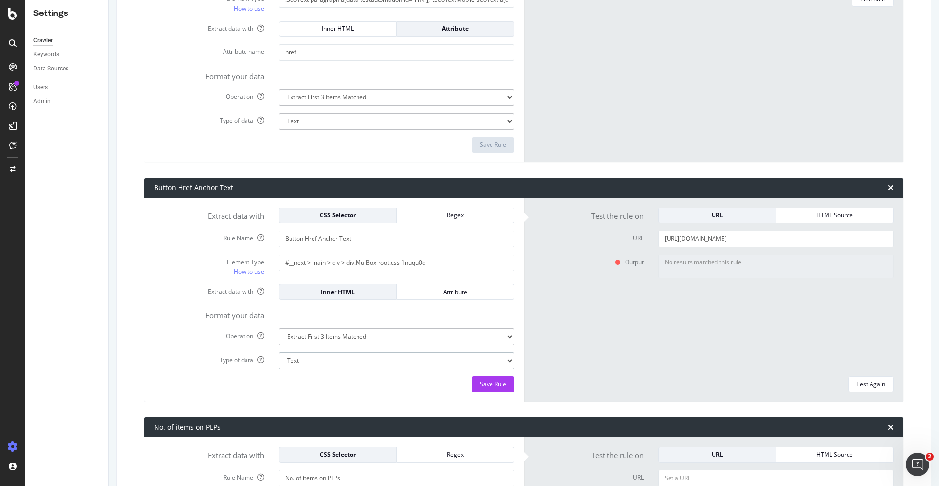
click at [369, 130] on select "Text Integer number Floating point number Date" at bounding box center [396, 121] width 235 height 17
click at [376, 106] on select "Extract First Item Matched Extract First 3 Items Matched Count Number of Occure…" at bounding box center [396, 97] width 235 height 17
click at [375, 106] on select "Extract First Item Matched Extract First 3 Items Matched Count Number of Occure…" at bounding box center [396, 97] width 235 height 17
click at [462, 219] on div "Regex" at bounding box center [454, 215] width 101 height 8
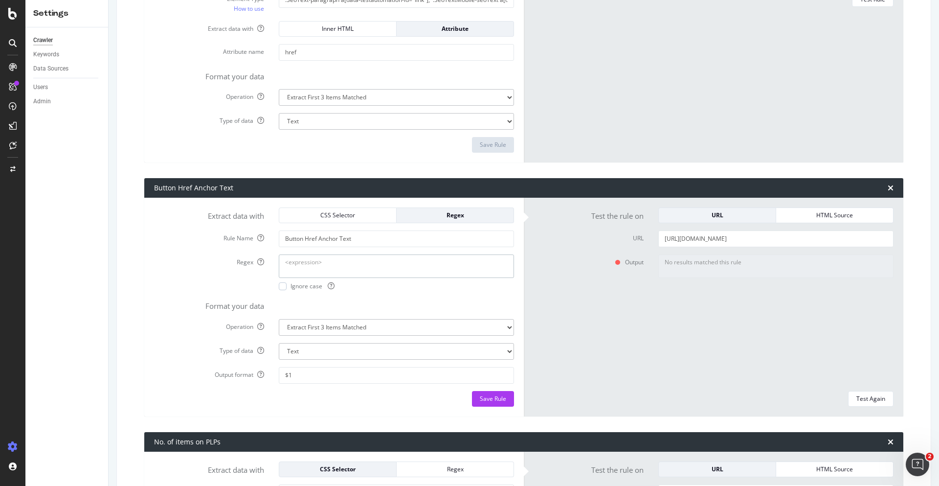
click at [319, 262] on textarea "Regex" at bounding box center [396, 265] width 235 height 23
paste textarea "<div class="[^"]*?" data-testautomation-id="quick-links">.*?<a [^>]*?href="[^"]…"
type textarea "<div class="[^"]*?" data-testautomation-id="quick-links">.*?<a [^>]*?href="[^"]…"
click at [376, 287] on div "Ignore case" at bounding box center [396, 286] width 235 height 8
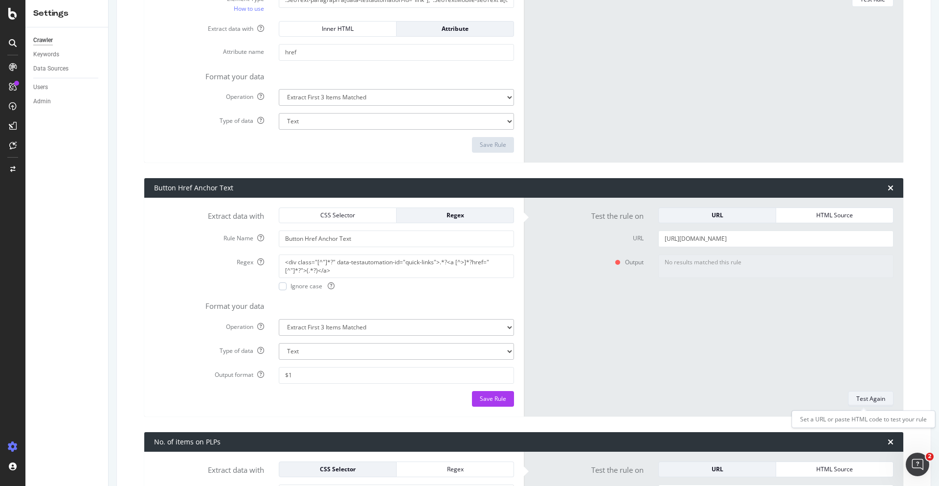
click at [856, 398] on div "Test Again" at bounding box center [870, 398] width 29 height 8
type textarea "Gym Tops"
click at [462, 106] on select "Extract First Item Matched Extract First 3 Items Matched Count Number of Occure…" at bounding box center [396, 97] width 235 height 17
click at [461, 106] on select "Extract First Item Matched Extract First 3 Items Matched Count Number of Occure…" at bounding box center [396, 97] width 235 height 17
click at [567, 324] on div "Output Gym Tops" at bounding box center [713, 318] width 375 height 129
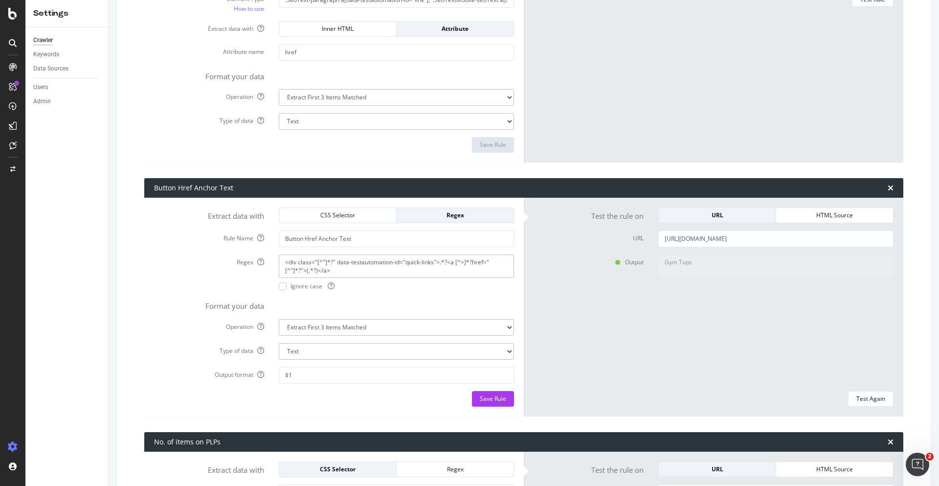
click at [396, 271] on textarea "<div class="[^"]*?" data-testautomation-id="quick-links">.*?<a [^>]*?href="[^"]…" at bounding box center [396, 265] width 235 height 23
paste textarea "const regex = /<div class="[^"]*?" data-testautomation-id="quick-links">.*?<a […"
type textarea "const regex = /<div class="[^"]*?" data-testautomation-id="quick-links">.*?<a […"
click at [467, 286] on div "Ignore case" at bounding box center [396, 286] width 235 height 8
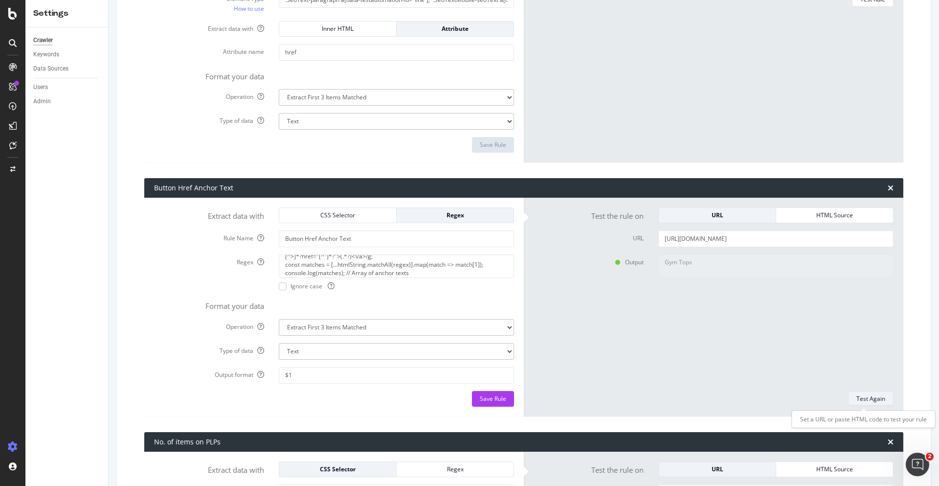
click at [863, 399] on div "Test Again" at bounding box center [870, 398] width 29 height 8
type textarea "No results matched this rule"
drag, startPoint x: 412, startPoint y: 276, endPoint x: 346, endPoint y: 283, distance: 66.9
click at [346, 283] on div "const regex = /<div class="[^"]*?" data-testautomation-id="quick-links">.*?<a […" at bounding box center [396, 272] width 250 height 36
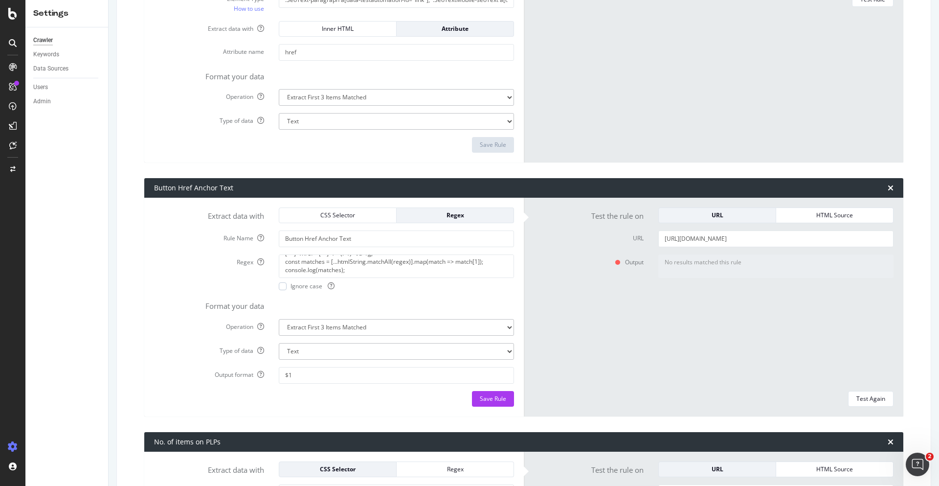
click at [765, 268] on textarea "No results matched this rule" at bounding box center [775, 265] width 235 height 23
click at [859, 400] on div "Test Again" at bounding box center [870, 398] width 29 height 8
click at [364, 269] on textarea "const regex = /<div class="[^"]*?" data-testautomation-id="quick-links">.*?<a […" at bounding box center [396, 265] width 235 height 23
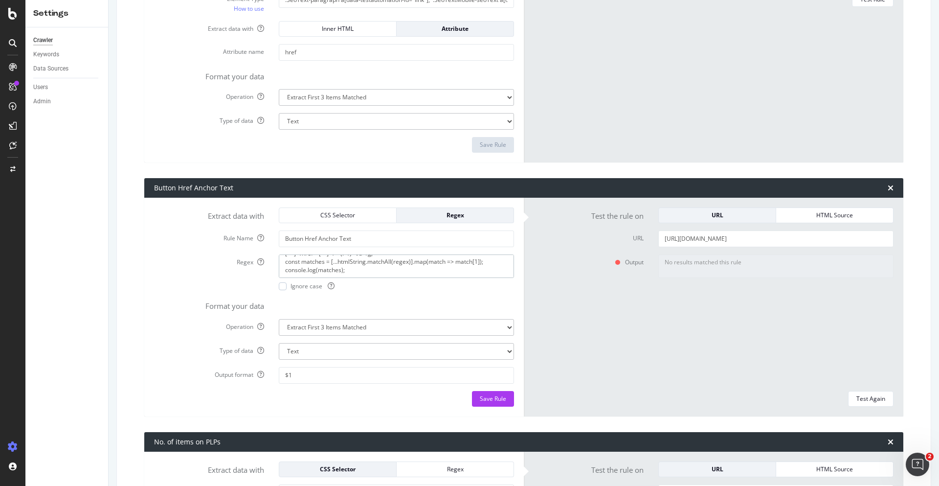
paste textarea "<div class="[^"]*?" data-testautomation-id="quick-links">.*?<a [^>]*?href="[^"]…"
type textarea "<div class="[^"]*?" data-testautomation-id="quick-links">.*?<a [^>]*?href="[^"]…"
click at [553, 293] on div "Output No results matched this rule" at bounding box center [713, 318] width 375 height 129
click at [857, 395] on div "Test Again" at bounding box center [870, 398] width 29 height 8
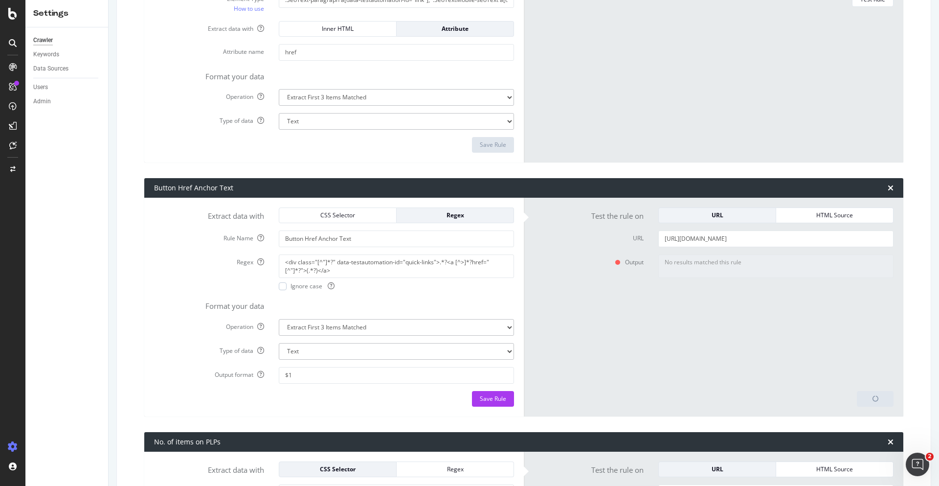
type textarea "Gym Tops"
paste input "nightwear/socks"
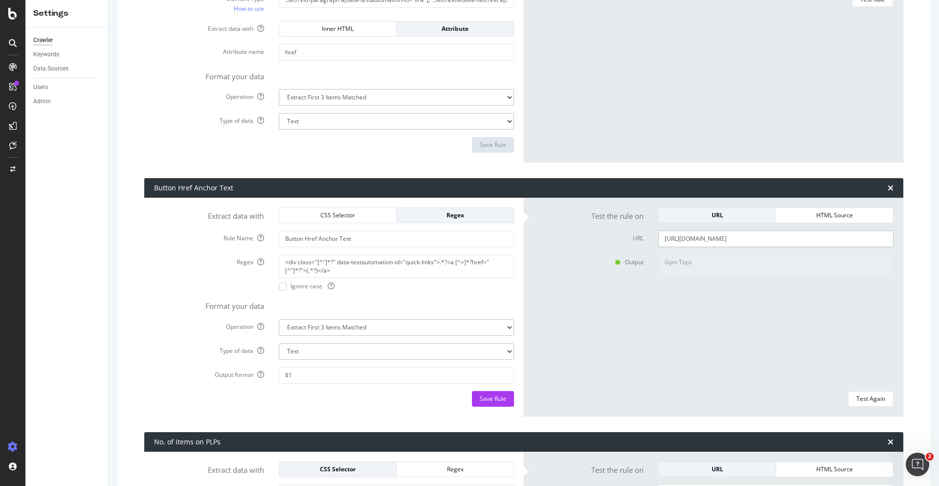
type input "https://www.primark.com/en-gb/c/men/nightwear/socks"
click at [756, 328] on div "Gym Tops" at bounding box center [776, 318] width 250 height 129
click at [857, 400] on div "Test Again" at bounding box center [870, 398] width 29 height 8
type textarea "White Socks"
click at [298, 374] on input "$1" at bounding box center [396, 375] width 235 height 17
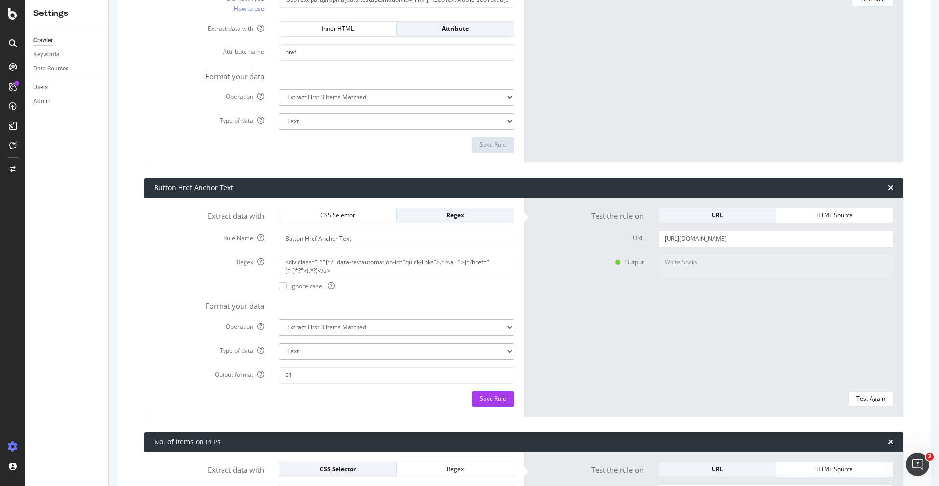
click at [302, 130] on select "Text Integer number Floating point number Date" at bounding box center [396, 121] width 235 height 17
click at [306, 130] on select "Text Integer number Floating point number Date" at bounding box center [396, 121] width 235 height 17
click at [480, 401] on div "Save Rule" at bounding box center [493, 398] width 26 height 8
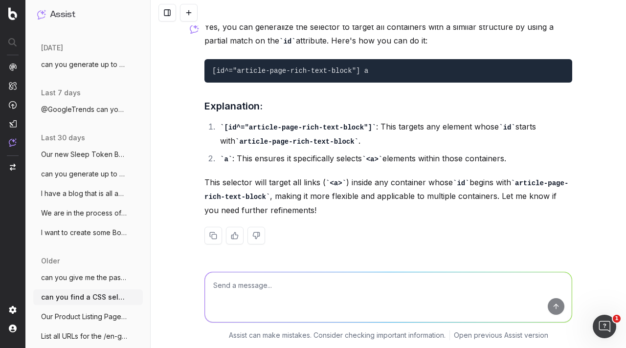
scroll to position [72, 0]
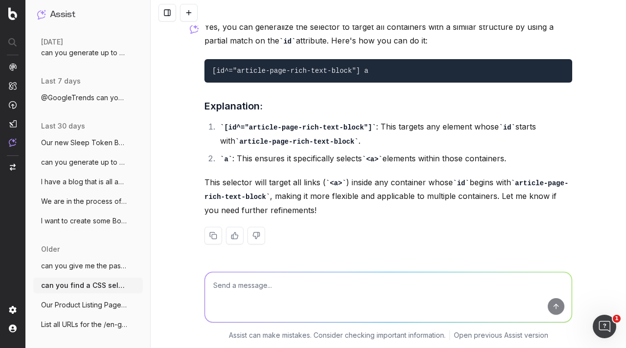
click at [91, 165] on span "can you generate up to 2 meta descriptio" at bounding box center [84, 162] width 86 height 10
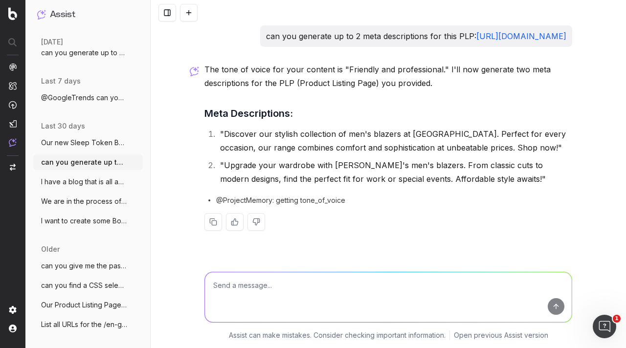
click at [96, 203] on span "We are in the process of developing a ne" at bounding box center [84, 202] width 86 height 10
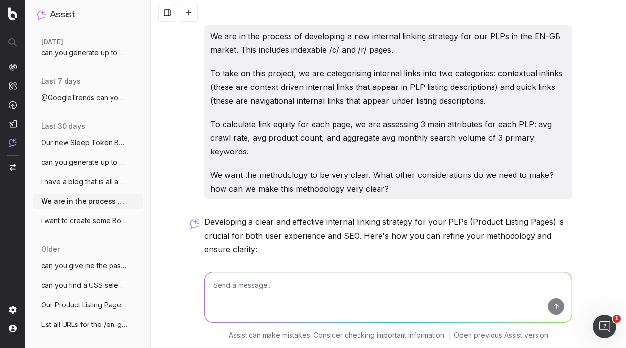
click at [86, 222] on span "I want to create some Botify custom repo" at bounding box center [84, 221] width 86 height 10
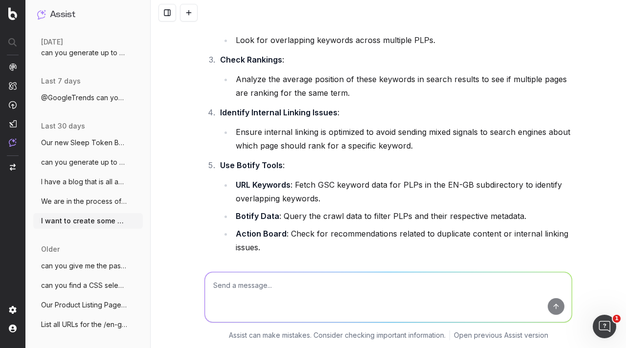
scroll to position [765, 0]
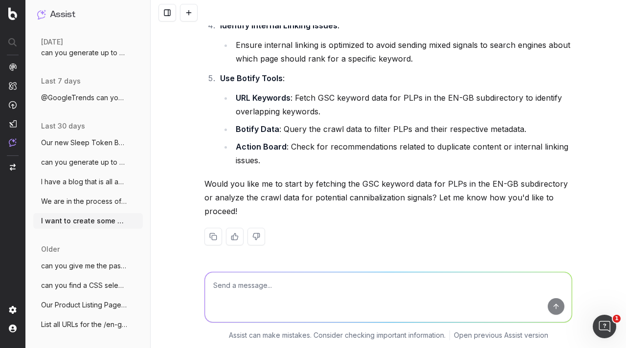
click at [89, 268] on span "can you give me the past 90 days keyword" at bounding box center [84, 266] width 86 height 10
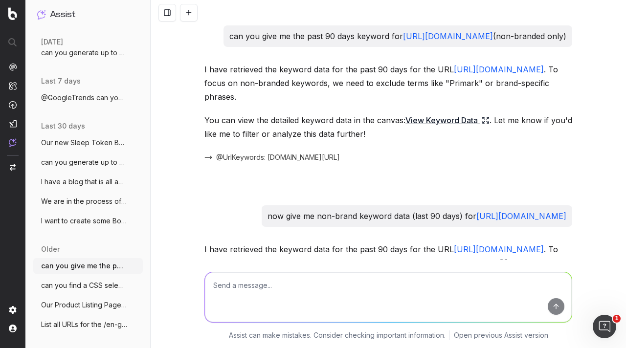
click at [82, 287] on span "can you find a CSS selector that will ex" at bounding box center [84, 286] width 86 height 10
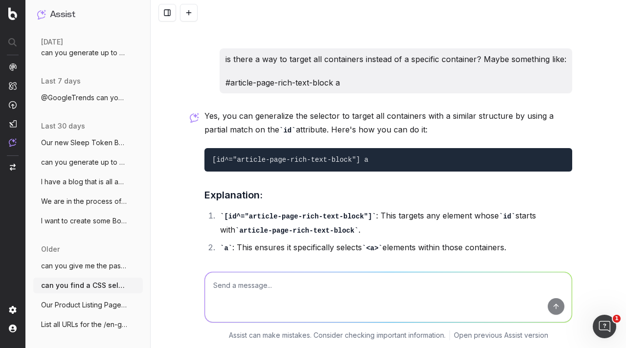
scroll to position [2783, 0]
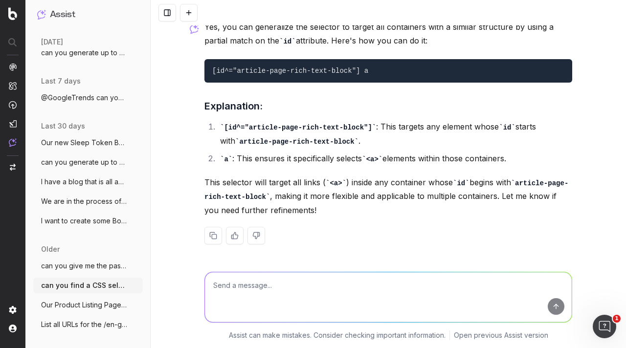
click at [292, 282] on textarea at bounding box center [388, 297] width 367 height 50
click at [287, 285] on textarea "can you find a rege" at bounding box center [388, 297] width 367 height 50
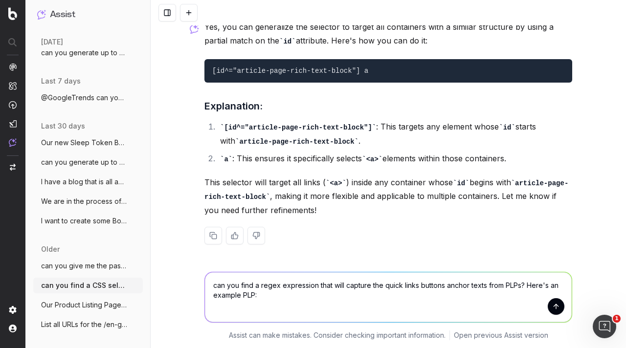
click at [302, 302] on textarea "can you find a regex expression that will capture the quick links buttons ancho…" at bounding box center [388, 297] width 367 height 50
paste textarea "[URL][DOMAIN_NAME]"
type textarea "can you find a regex expression that will capture the quick links buttons ancho…"
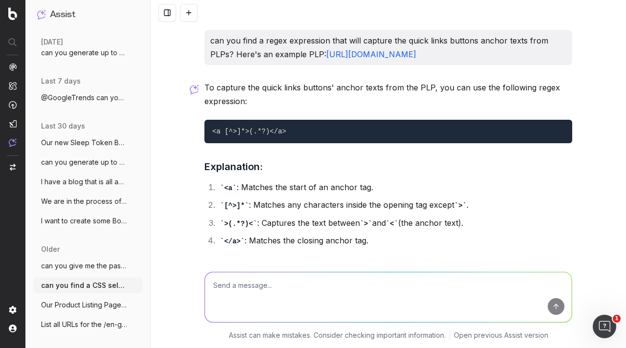
scroll to position [3006, 0]
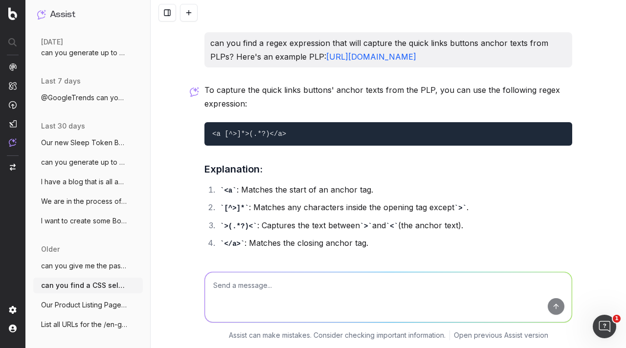
click at [260, 137] on code "<a [^>]*>(.*?)</a>" at bounding box center [249, 134] width 74 height 8
click at [260, 136] on code "<a [^>]*>(.*?)</a>" at bounding box center [249, 134] width 74 height 8
click at [296, 134] on pre "<a [^>]*>(.*?)</a>" at bounding box center [388, 133] width 368 height 23
drag, startPoint x: 304, startPoint y: 137, endPoint x: 205, endPoint y: 141, distance: 99.3
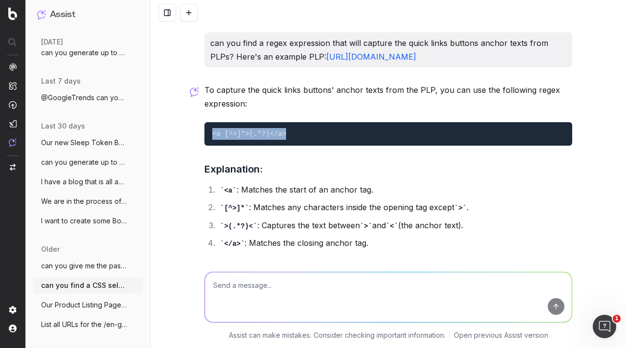
click at [205, 141] on pre "<a [^>]*>(.*?)</a>" at bounding box center [388, 133] width 368 height 23
copy code "<a [^>]*>(.*?)</a>"
click at [258, 138] on code "<a [^>]*>(.*?)</a>" at bounding box center [249, 134] width 74 height 8
drag, startPoint x: 285, startPoint y: 138, endPoint x: 280, endPoint y: 138, distance: 4.9
click at [280, 138] on pre "<a [^>]*>(.*?)</a>" at bounding box center [388, 133] width 368 height 23
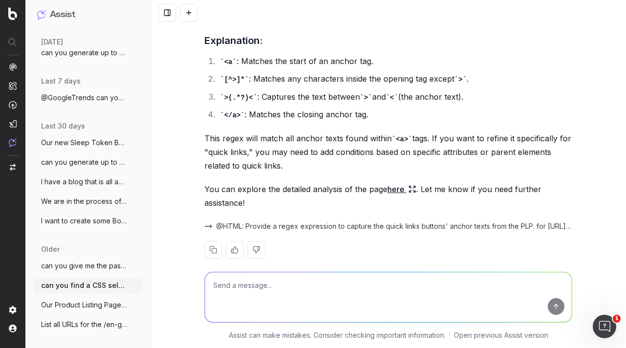
scroll to position [3153, 0]
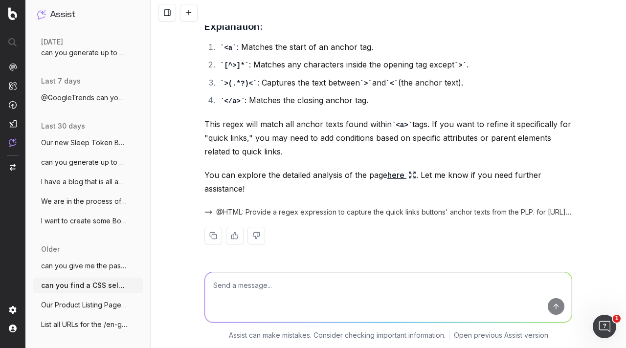
click at [399, 174] on link "here" at bounding box center [401, 175] width 29 height 14
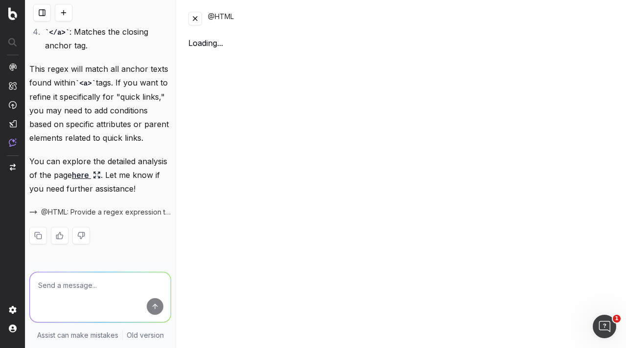
scroll to position [4993, 0]
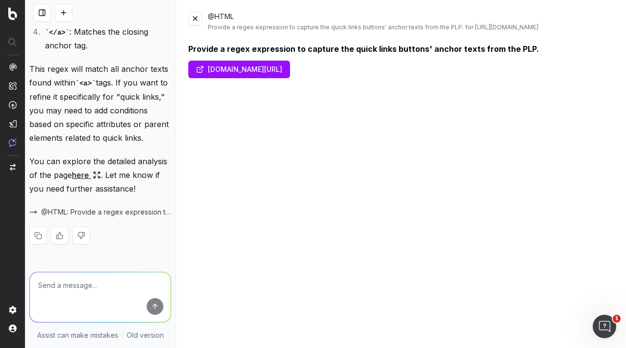
click at [290, 78] on link "[DOMAIN_NAME][URL]" at bounding box center [239, 70] width 102 height 18
click at [198, 21] on button at bounding box center [195, 19] width 14 height 14
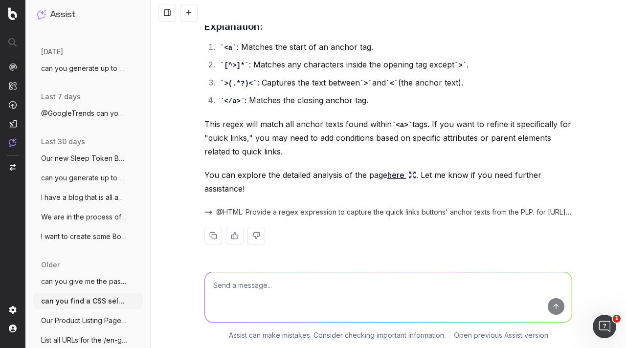
scroll to position [72, 0]
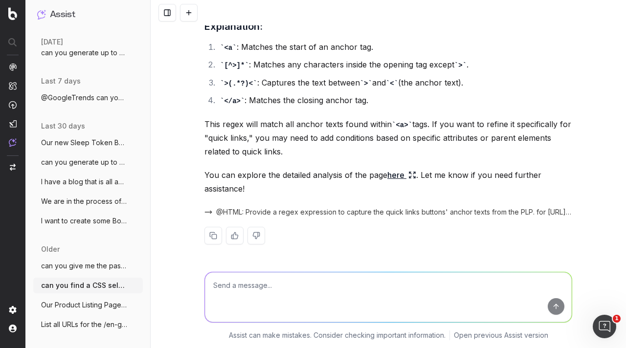
click at [285, 277] on textarea at bounding box center [388, 297] width 367 height 50
type textarea "i"
click at [358, 285] on textarea "it needs to be more specific than that." at bounding box center [388, 297] width 367 height 50
paste textarea "<div class="MuiBox-root mui-1nuqu0d" data-testautomation-id="quick-links"><a cl…"
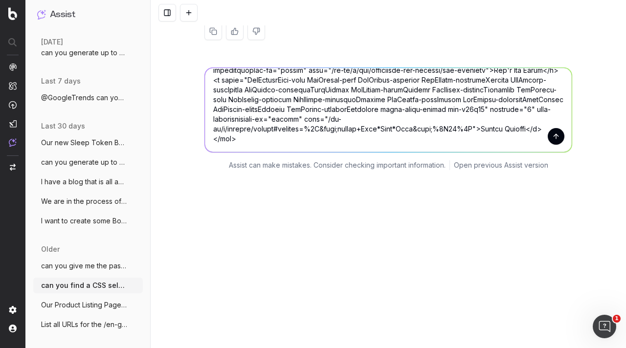
scroll to position [3335, 0]
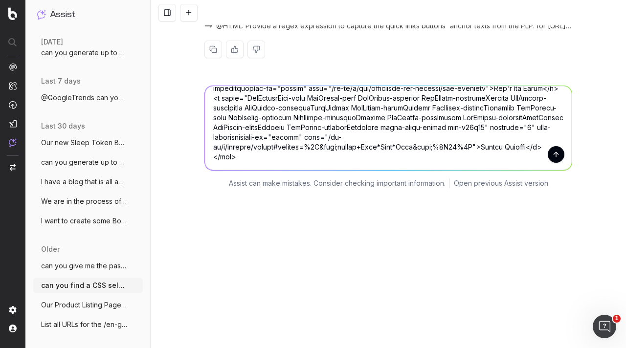
type textarea "it needs to be more specific than that. Here's an example of the DOM for quick …"
click at [555, 154] on button "submit" at bounding box center [556, 154] width 17 height 17
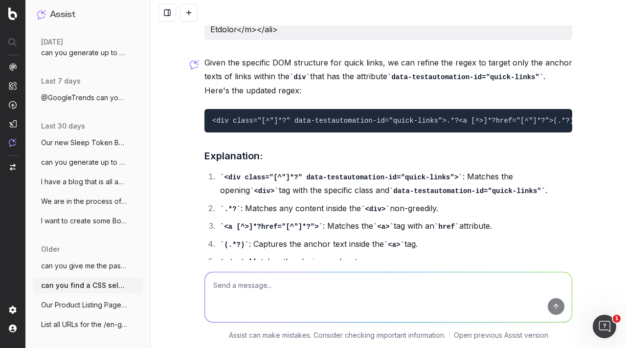
scroll to position [3902, 0]
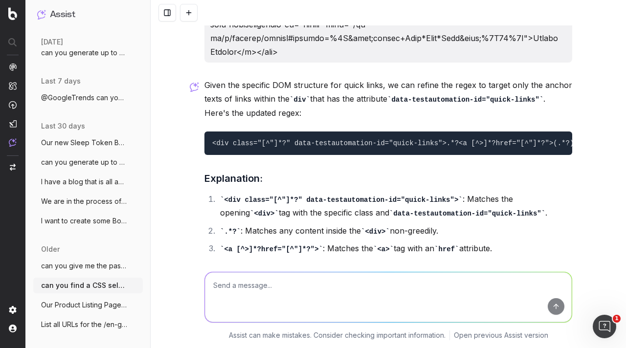
click at [469, 145] on code "<div class="[^"]*?" data-testautomation-id="quick-links">.*?<a [^>]*?href="[^"]…" at bounding box center [401, 143] width 378 height 8
click at [468, 145] on code "<div class="[^"]*?" data-testautomation-id="quick-links">.*?<a [^>]*?href="[^"]…" at bounding box center [401, 143] width 378 height 8
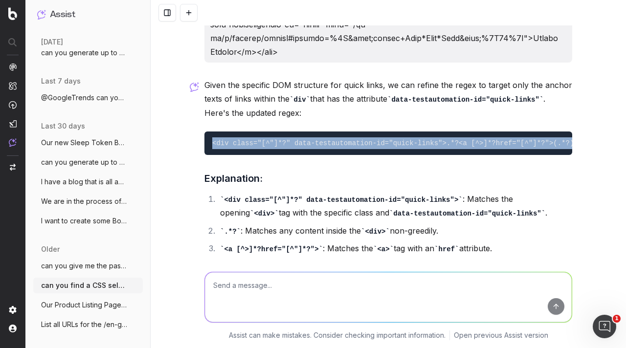
click at [468, 145] on code "<div class="[^"]*?" data-testautomation-id="quick-links">.*?<a [^>]*?href="[^"]…" at bounding box center [401, 143] width 378 height 8
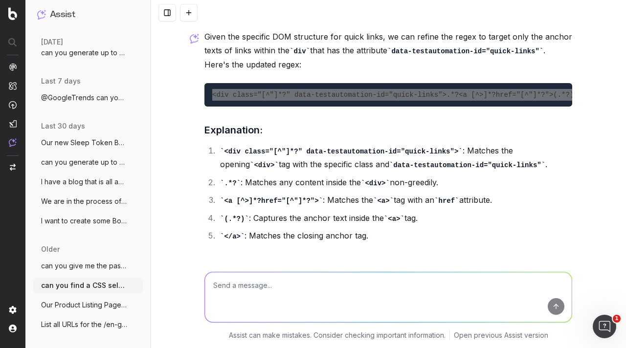
scroll to position [3951, 0]
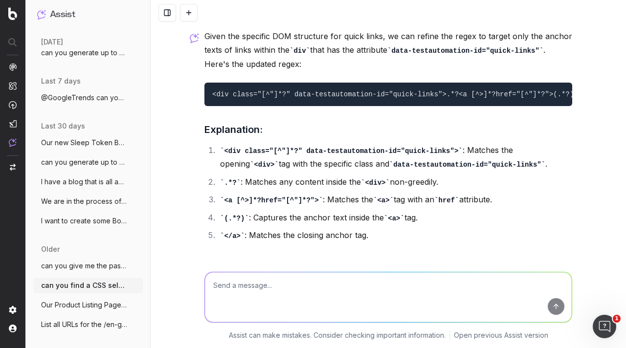
click at [308, 294] on textarea at bounding box center [388, 297] width 367 height 50
type textarea "This works but it's only capturing the first value. I want to capture all the q…"
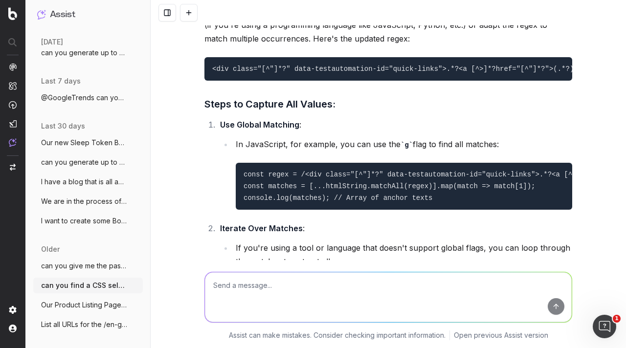
scroll to position [4402, 0]
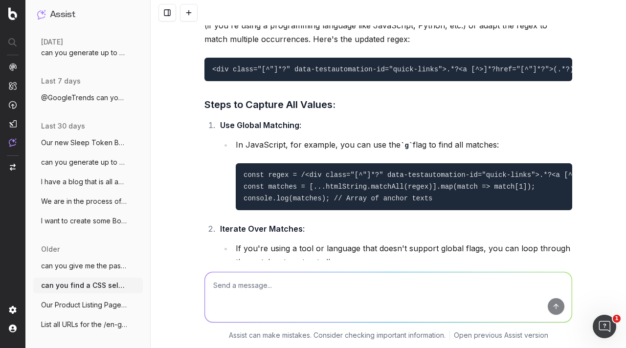
click at [301, 179] on code "const regex = /<div class="[^"]*?" data-testautomation-id="quick-links">.*?<a […" at bounding box center [472, 186] width 456 height 31
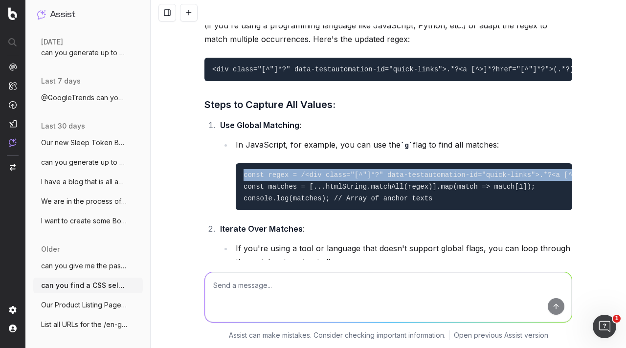
click at [301, 179] on code "const regex = /<div class="[^"]*?" data-testautomation-id="quick-links">.*?<a […" at bounding box center [472, 186] width 456 height 31
click at [300, 179] on code "const regex = /<div class="[^"]*?" data-testautomation-id="quick-links">.*?<a […" at bounding box center [472, 186] width 456 height 31
click at [286, 177] on code "const regex = /<div class="[^"]*?" data-testautomation-id="quick-links">.*?<a […" at bounding box center [472, 186] width 456 height 31
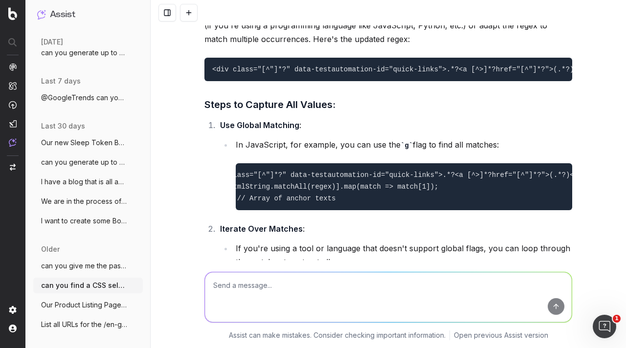
scroll to position [0, 0]
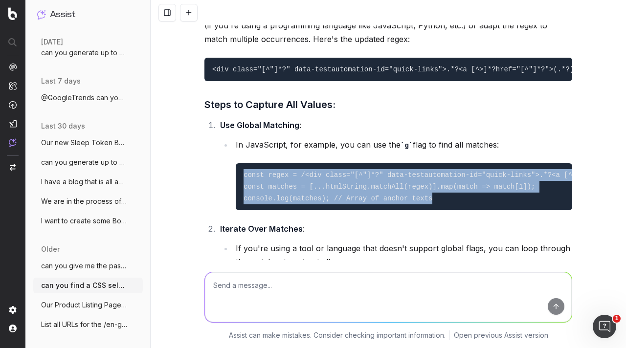
drag, startPoint x: 241, startPoint y: 177, endPoint x: 416, endPoint y: 197, distance: 176.3
click at [416, 197] on pre "const regex = /<div class="[^"]*?" data-testautomation-id="quick-links">.*?<a […" at bounding box center [404, 186] width 336 height 47
copy code "const regex = /<div class="[^"]*?" data-testautomation-id="quick-links">.*?<a […"
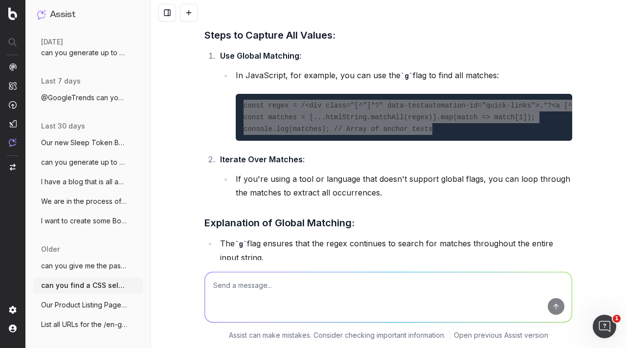
scroll to position [4451, 0]
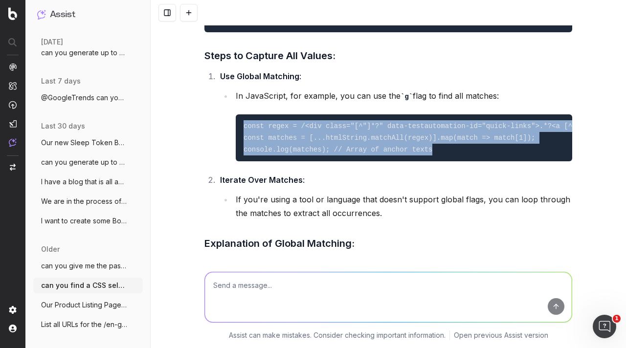
click at [282, 132] on pre "const regex = /<div class="[^"]*?" data-testautomation-id="quick-links">.*?<a […" at bounding box center [404, 137] width 336 height 47
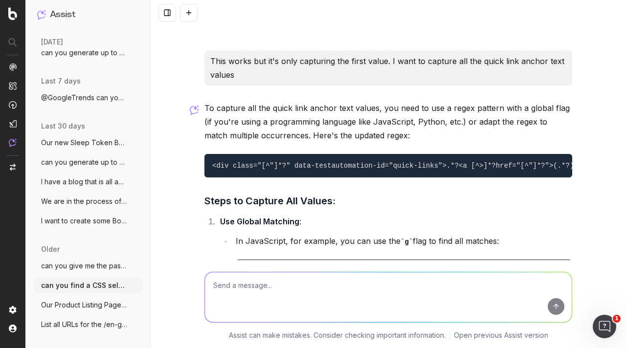
scroll to position [4305, 0]
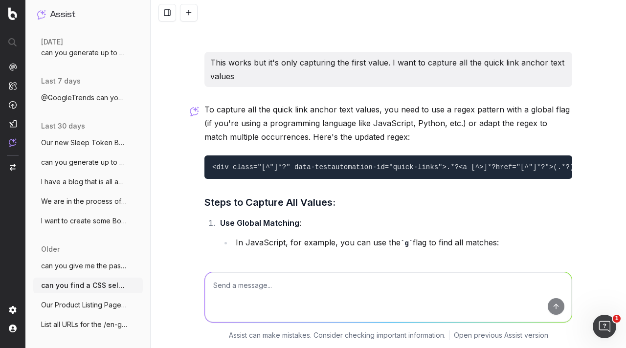
click at [268, 171] on code "<div class="[^"]*?" data-testautomation-id="quick-links">.*?<a [^>]*?href="[^"]…" at bounding box center [401, 167] width 378 height 8
click at [268, 170] on code "<div class="[^"]*?" data-testautomation-id="quick-links">.*?<a [^>]*?href="[^"]…" at bounding box center [401, 167] width 378 height 8
click at [267, 171] on code "<div class="[^"]*?" data-testautomation-id="quick-links">.*?<a [^>]*?href="[^"]…" at bounding box center [401, 167] width 378 height 8
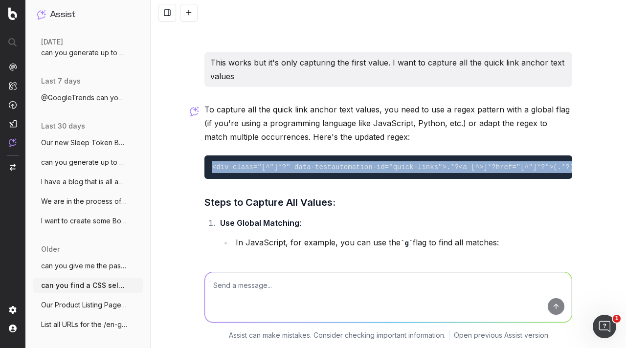
click at [267, 171] on code "<div class="[^"]*?" data-testautomation-id="quick-links">.*?<a [^>]*?href="[^"]…" at bounding box center [401, 167] width 378 height 8
copy code "<div class="[^"]*?" data-testautomation-id="quick-links">.*?<a [^>]*?href="[^"]…"
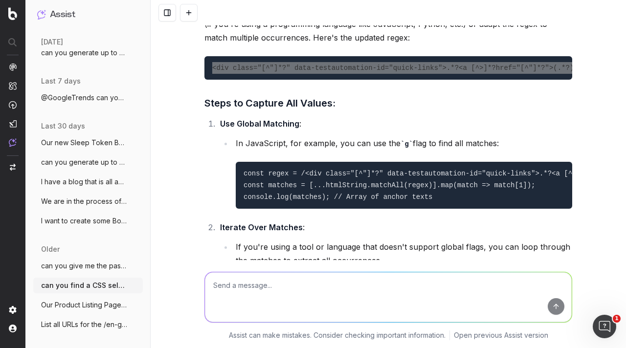
scroll to position [4402, 0]
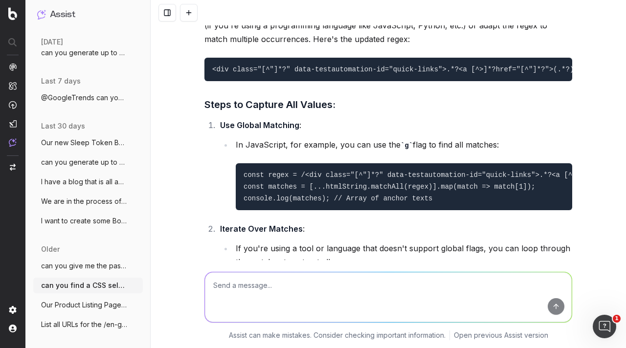
click at [220, 156] on ul "In JavaScript, for example, you can use the g flag to find all matches: const r…" at bounding box center [396, 174] width 352 height 73
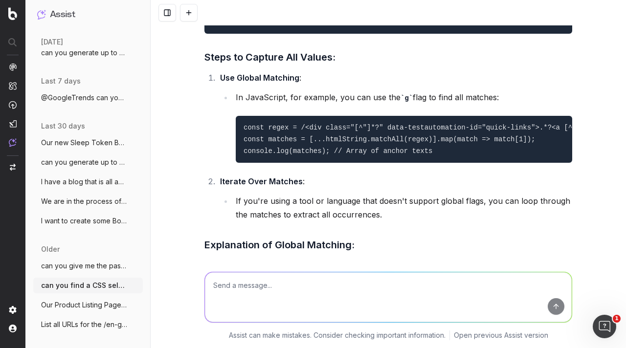
scroll to position [4451, 0]
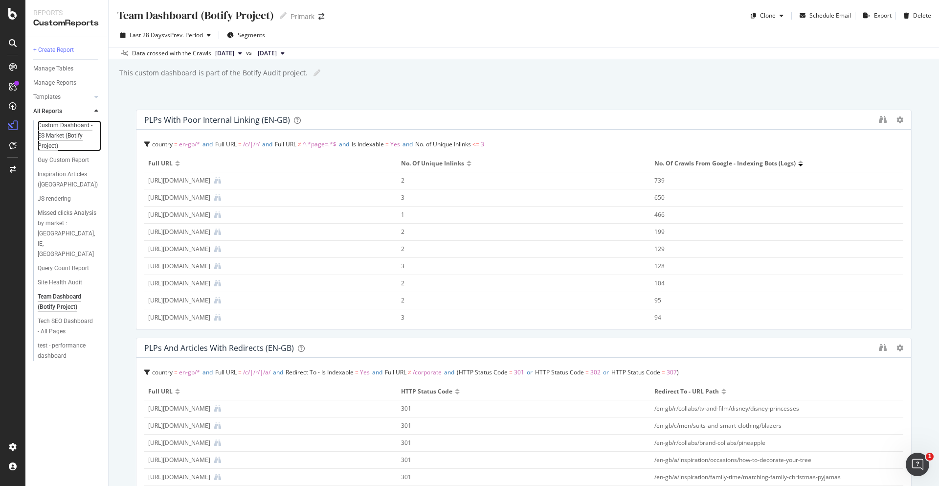
click at [50, 134] on div "Custom Dashboard - ES Market (Botify Project)" at bounding box center [67, 135] width 59 height 31
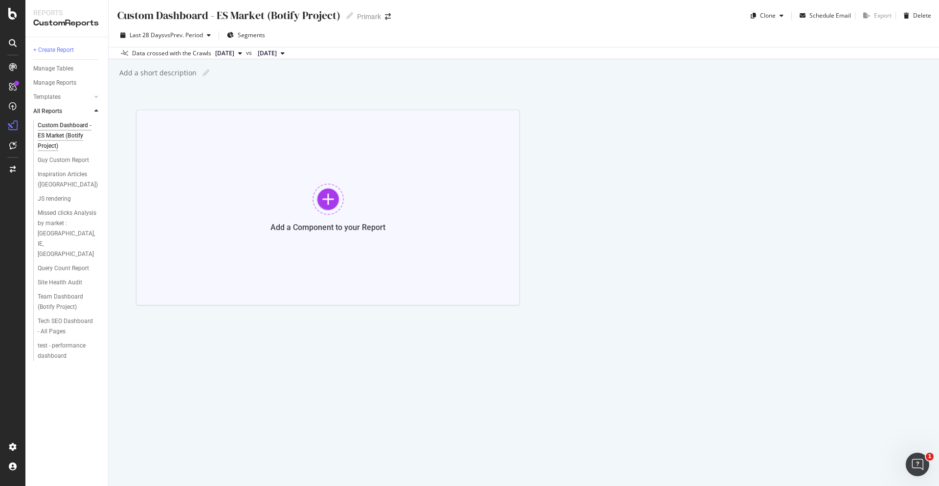
click at [344, 195] on div "Add a Component to your Report" at bounding box center [328, 208] width 384 height 196
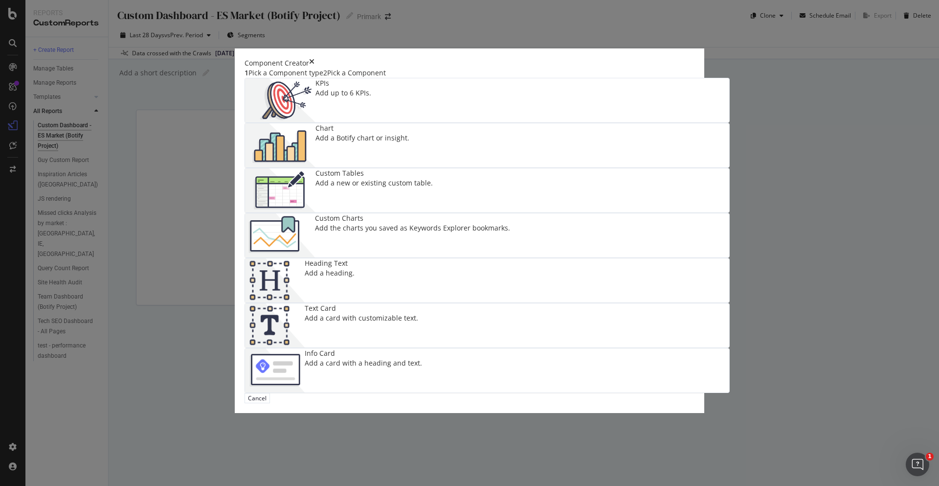
click at [510, 225] on div "Add the charts you saved as Keywords Explorer bookmarks." at bounding box center [412, 228] width 195 height 10
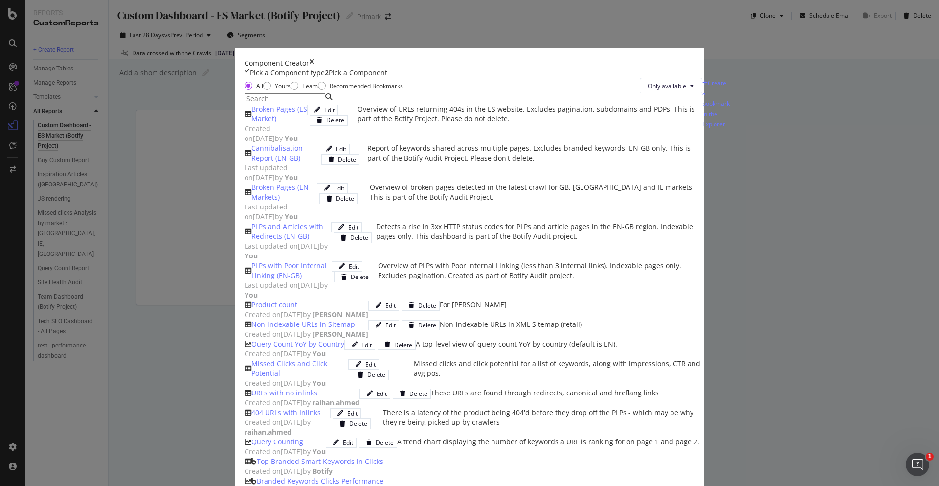
drag, startPoint x: 381, startPoint y: 224, endPoint x: 389, endPoint y: 224, distance: 7.8
click at [307, 124] on div "Broken Pages (ES Market)" at bounding box center [276, 114] width 63 height 20
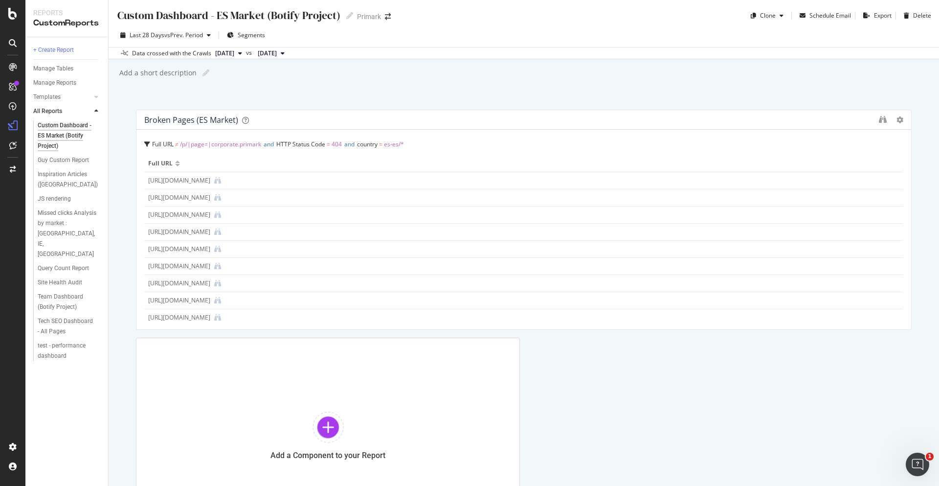
drag, startPoint x: 517, startPoint y: 209, endPoint x: 922, endPoint y: 212, distance: 404.9
click at [922, 212] on div "Custom Dashboard - ES Market (Botify Project) Custom Dashboard - ES Market (Bot…" at bounding box center [524, 243] width 830 height 486
click at [676, 343] on div "Broken Pages (ES Market) Full URL ≠ /p/|page=|corporate.primark and HTTP Status…" at bounding box center [524, 321] width 776 height 423
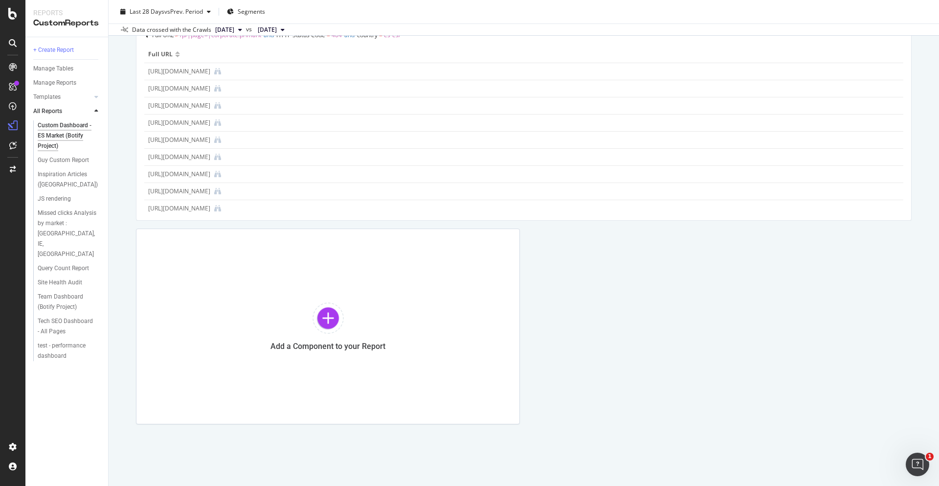
click at [681, 339] on div "Broken Pages (ES Market) Full URL ≠ /p/|page=|corporate.primark and HTTP Status…" at bounding box center [524, 211] width 776 height 423
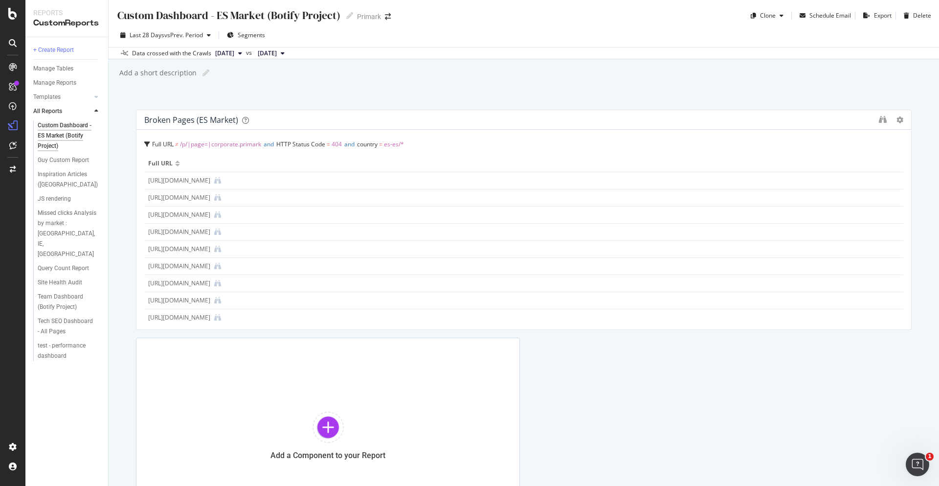
click at [669, 355] on div "Broken Pages (ES Market) Full URL ≠ /p/|page=|corporate.primark and HTTP Status…" at bounding box center [524, 321] width 776 height 423
click at [667, 360] on div "Broken Pages (ES Market) Full URL ≠ /p/|page=|corporate.primark and HTTP Status…" at bounding box center [524, 321] width 776 height 423
click at [779, 365] on div "Broken Pages (ES Market) Full URL ≠ /p/|page=|corporate.primark and HTTP Status…" at bounding box center [524, 321] width 776 height 423
click at [558, 366] on div "Broken Pages (ES Market) Full URL ≠ /p/|page=|corporate.primark and HTTP Status…" at bounding box center [524, 321] width 776 height 423
click at [573, 369] on div "Broken Pages (ES Market) Full URL ≠ /p/|page=|corporate.primark and HTTP Status…" at bounding box center [524, 321] width 776 height 423
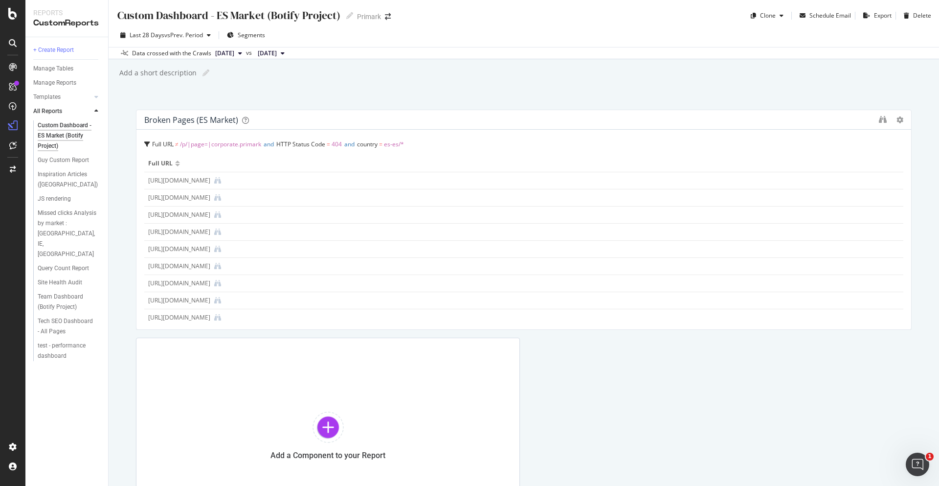
click at [634, 373] on div "Broken Pages (ES Market) Full URL ≠ /p/|page=|corporate.primark and HTTP Status…" at bounding box center [524, 321] width 776 height 423
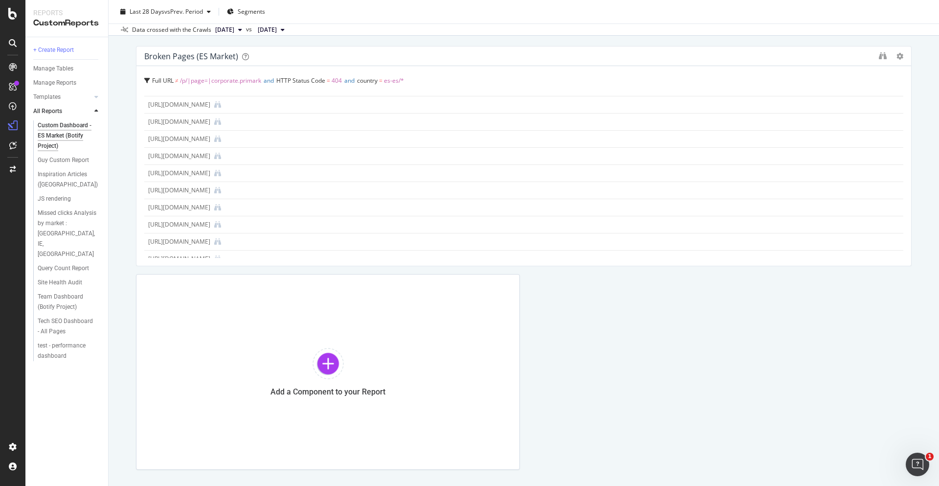
scroll to position [98, 0]
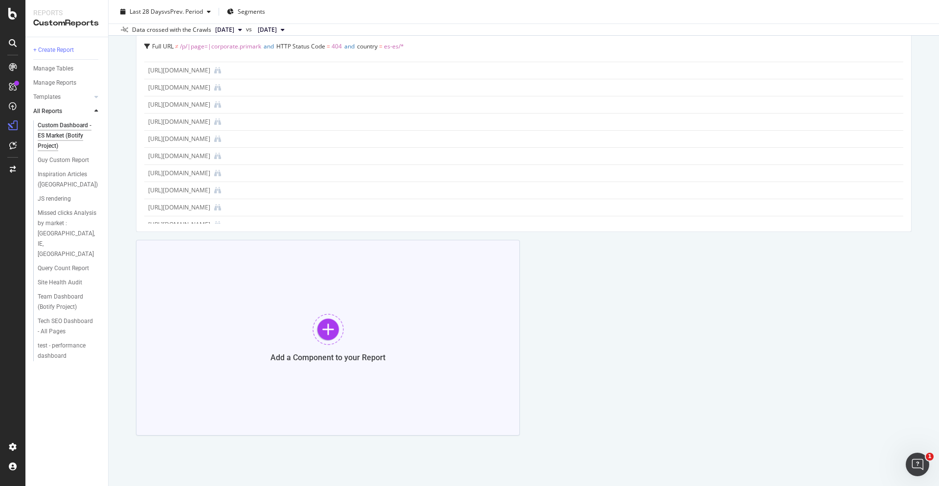
click at [323, 326] on div at bounding box center [327, 328] width 31 height 31
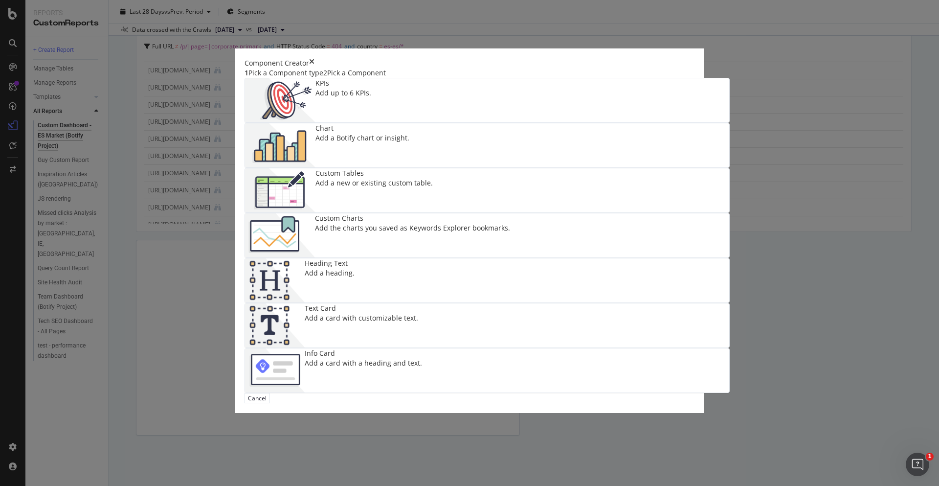
click at [510, 233] on div "Add the charts you saved as Keywords Explorer bookmarks." at bounding box center [412, 228] width 195 height 10
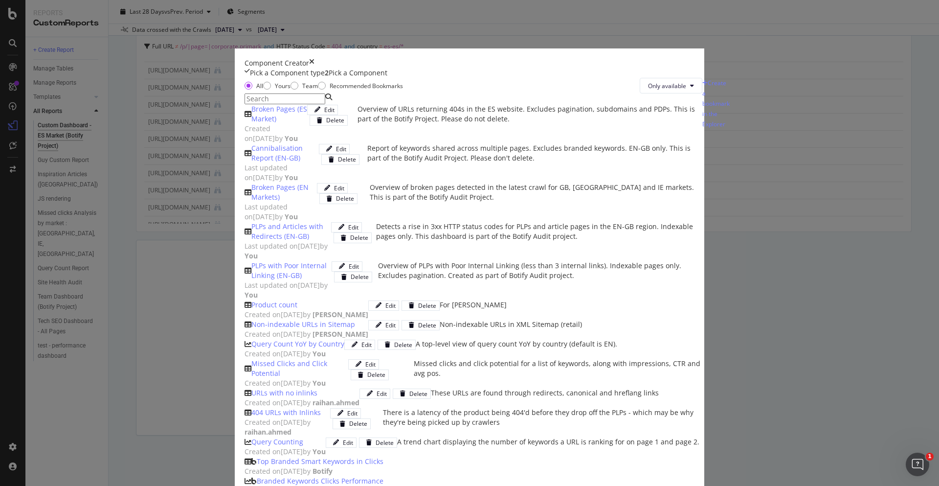
click at [694, 68] on div "Component Creator" at bounding box center [470, 63] width 450 height 10
click at [314, 68] on icon "times" at bounding box center [311, 63] width 5 height 10
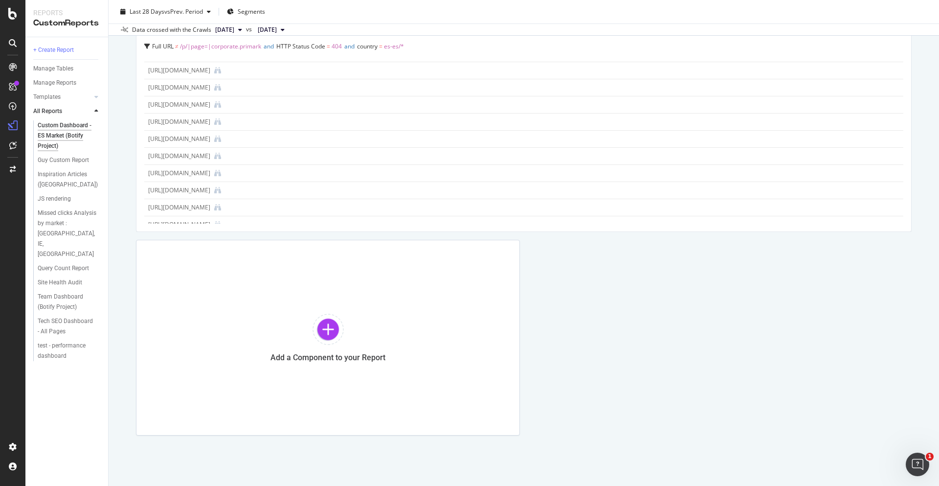
drag, startPoint x: 600, startPoint y: 272, endPoint x: 595, endPoint y: 262, distance: 11.2
click at [601, 272] on div "Broken Pages (ES Market) Full URL ≠ /p/|page=|corporate.primark and HTTP Status…" at bounding box center [524, 223] width 776 height 423
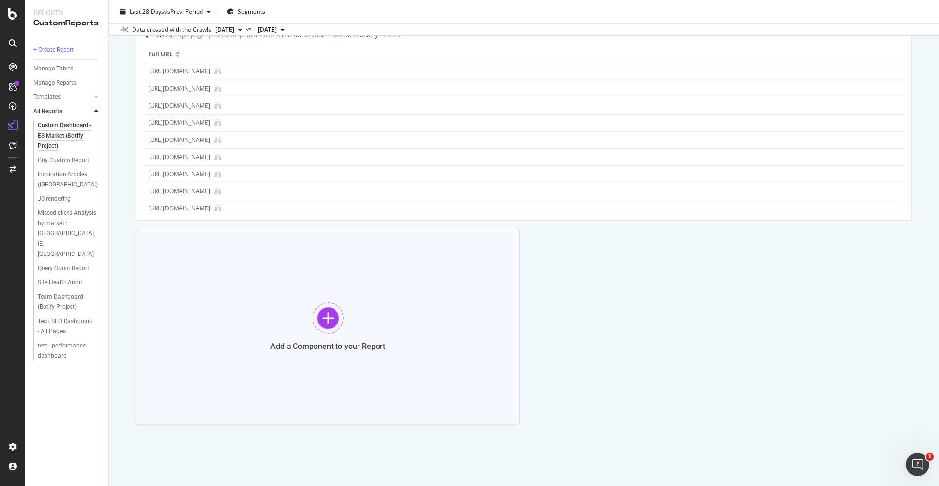
click at [335, 313] on div at bounding box center [327, 317] width 31 height 31
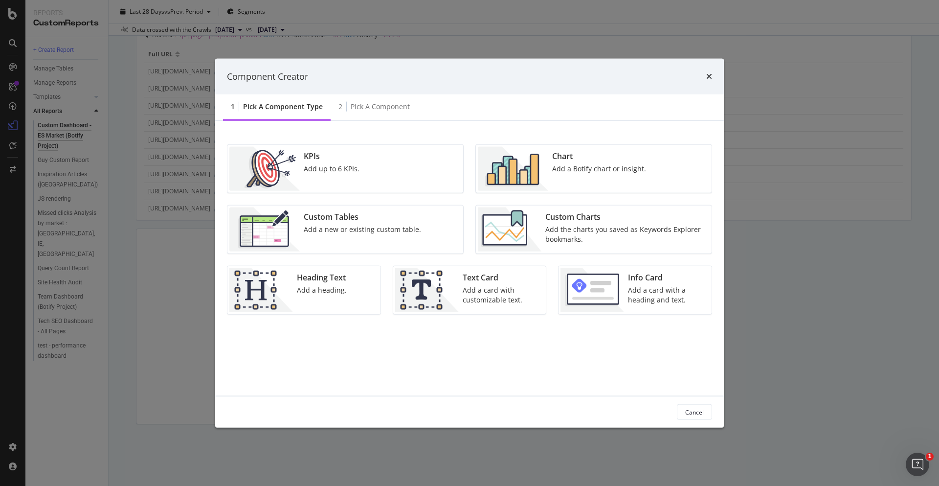
click at [613, 227] on div "Add the charts you saved as Keywords Explorer bookmarks." at bounding box center [625, 234] width 160 height 20
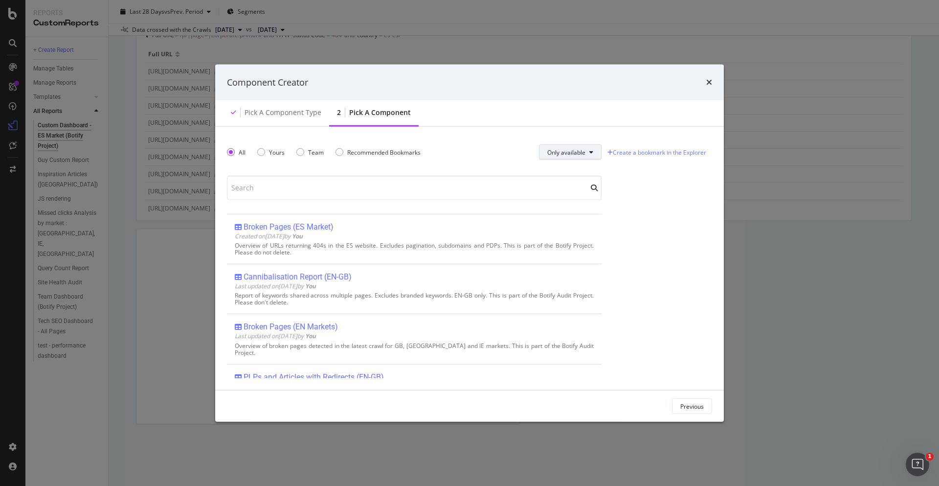
click at [564, 159] on button "Only available" at bounding box center [570, 152] width 63 height 16
click at [583, 171] on span "All" at bounding box center [565, 171] width 39 height 9
click at [710, 83] on icon "times" at bounding box center [709, 82] width 6 height 8
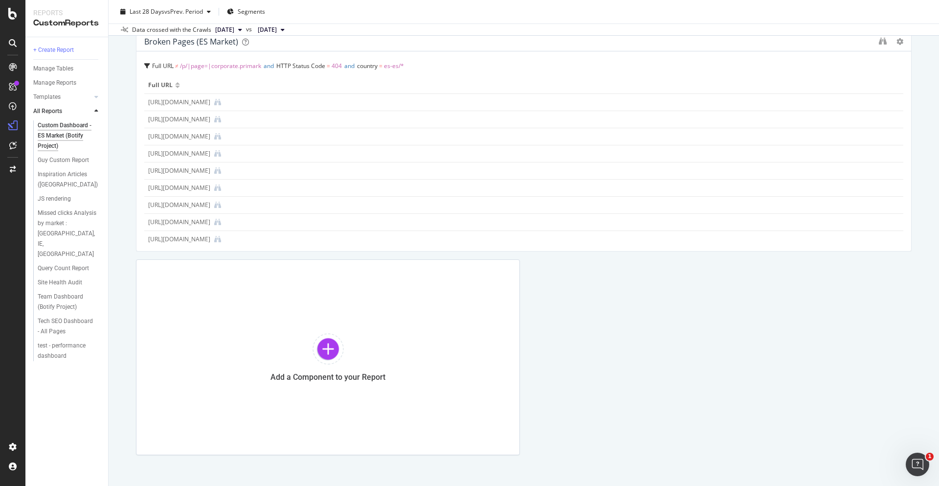
scroll to position [98, 0]
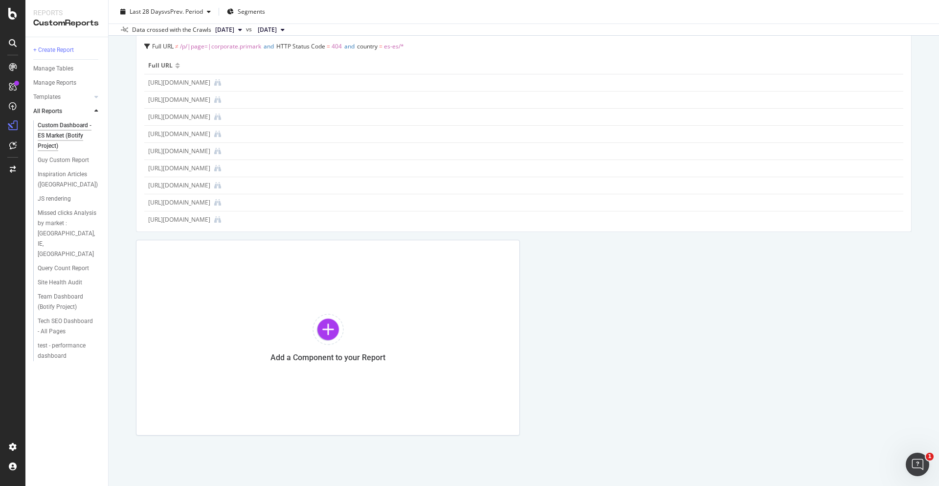
click at [124, 147] on div "Custom Dashboard - ES Market (Botify Project) Custom Dashboard - ES Market (Bot…" at bounding box center [524, 243] width 830 height 486
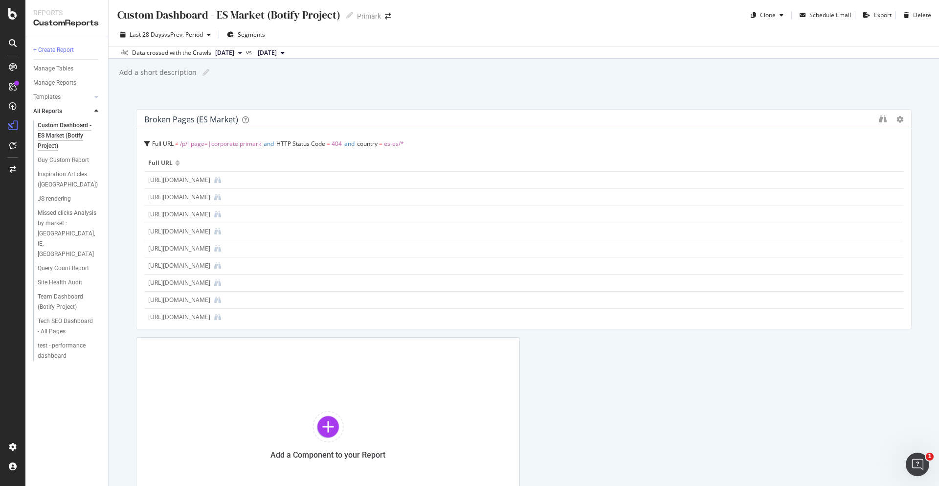
scroll to position [0, 0]
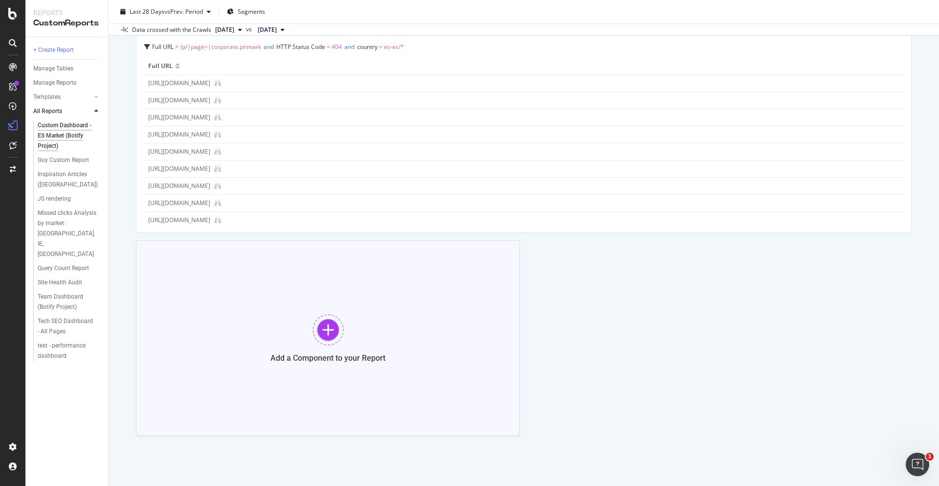
scroll to position [109, 0]
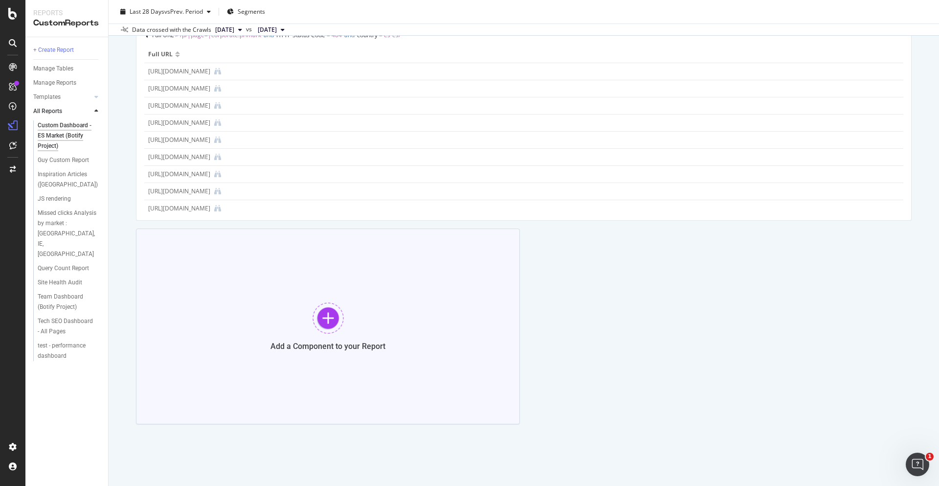
click at [329, 313] on div at bounding box center [327, 317] width 31 height 31
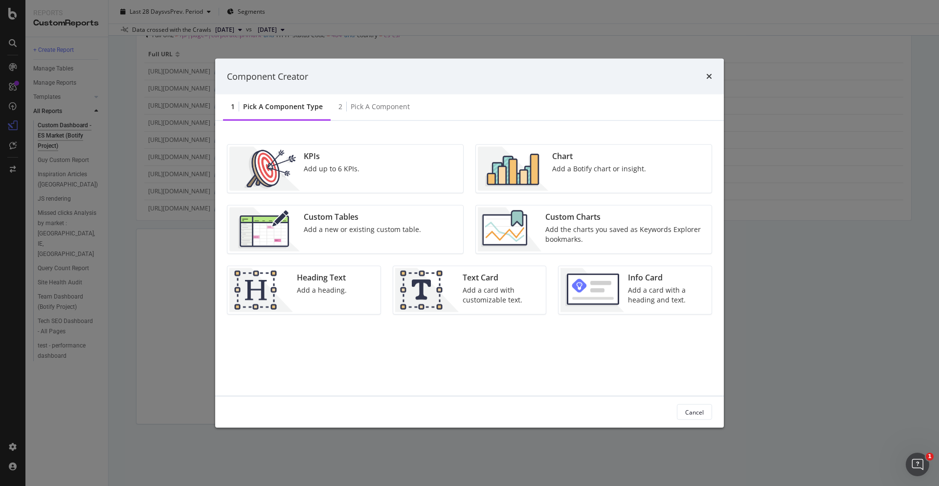
click at [577, 224] on div "Add the charts you saved as Keywords Explorer bookmarks." at bounding box center [625, 234] width 160 height 20
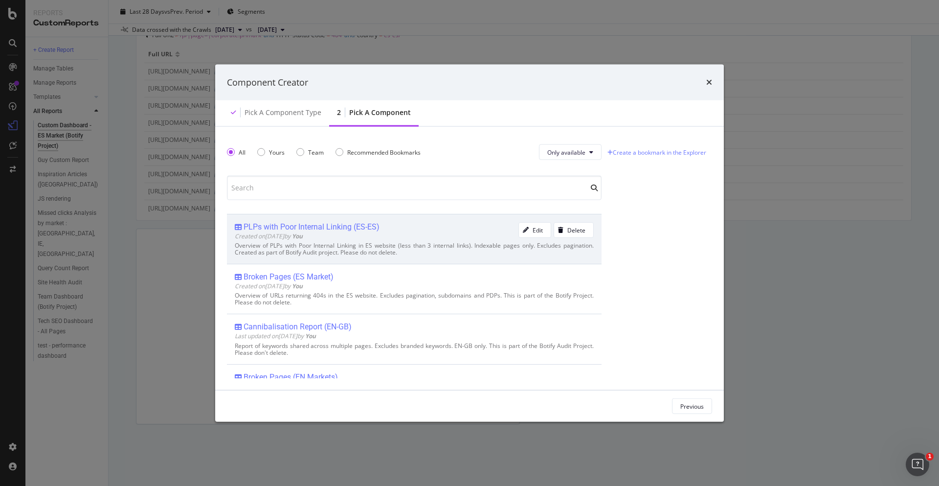
click at [412, 232] on div "Created on [DATE] by You" at bounding box center [377, 236] width 284 height 8
click at [691, 403] on div "Add Component" at bounding box center [682, 405] width 44 height 8
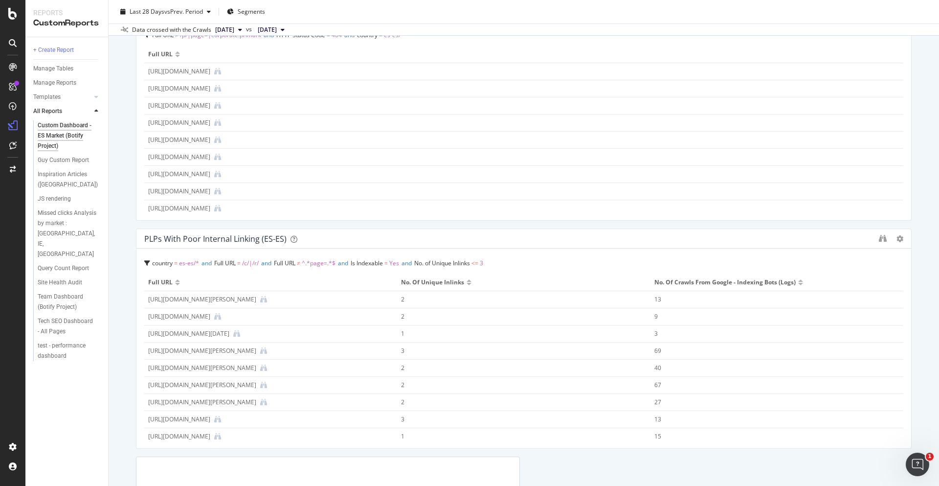
drag, startPoint x: 515, startPoint y: 308, endPoint x: 904, endPoint y: 310, distance: 388.8
click at [904, 310] on div "Custom Dashboard - ES Market (Botify Project) Custom Dashboard - ES Market (Bot…" at bounding box center [524, 243] width 830 height 486
click at [918, 218] on div "Custom Dashboard - ES Market (Botify Project) Custom Dashboard - ES Market (Bot…" at bounding box center [524, 243] width 830 height 486
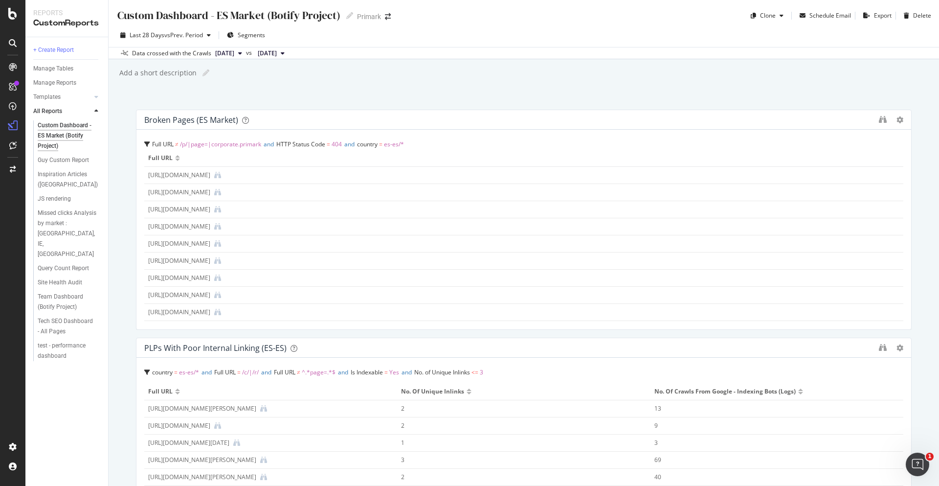
scroll to position [0, 0]
click at [917, 205] on div "Custom Dashboard - ES Market (Botify Project) Custom Dashboard - ES Market (Bot…" at bounding box center [524, 243] width 830 height 486
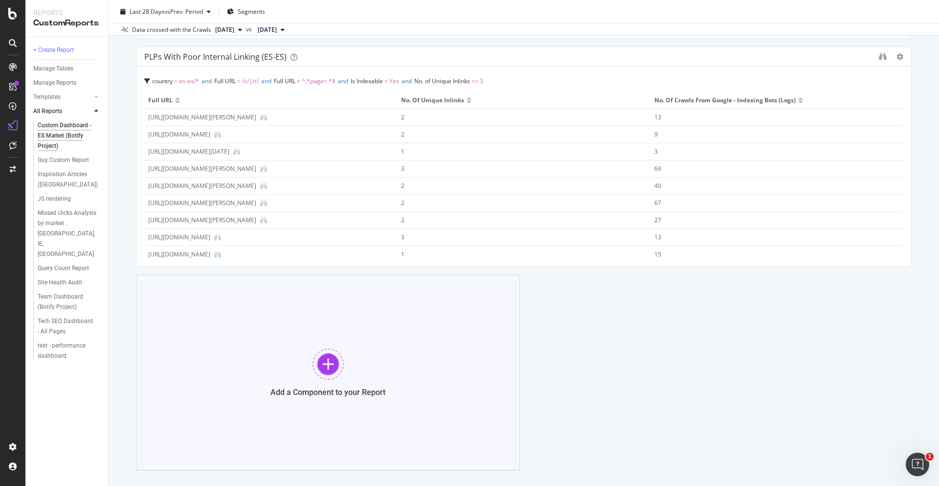
scroll to position [293, 0]
click at [327, 362] on div at bounding box center [327, 361] width 31 height 31
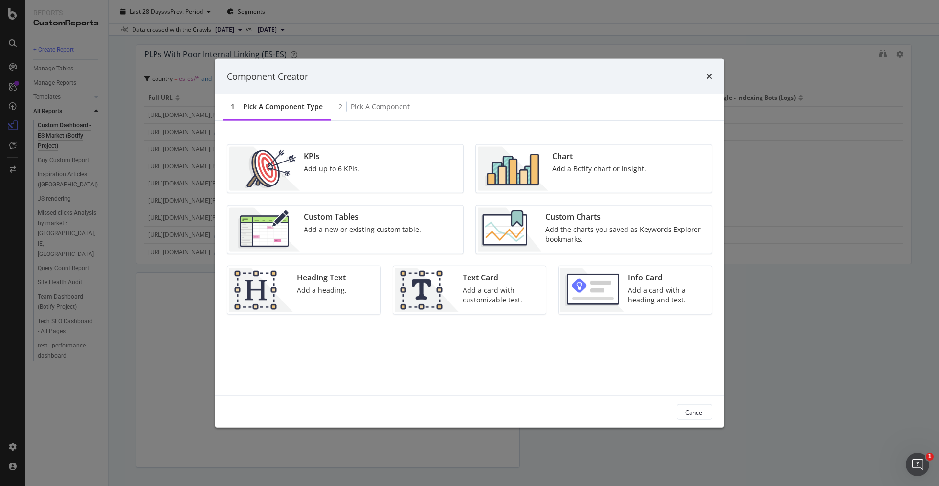
click at [614, 220] on div "Custom Charts" at bounding box center [625, 216] width 160 height 11
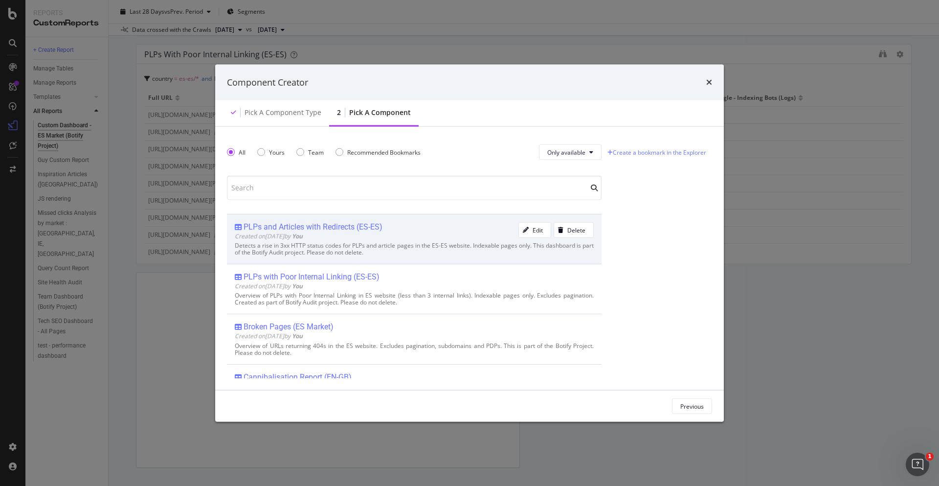
click at [356, 232] on div "Created on [DATE] by You" at bounding box center [377, 236] width 284 height 8
click at [697, 407] on div "Add Component" at bounding box center [682, 405] width 44 height 8
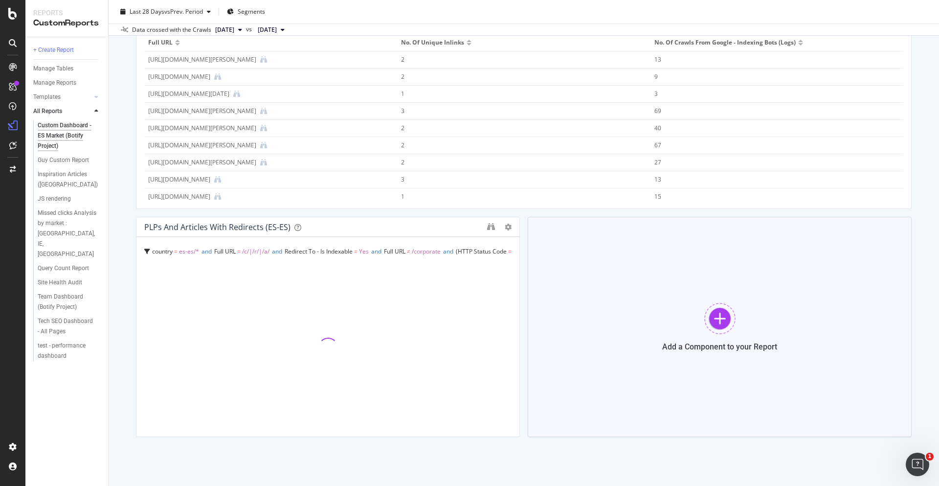
scroll to position [361, 0]
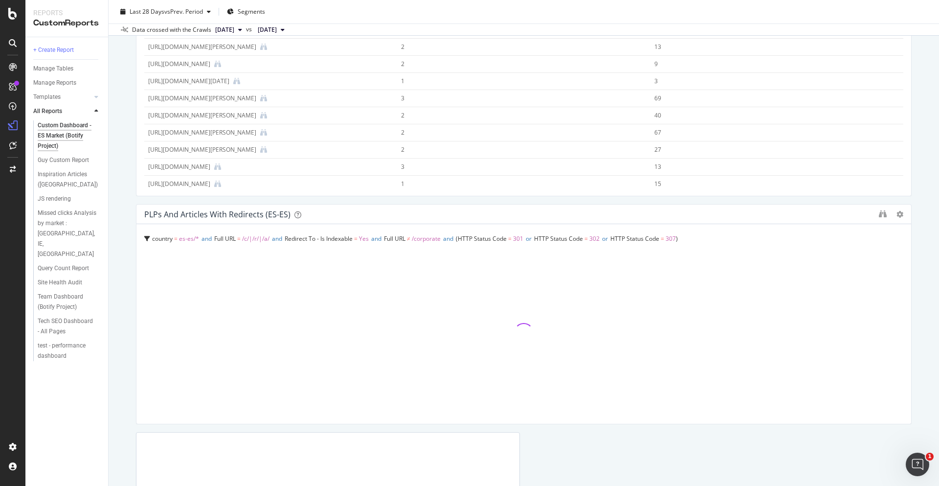
drag, startPoint x: 514, startPoint y: 295, endPoint x: 922, endPoint y: 297, distance: 408.3
click at [922, 297] on div "Custom Dashboard - ES Market (Botify Project) Custom Dashboard - ES Market (Bot…" at bounding box center [524, 243] width 830 height 486
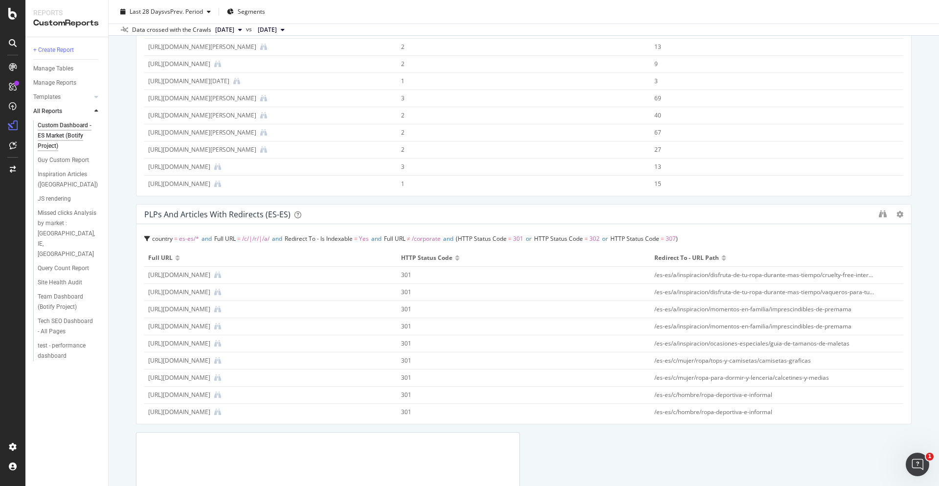
click at [913, 264] on div "Custom Dashboard - ES Market (Botify Project) Custom Dashboard - ES Market (Bot…" at bounding box center [524, 243] width 830 height 486
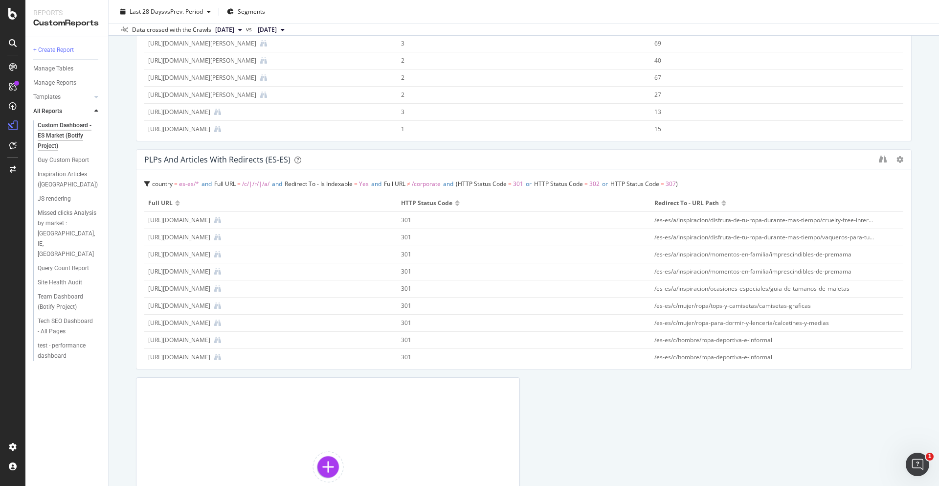
scroll to position [440, 0]
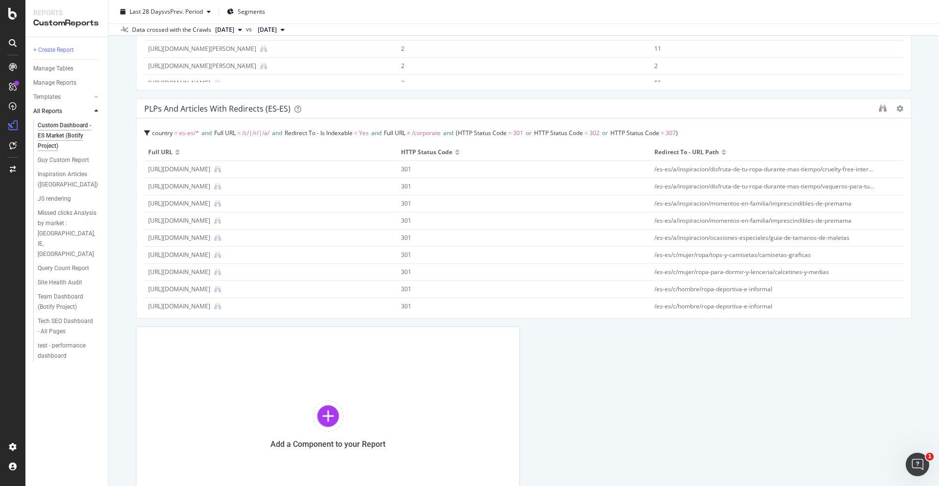
scroll to position [565, 0]
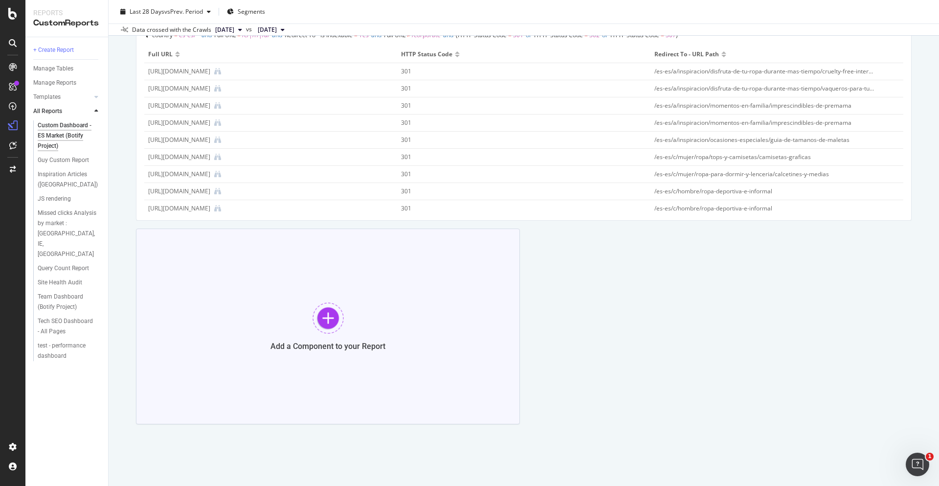
click at [328, 316] on div at bounding box center [327, 317] width 31 height 31
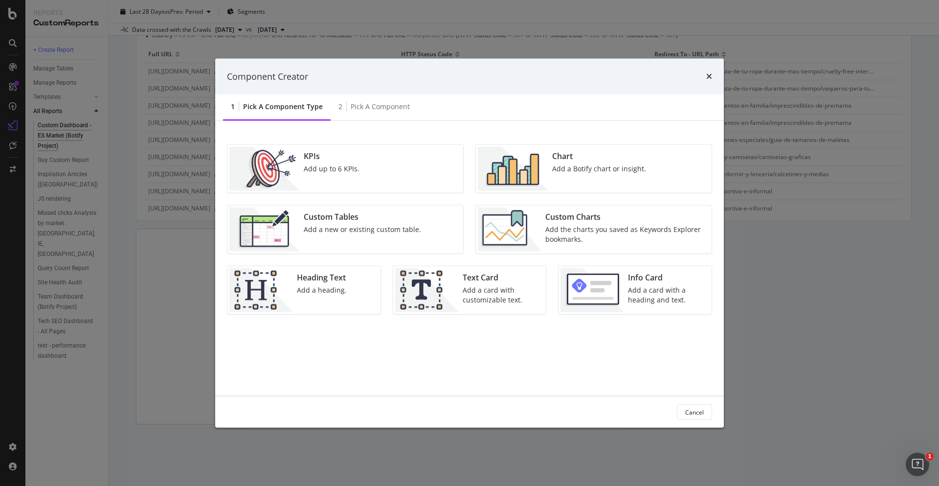
click at [623, 217] on div "Custom Charts" at bounding box center [625, 216] width 160 height 11
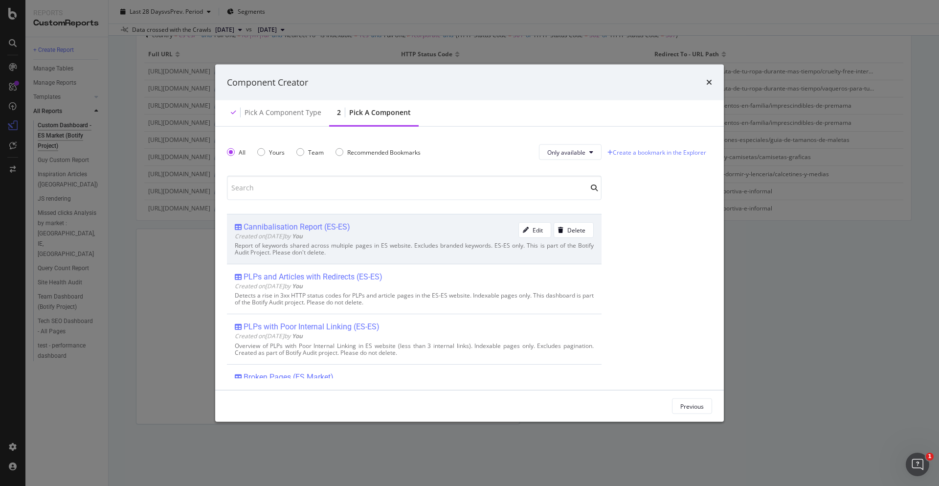
click at [347, 229] on div "Cannibalisation Report (ES-ES)" at bounding box center [297, 227] width 107 height 10
click at [703, 408] on div "Add Component" at bounding box center [682, 405] width 44 height 8
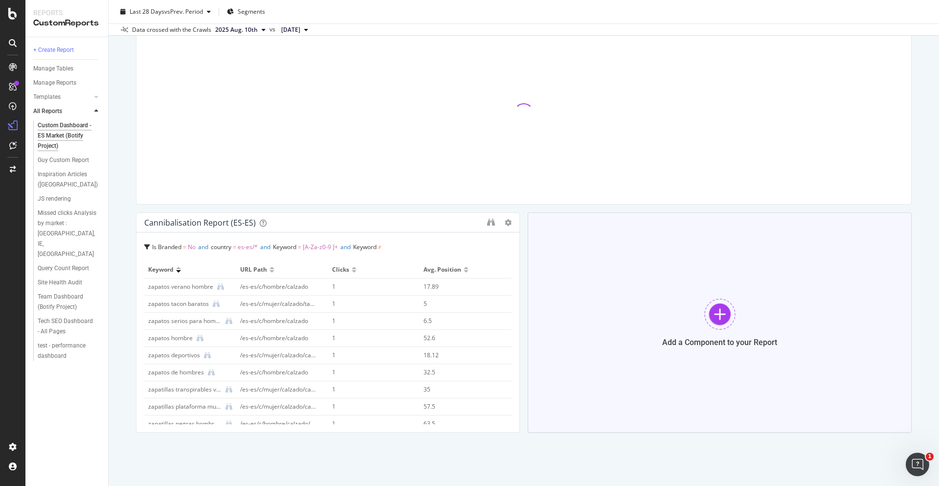
scroll to position [589, 0]
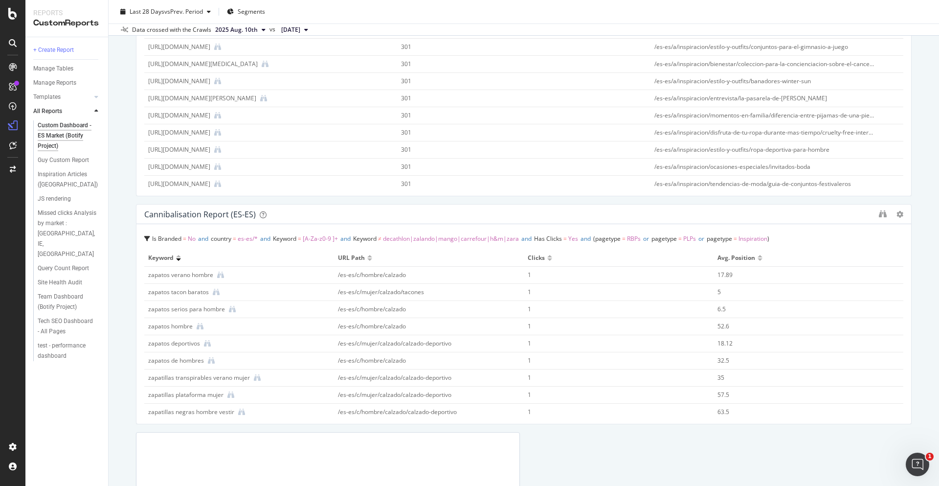
drag, startPoint x: 515, startPoint y: 289, endPoint x: 921, endPoint y: 299, distance: 406.0
click at [921, 299] on div "Custom Dashboard - ES Market (Botify Project) Custom Dashboard - ES Market (Bot…" at bounding box center [524, 243] width 830 height 486
click at [915, 178] on div "Custom Dashboard - ES Market (Botify Project) Custom Dashboard - ES Market (Bot…" at bounding box center [524, 243] width 830 height 486
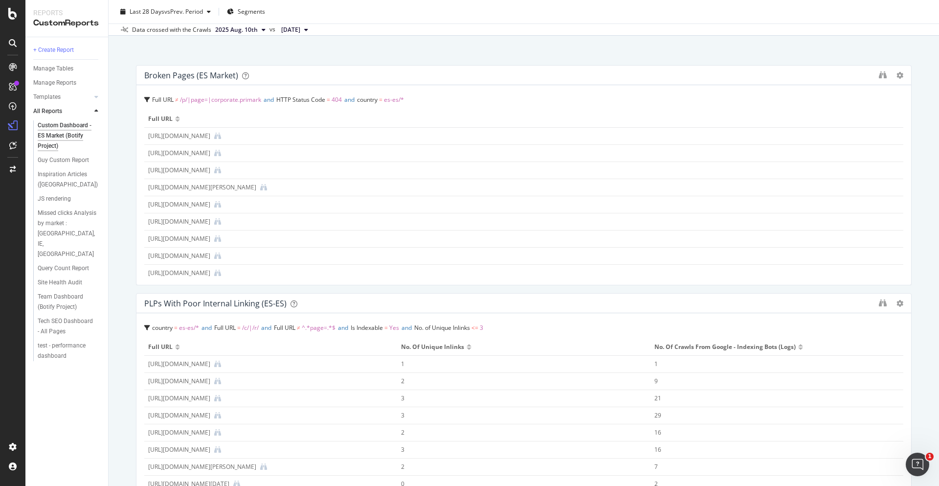
scroll to position [0, 0]
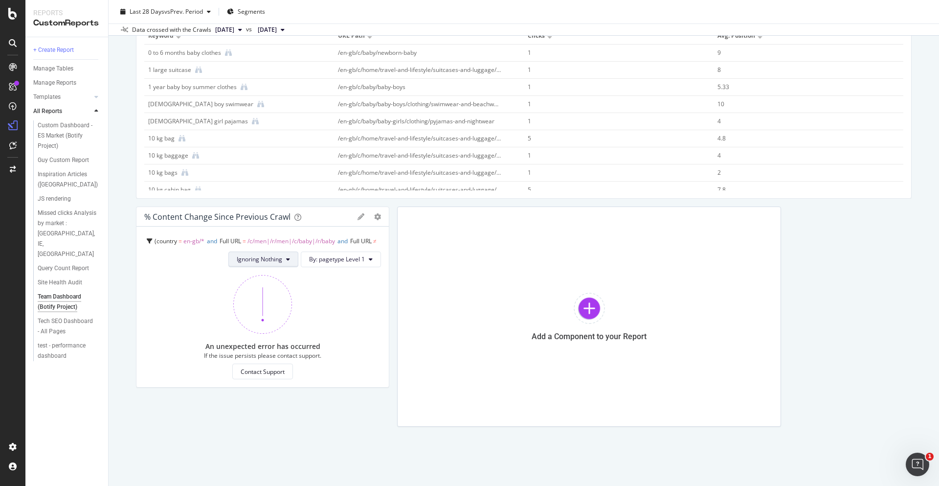
scroll to position [817, 0]
click at [240, 218] on div "% Content Change since Previous Crawl" at bounding box center [217, 214] width 146 height 10
click at [379, 212] on div at bounding box center [384, 314] width 10 height 220
click at [376, 214] on icon "gear" at bounding box center [377, 214] width 7 height 7
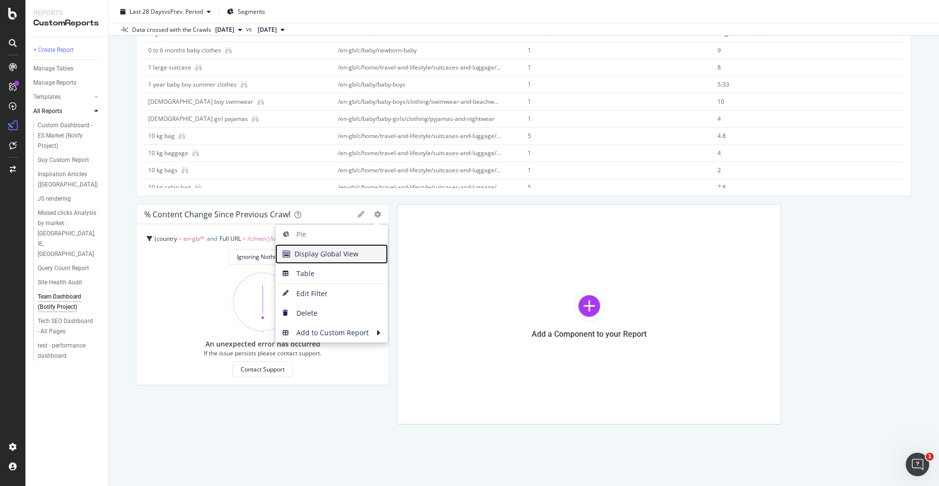
click at [362, 257] on span "Display Global View" at bounding box center [331, 253] width 112 height 15
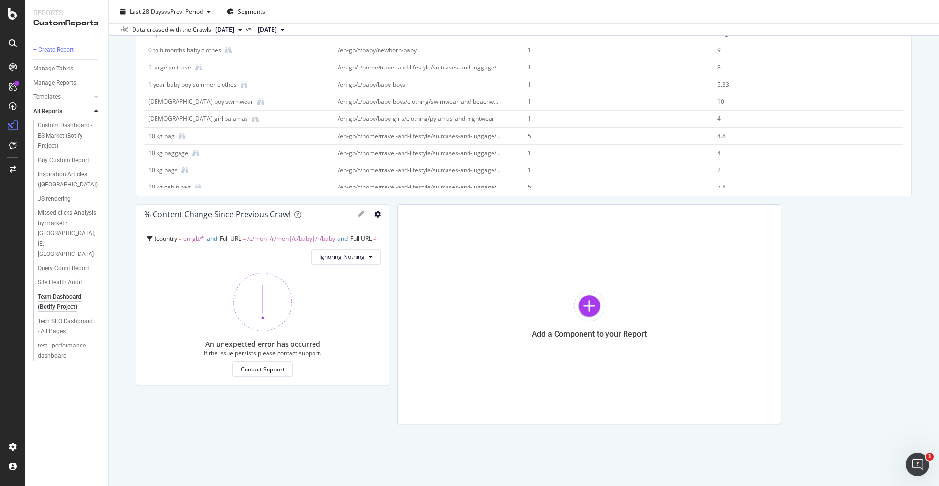
click at [376, 216] on icon "gear" at bounding box center [377, 214] width 7 height 7
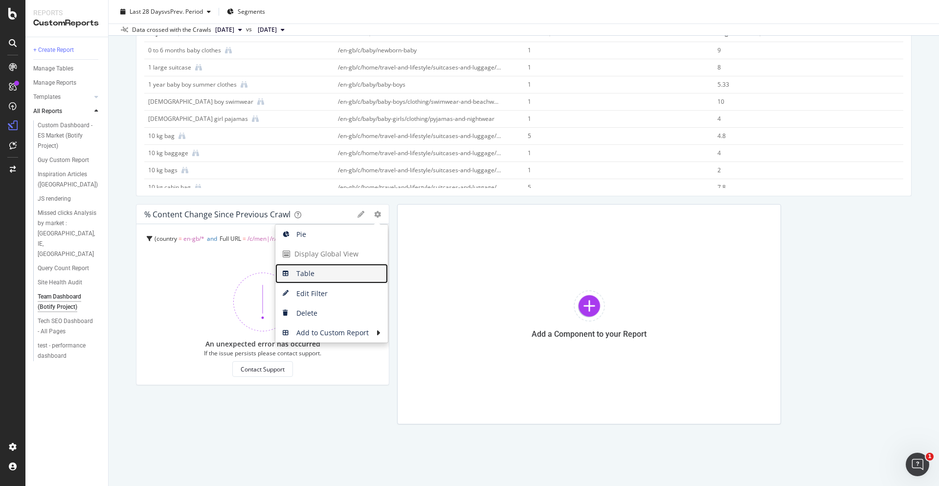
click at [333, 272] on span "Table" at bounding box center [331, 273] width 112 height 15
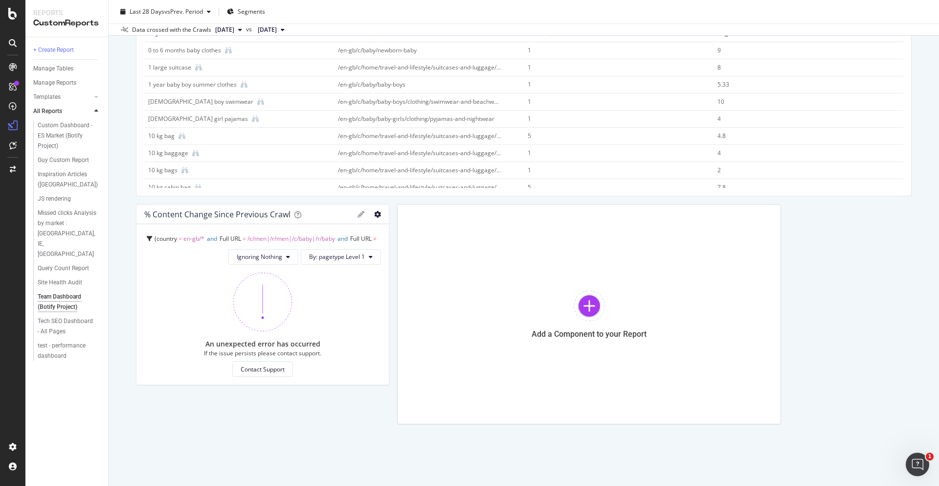
click at [375, 217] on icon "gear" at bounding box center [377, 214] width 7 height 7
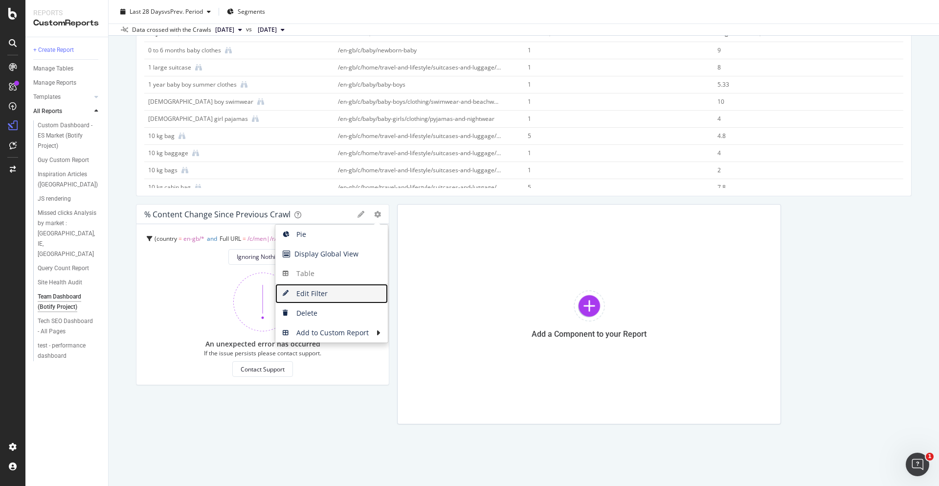
click at [319, 292] on span "Edit Filter" at bounding box center [331, 293] width 112 height 15
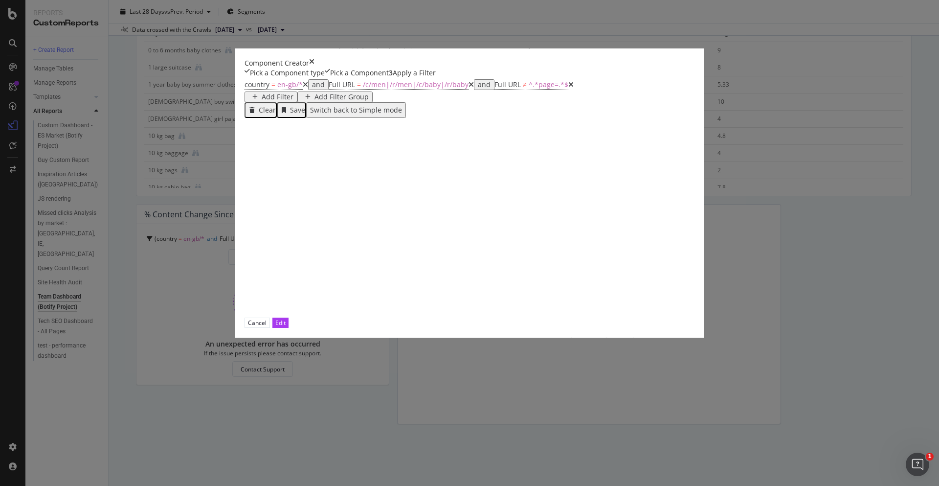
click at [468, 88] on icon "modal" at bounding box center [470, 84] width 5 height 7
click at [293, 101] on div "Add Filter" at bounding box center [278, 97] width 32 height 8
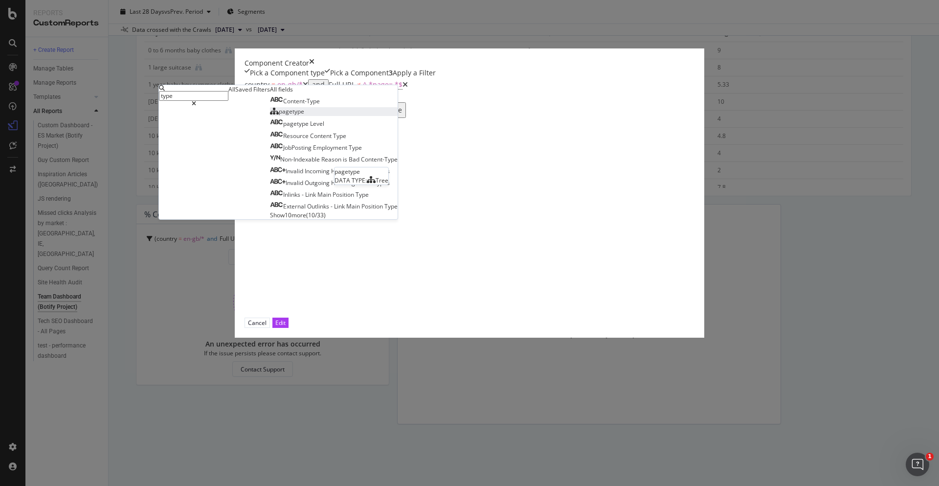
type input "type"
click at [304, 115] on div "pagetype" at bounding box center [287, 111] width 34 height 8
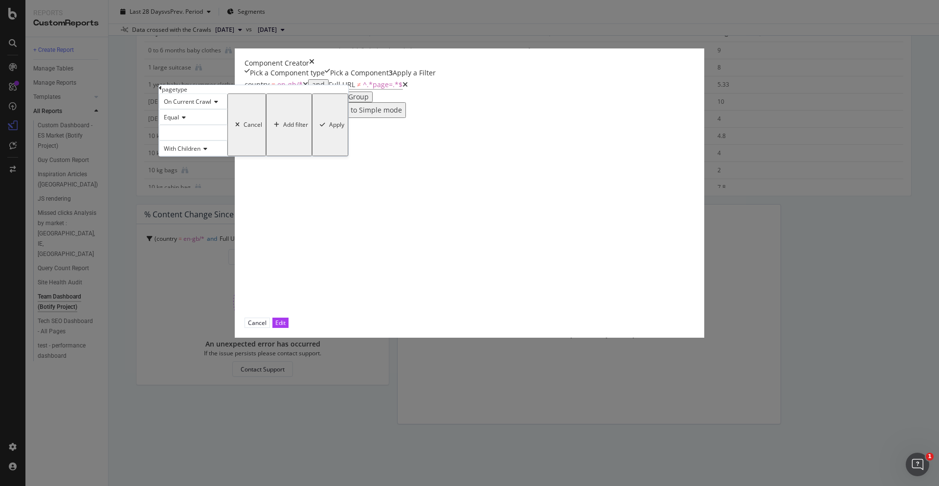
click at [227, 156] on div "With Children" at bounding box center [193, 148] width 68 height 16
click at [227, 140] on div "modal" at bounding box center [193, 133] width 68 height 16
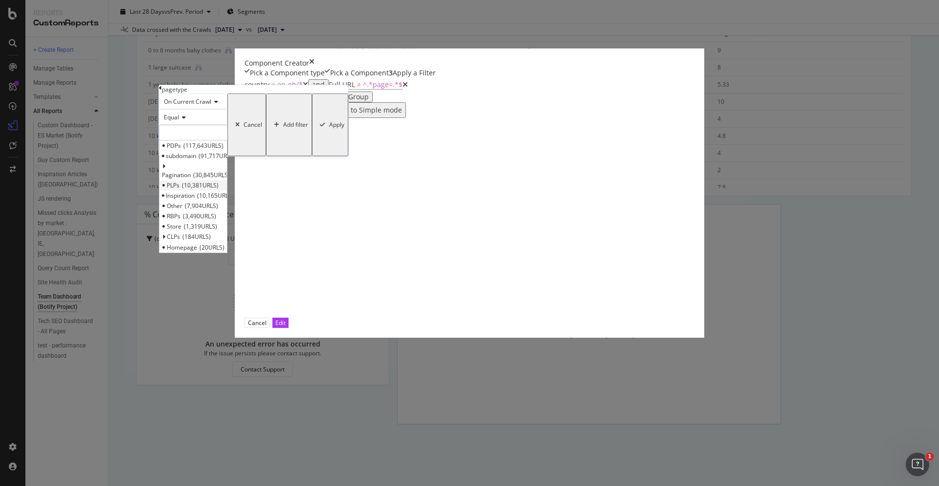
click at [219, 189] on span "10,381 URLS" at bounding box center [200, 185] width 37 height 8
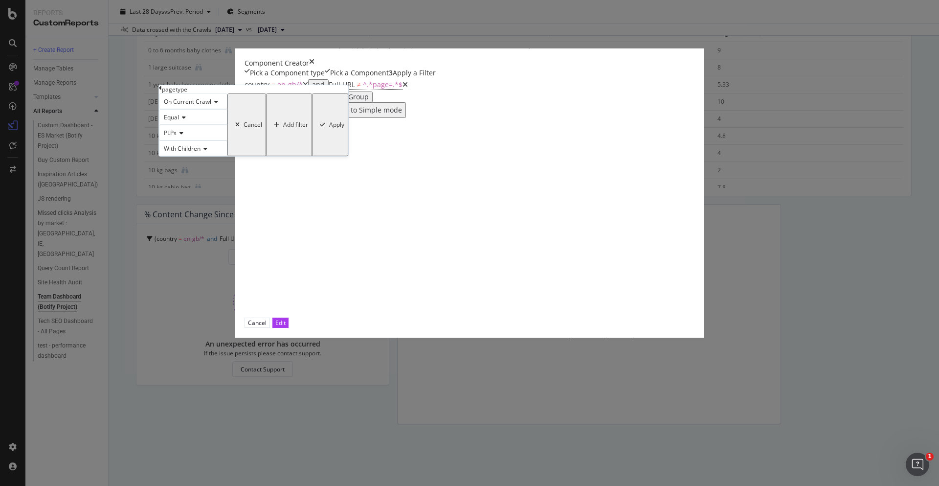
click at [344, 128] on div "Apply" at bounding box center [336, 124] width 15 height 7
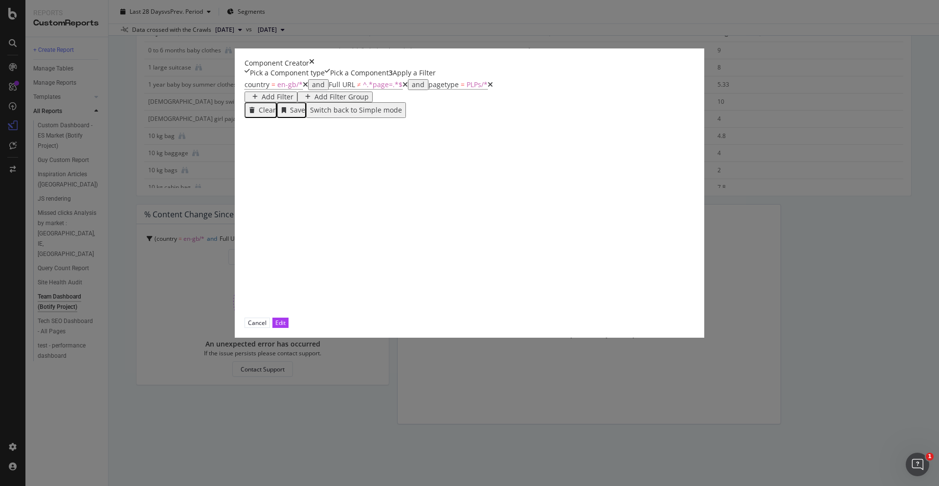
click at [293, 101] on div "Add Filter" at bounding box center [278, 97] width 32 height 8
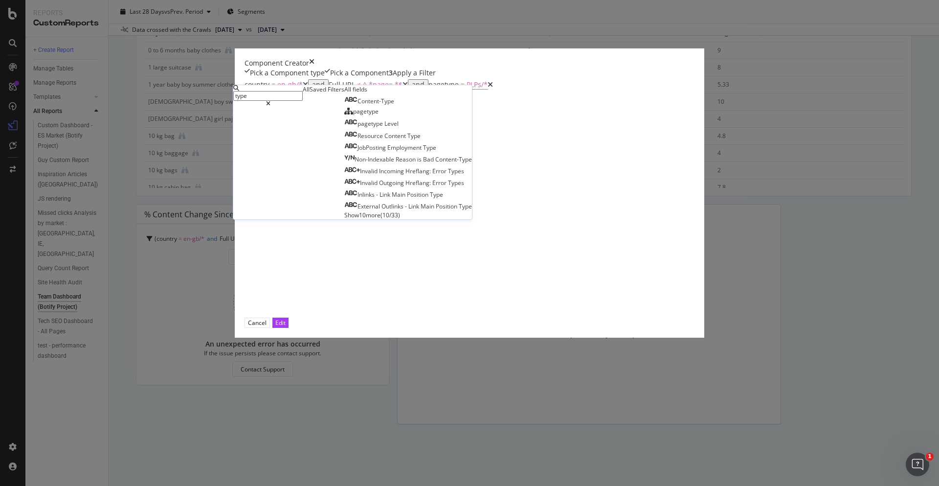
click at [403, 195] on div "country = en-gb/* and Full URL ≠ ^.*page=.*$ and pagetype = PLPs/* Add Filter A…" at bounding box center [487, 198] width 485 height 240
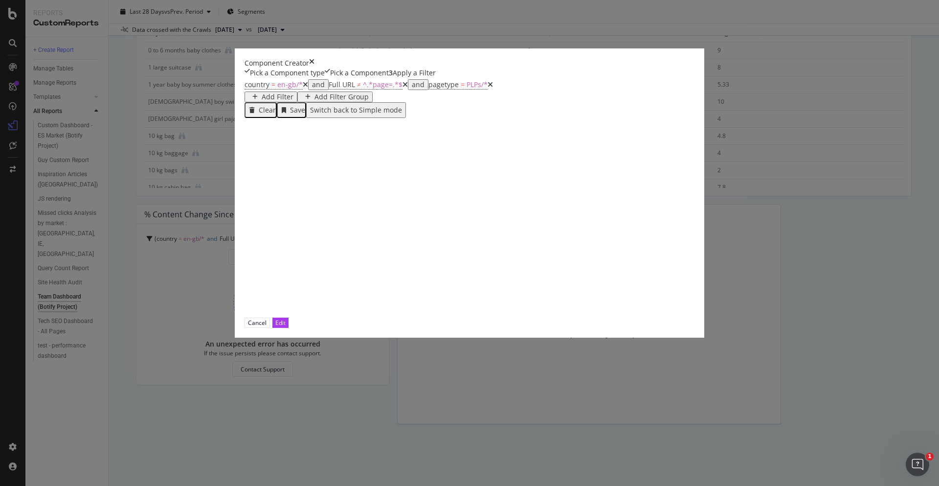
click at [488, 88] on icon "modal" at bounding box center [490, 84] width 5 height 7
click at [369, 101] on div "Add Filter Group" at bounding box center [341, 97] width 54 height 8
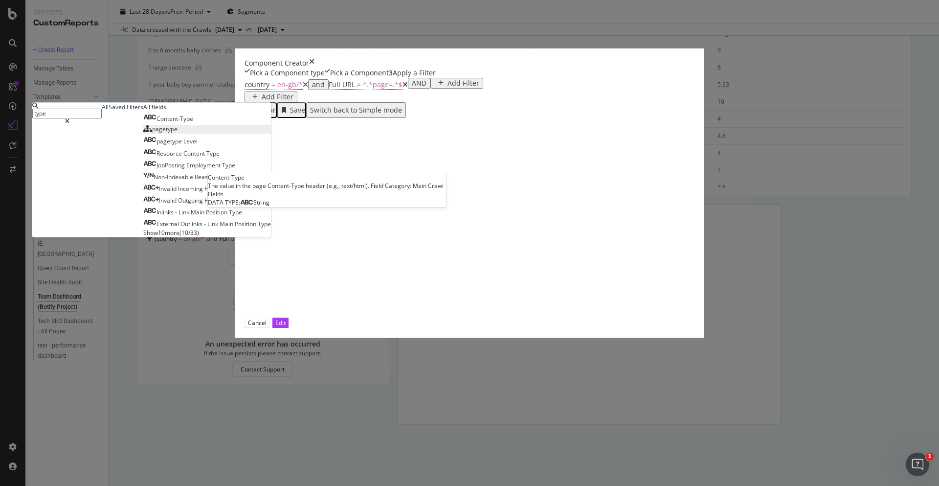
click at [178, 133] on div "pagetype" at bounding box center [160, 129] width 34 height 8
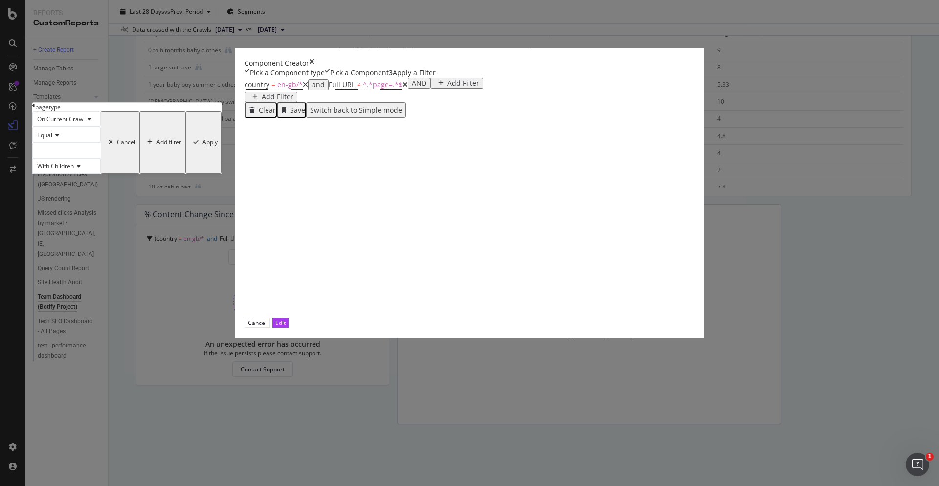
click at [101, 158] on div "modal" at bounding box center [66, 150] width 68 height 16
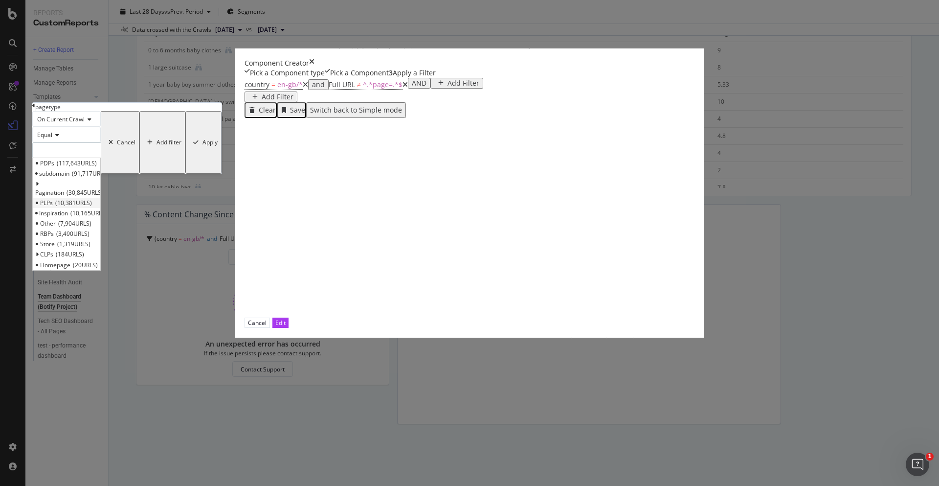
click at [92, 207] on span "10,381 URLS" at bounding box center [73, 203] width 37 height 8
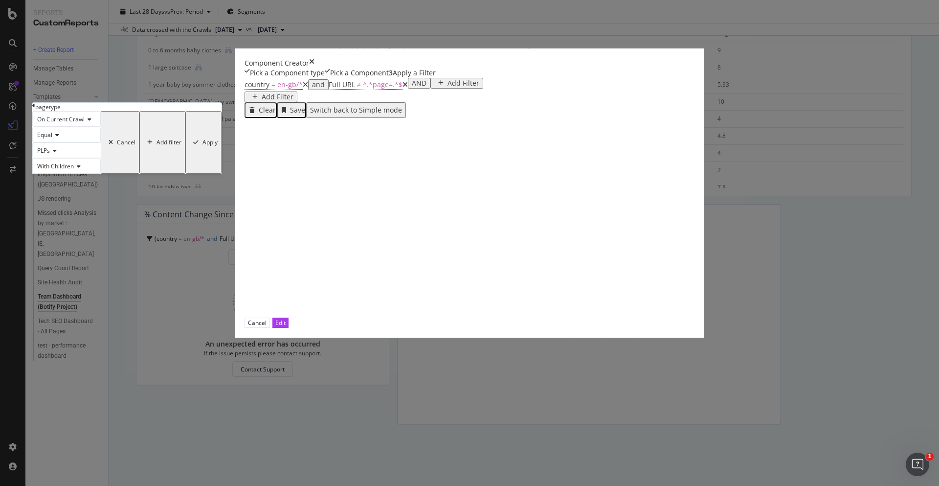
click at [202, 145] on div "modal" at bounding box center [195, 142] width 13 height 6
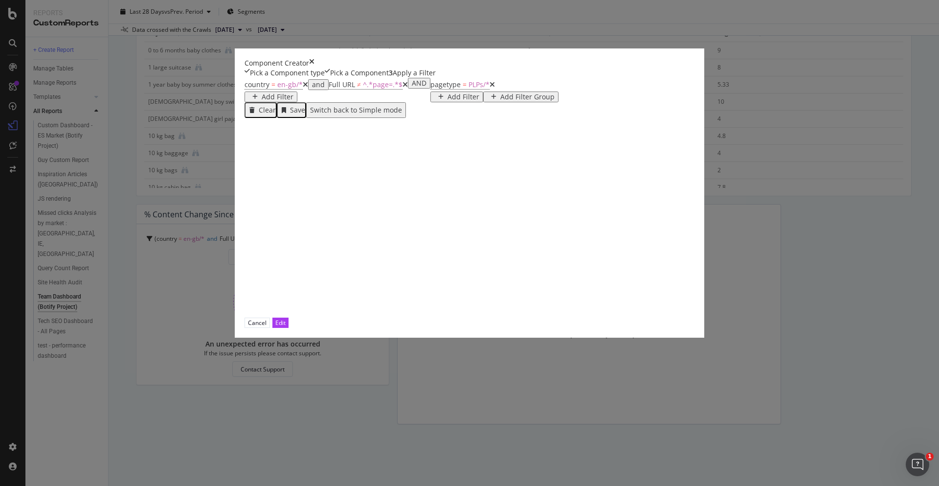
click at [447, 101] on div "Add Filter" at bounding box center [463, 97] width 32 height 8
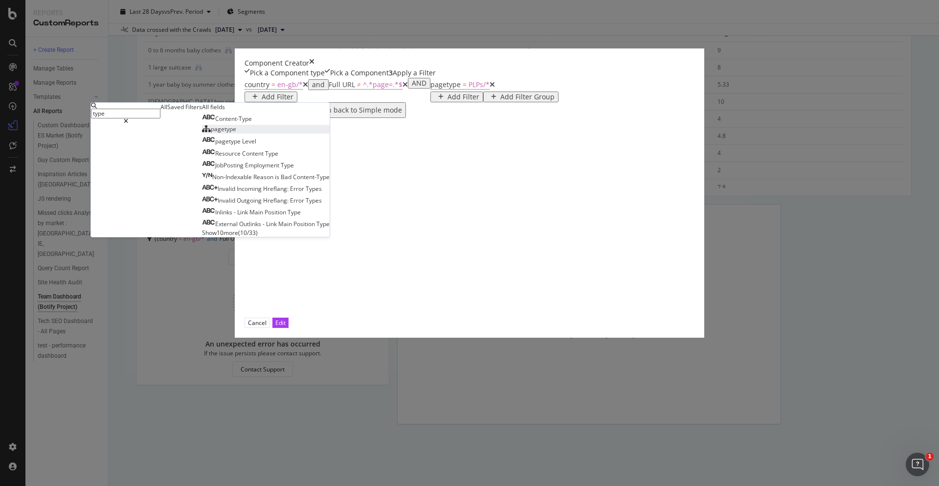
click at [236, 133] on div "pagetype" at bounding box center [219, 129] width 34 height 8
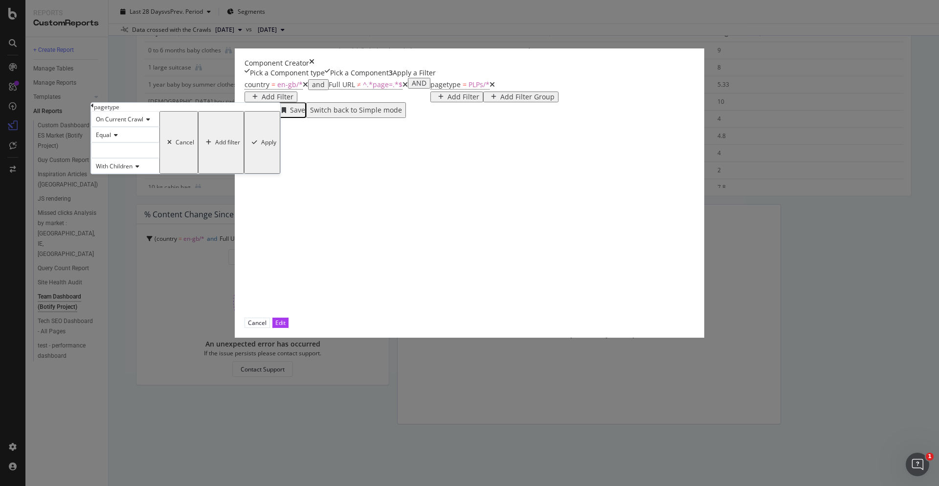
click at [159, 158] on div "modal" at bounding box center [125, 150] width 68 height 16
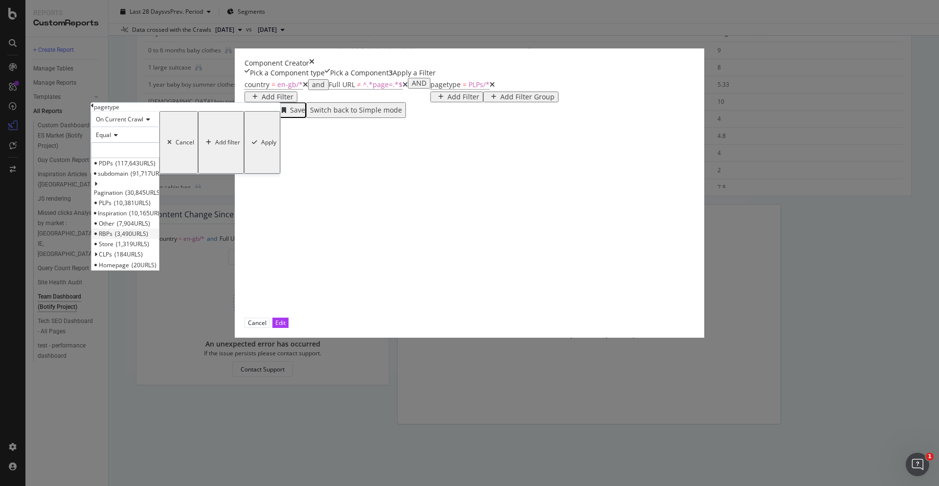
click at [148, 238] on span "3,490 URLS" at bounding box center [131, 233] width 33 height 8
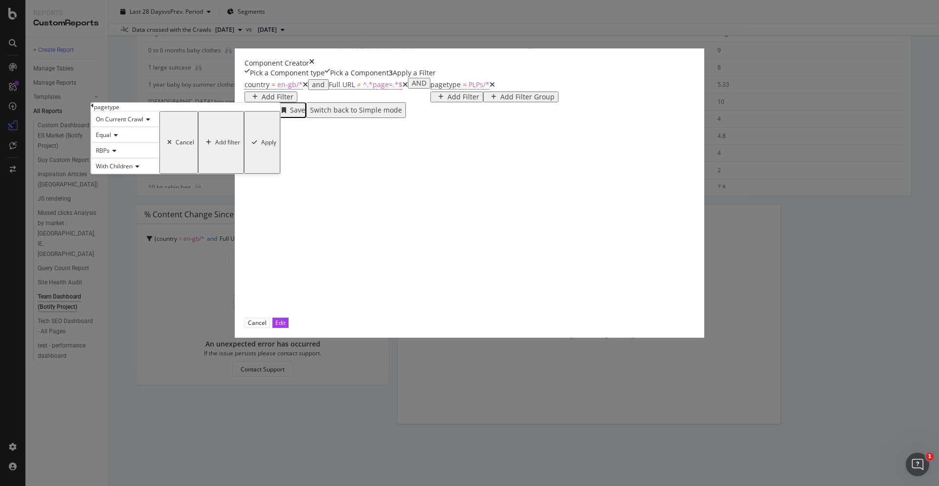
click at [261, 145] on div "modal" at bounding box center [254, 142] width 13 height 6
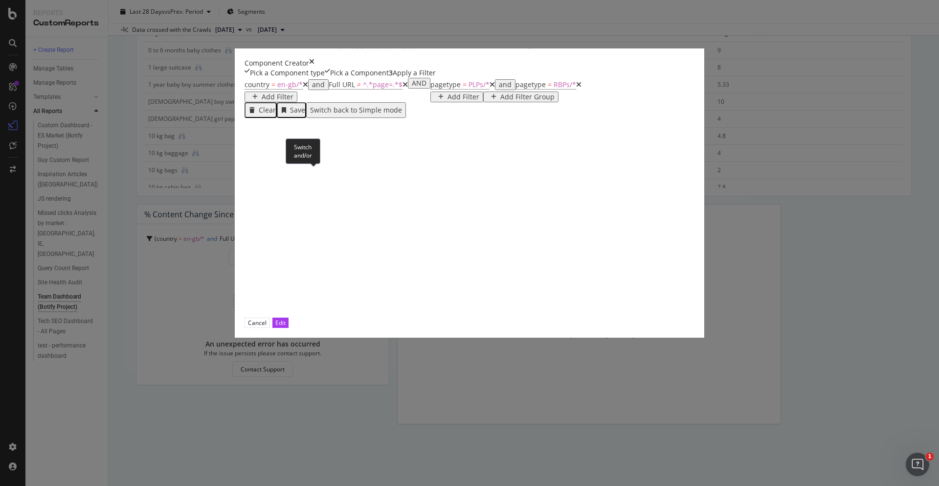
click at [499, 89] on div "and" at bounding box center [505, 85] width 13 height 8
click at [380, 234] on div "country = en-gb/* and Full URL ≠ ^.*page=.*$ Add Filter AND pagetype = PLPs/* o…" at bounding box center [487, 198] width 485 height 240
click at [545, 312] on div "country = en-gb/* and Full URL ≠ ^.*page=.*$ Add Filter AND pagetype = PLPs/* o…" at bounding box center [487, 198] width 485 height 240
click at [286, 327] on div "Edit" at bounding box center [280, 322] width 10 height 8
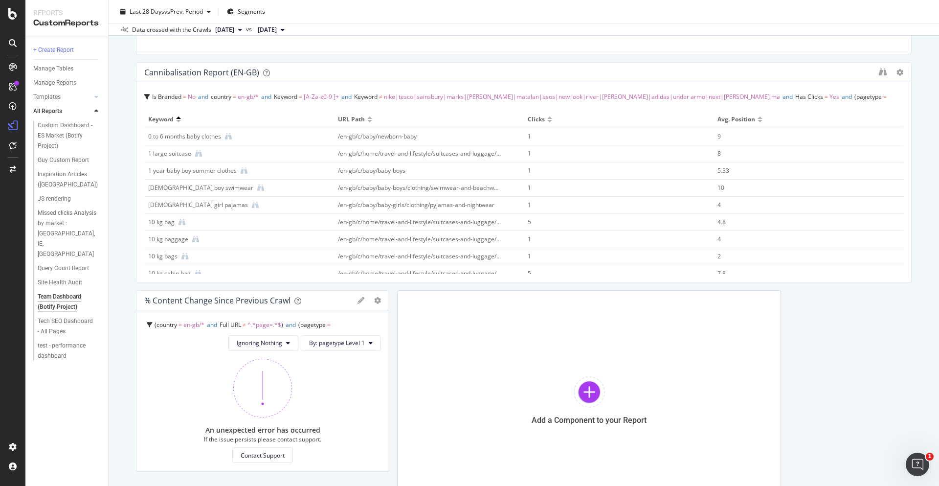
scroll to position [734, 0]
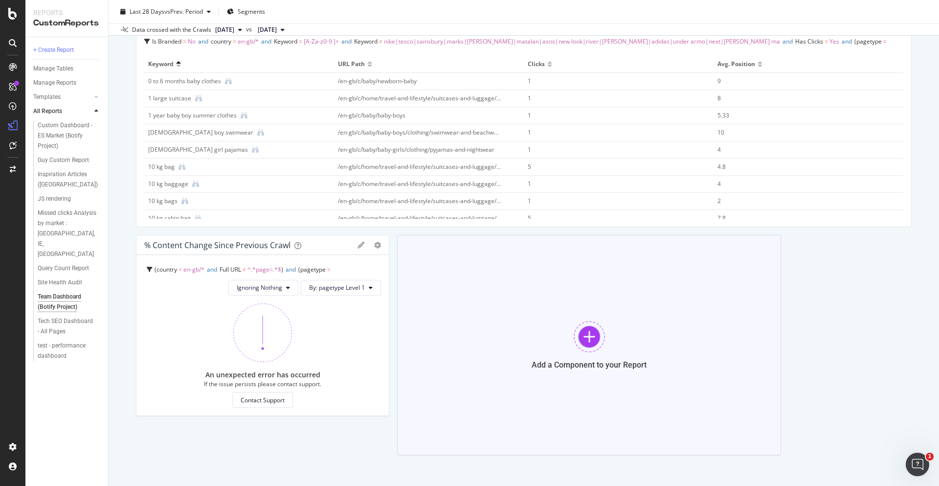
scroll to position [817, 0]
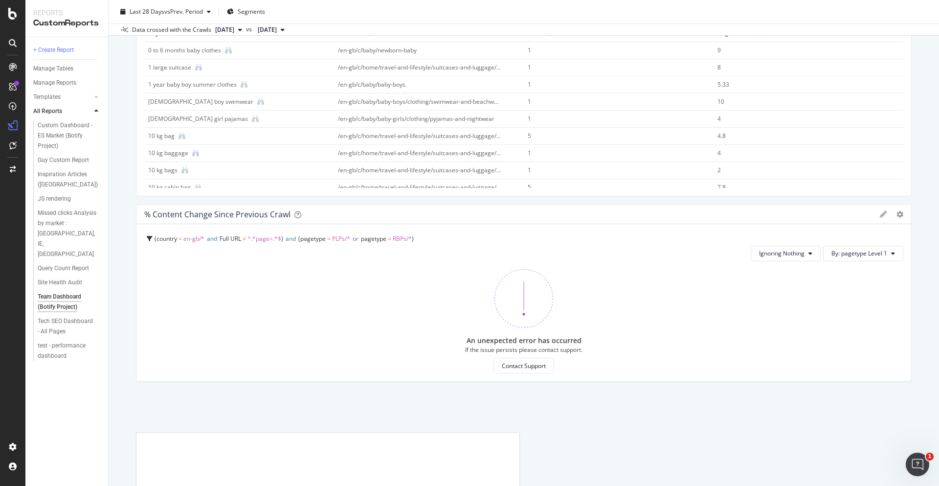
drag, startPoint x: 385, startPoint y: 280, endPoint x: 913, endPoint y: 274, distance: 528.2
click at [911, 288] on div "Team Dashboard (Botify Project) Team Dashboard (Botify Project) Primark Clone S…" at bounding box center [524, 243] width 830 height 486
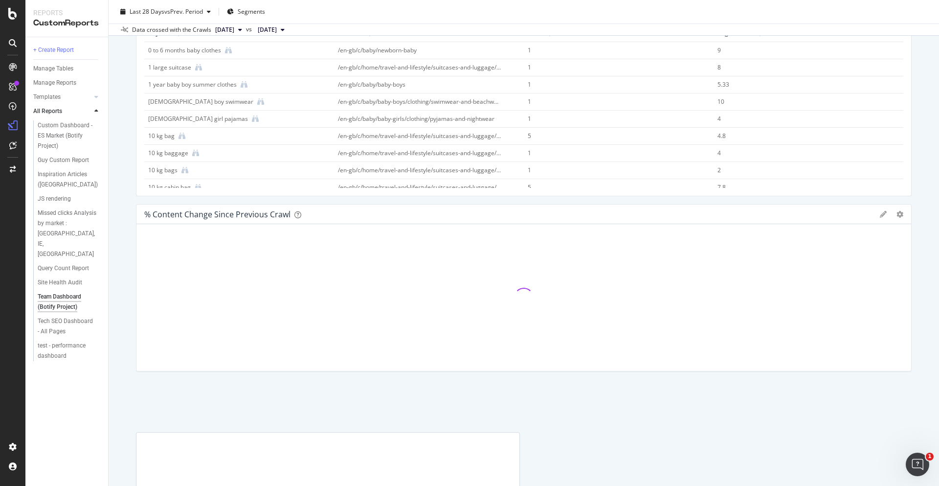
click at [913, 274] on div "Team Dashboard (Botify Project) Team Dashboard (Botify Project) Primark Clone S…" at bounding box center [524, 243] width 830 height 486
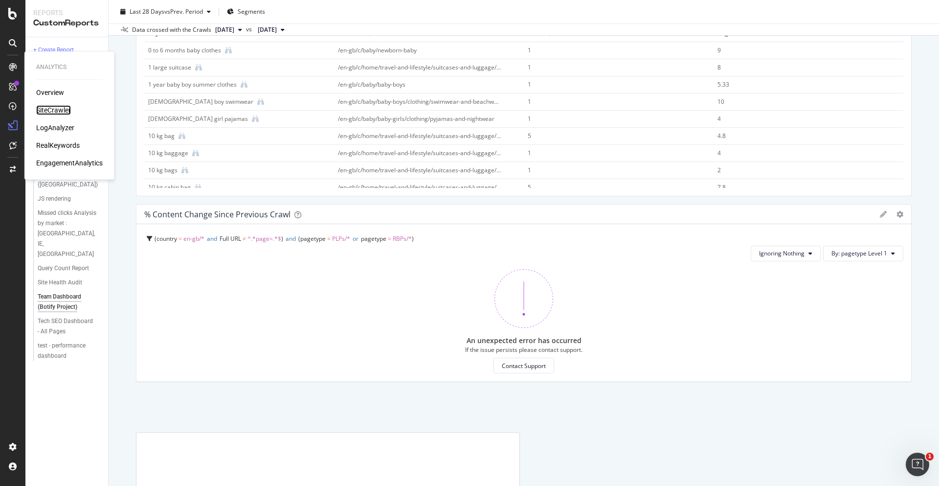
click at [44, 108] on div "SiteCrawler" at bounding box center [53, 110] width 35 height 10
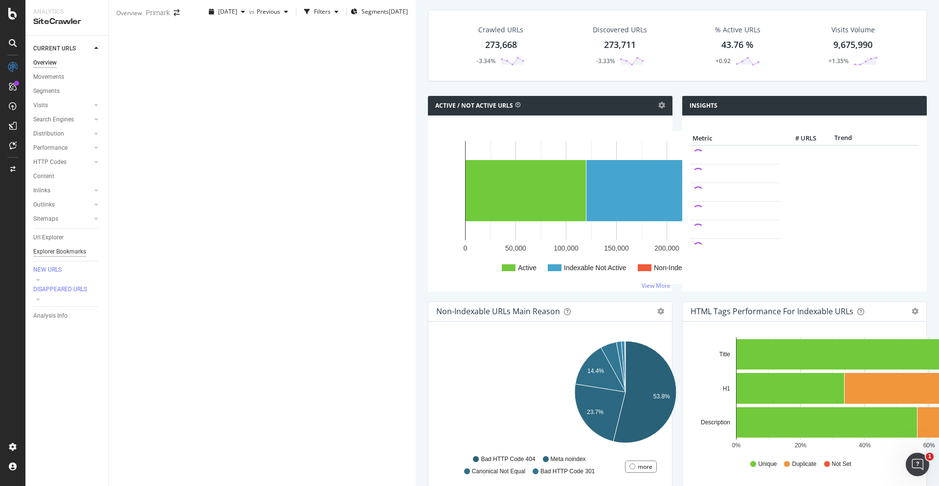
click at [52, 254] on div "Explorer Bookmarks" at bounding box center [59, 251] width 53 height 10
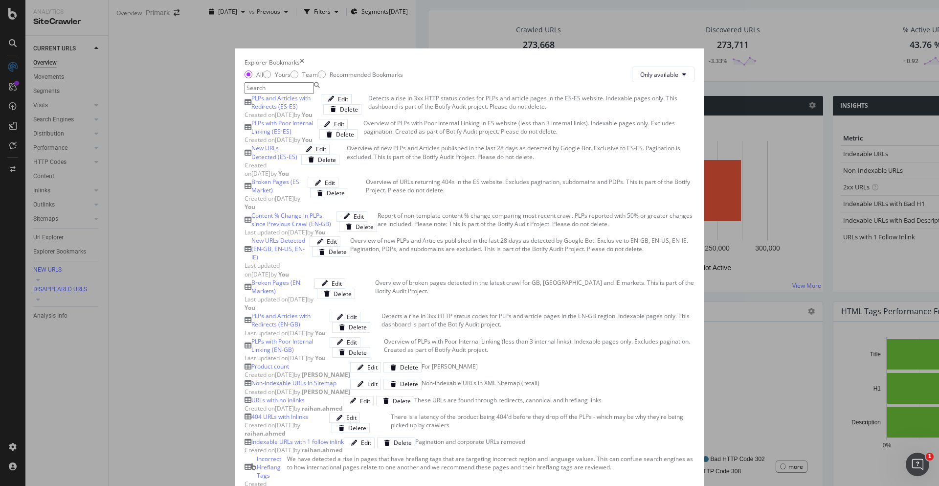
click at [304, 228] on div "Content % Change in PLPs since Previous Crawl (EN-GB)" at bounding box center [293, 219] width 85 height 17
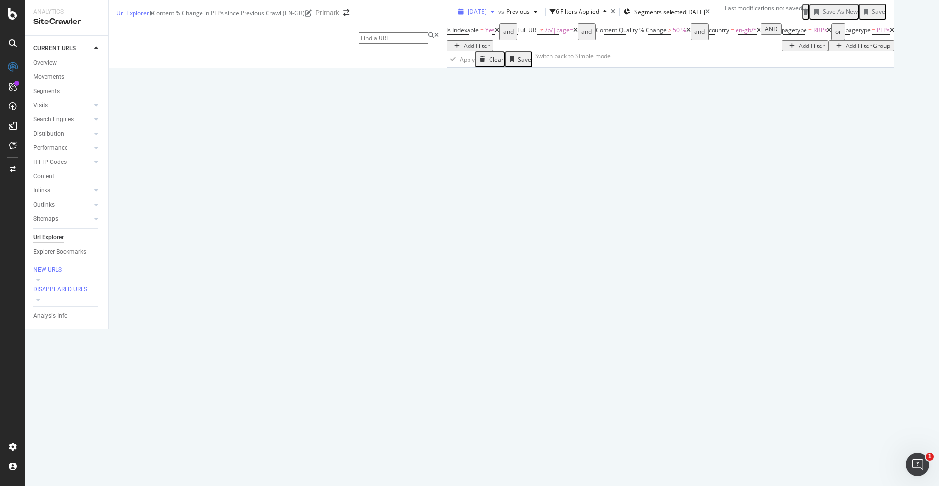
click at [467, 16] on span "[DATE]" at bounding box center [476, 11] width 19 height 8
click at [446, 67] on div "Apply Clear Save Switch back to Simple mode" at bounding box center [669, 59] width 447 height 16
click at [906, 166] on div "Report of non-template content % change comparing most recent crawl. PLPs repor…" at bounding box center [906, 150] width 0 height 285
